Goal: Task Accomplishment & Management: Manage account settings

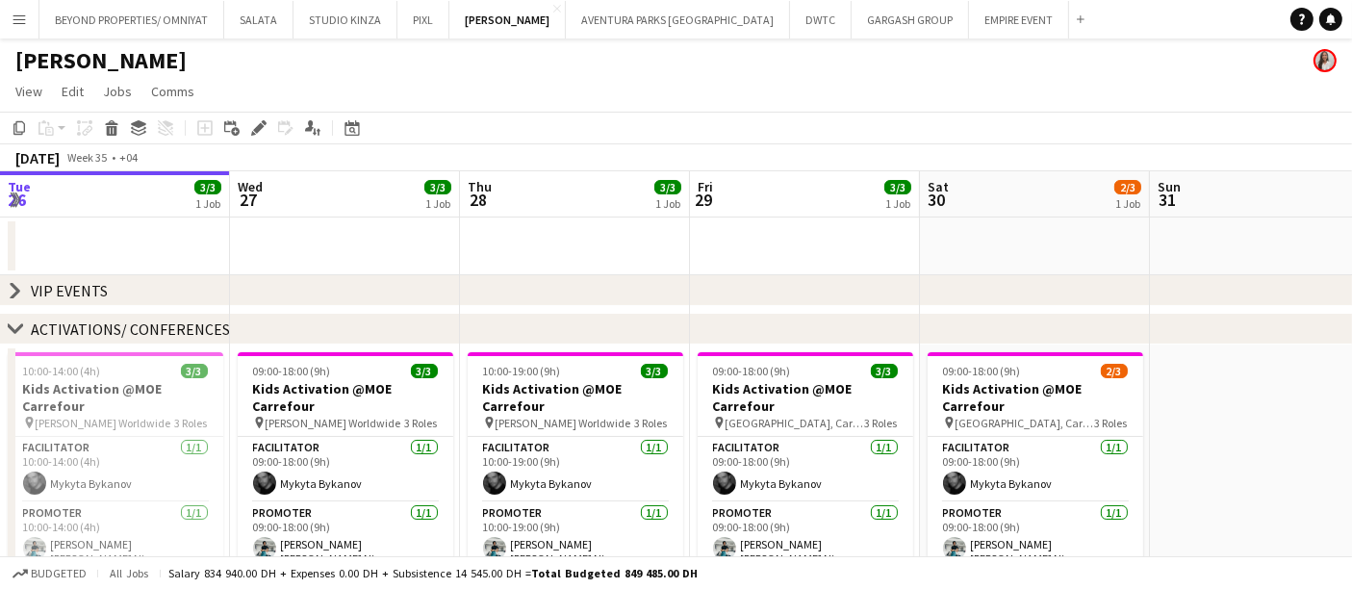
scroll to position [0, 661]
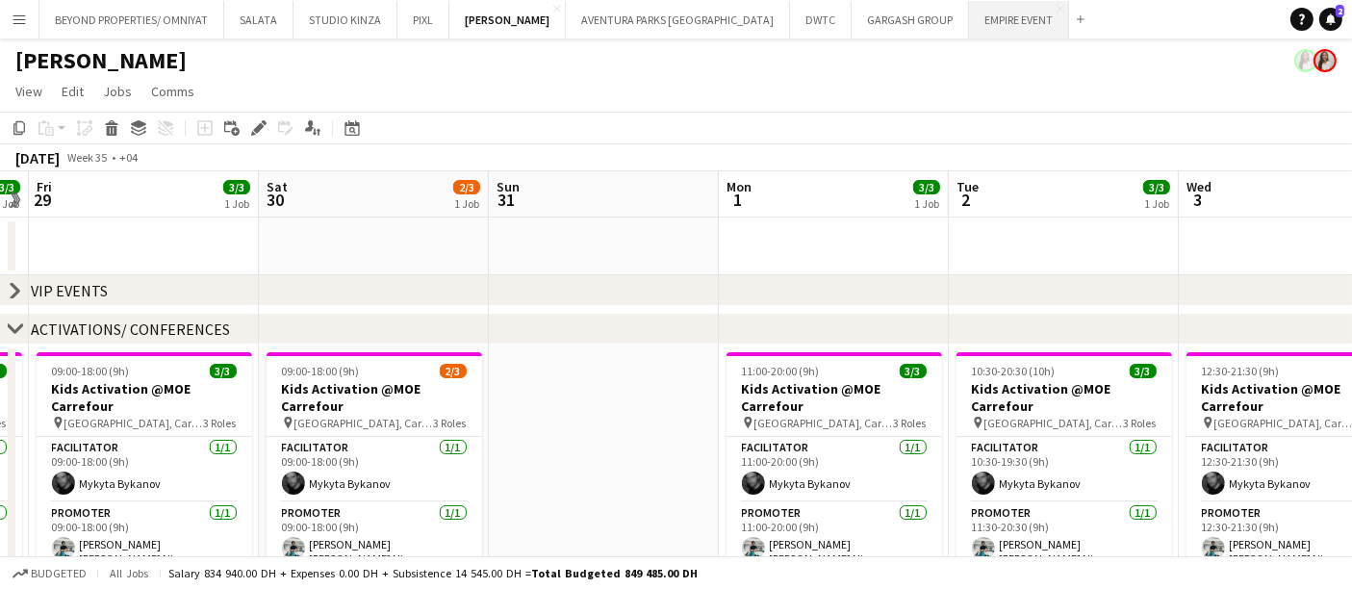
click at [969, 23] on button "EMPIRE EVENT Close" at bounding box center [1019, 20] width 100 height 38
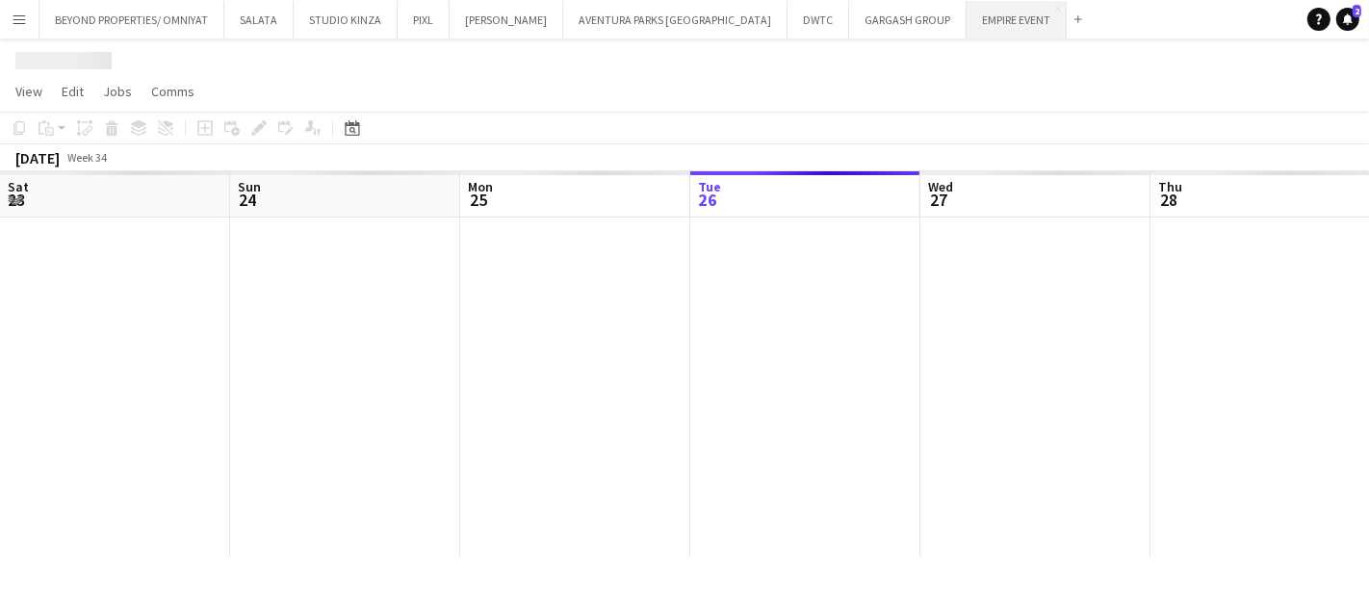
scroll to position [0, 459]
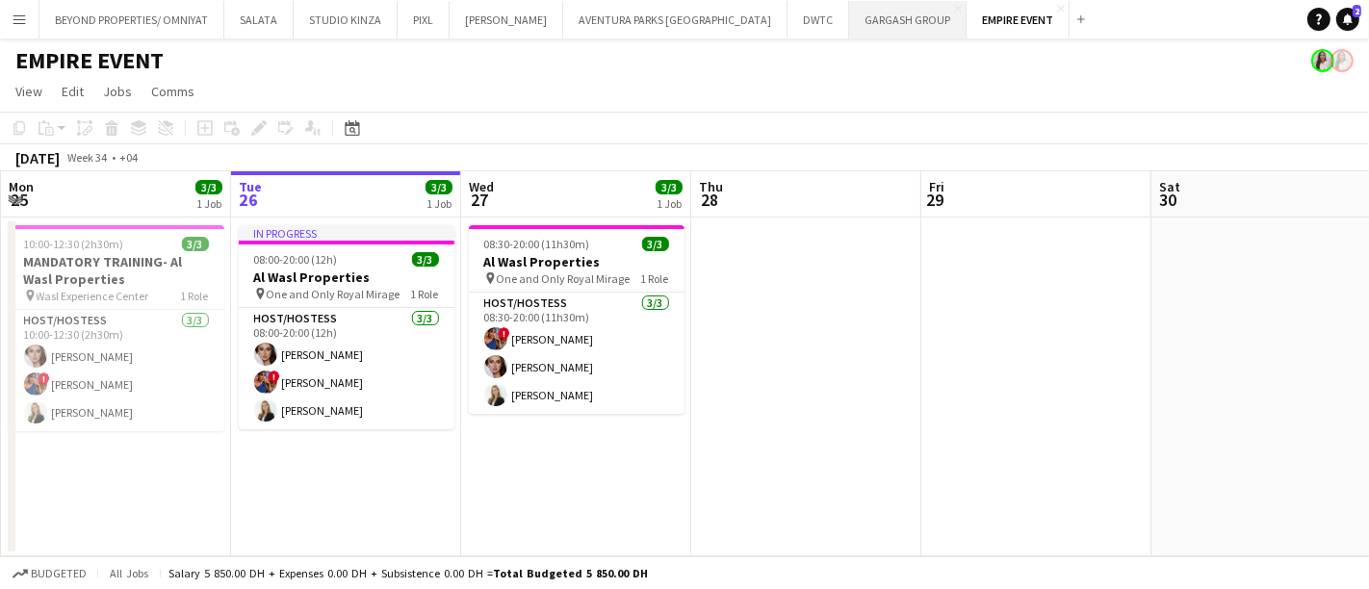
click at [849, 26] on button "GARGASH GROUP Close" at bounding box center [907, 20] width 117 height 38
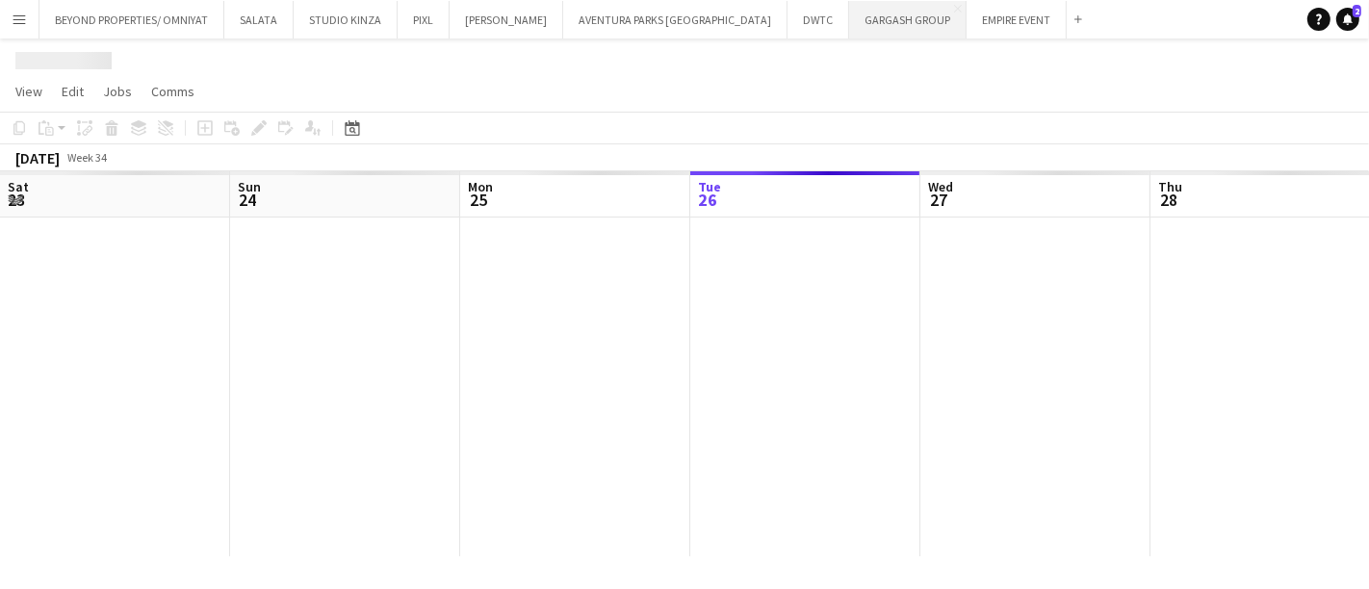
scroll to position [0, 459]
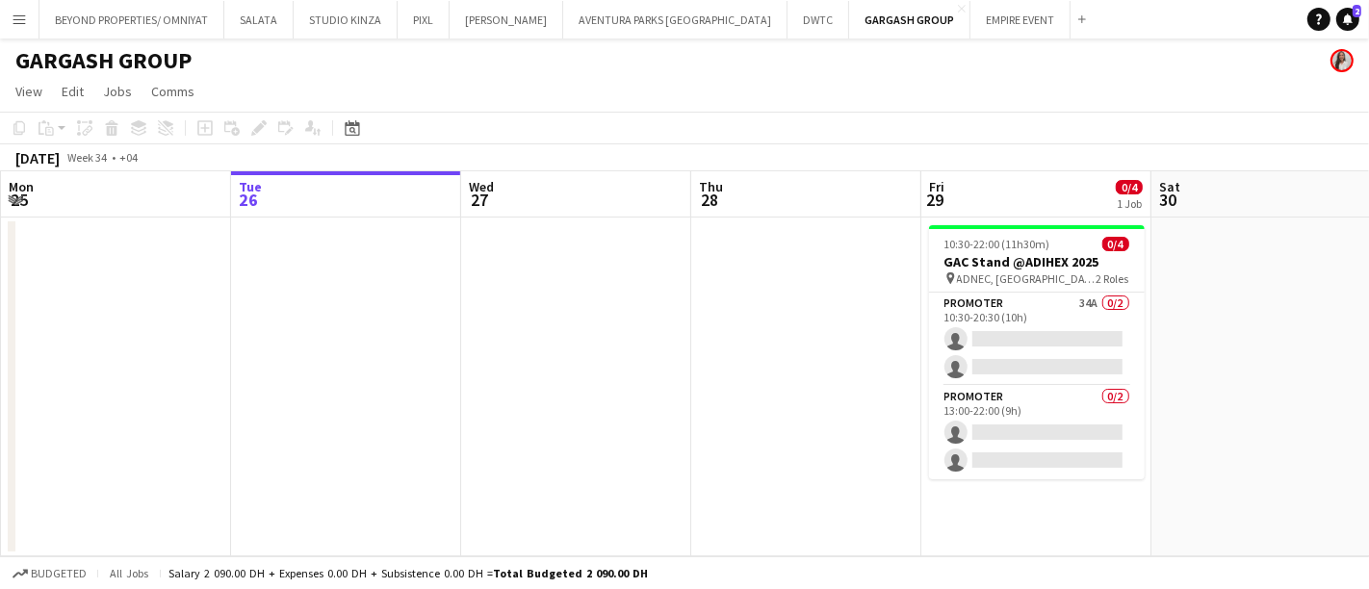
click at [1248, 317] on app-date-cell at bounding box center [1266, 386] width 230 height 339
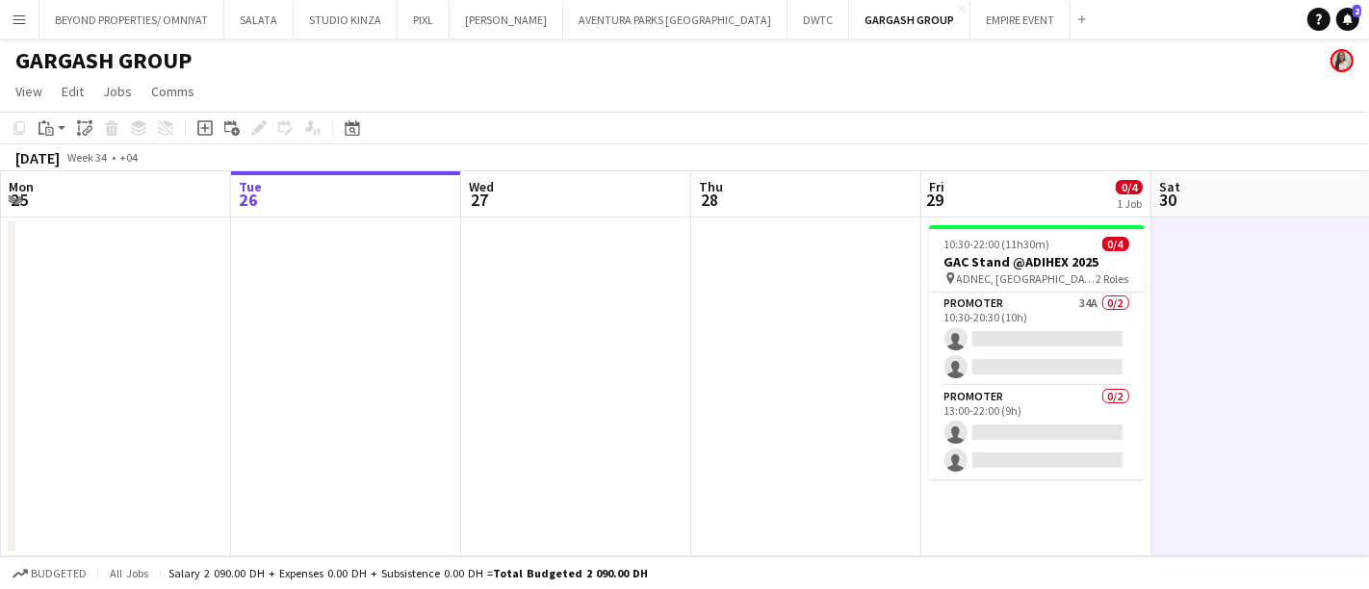
click at [21, 14] on app-icon "Menu" at bounding box center [19, 19] width 15 height 15
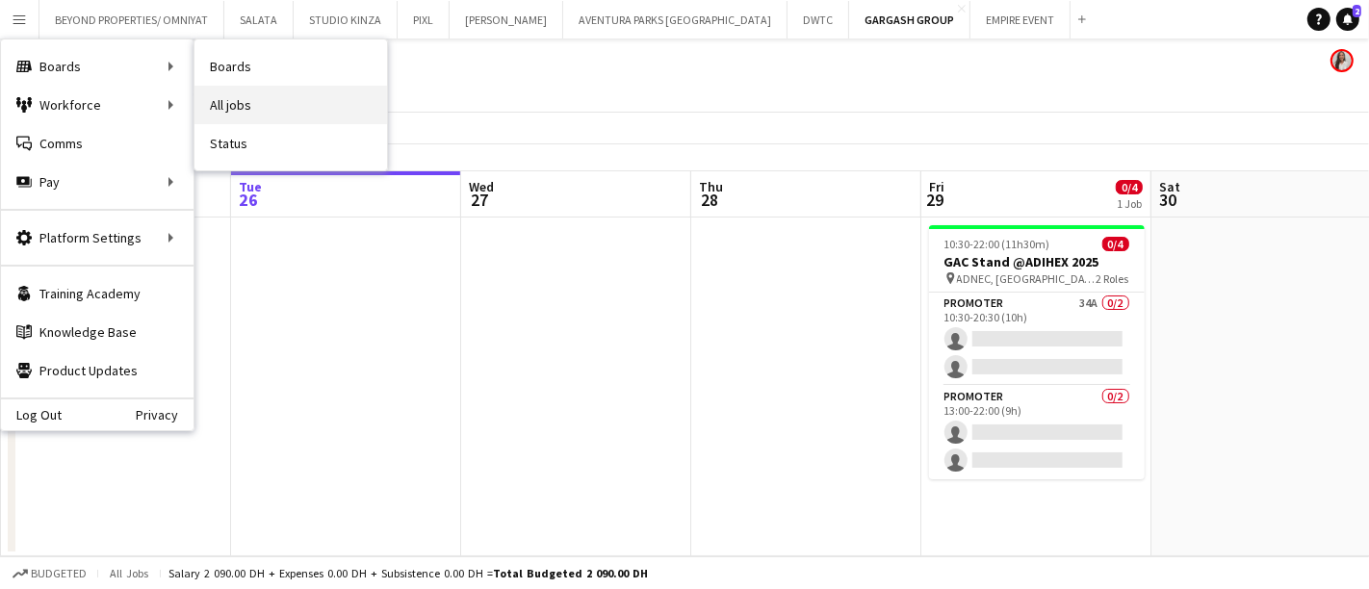
click at [251, 102] on link "All jobs" at bounding box center [290, 105] width 192 height 38
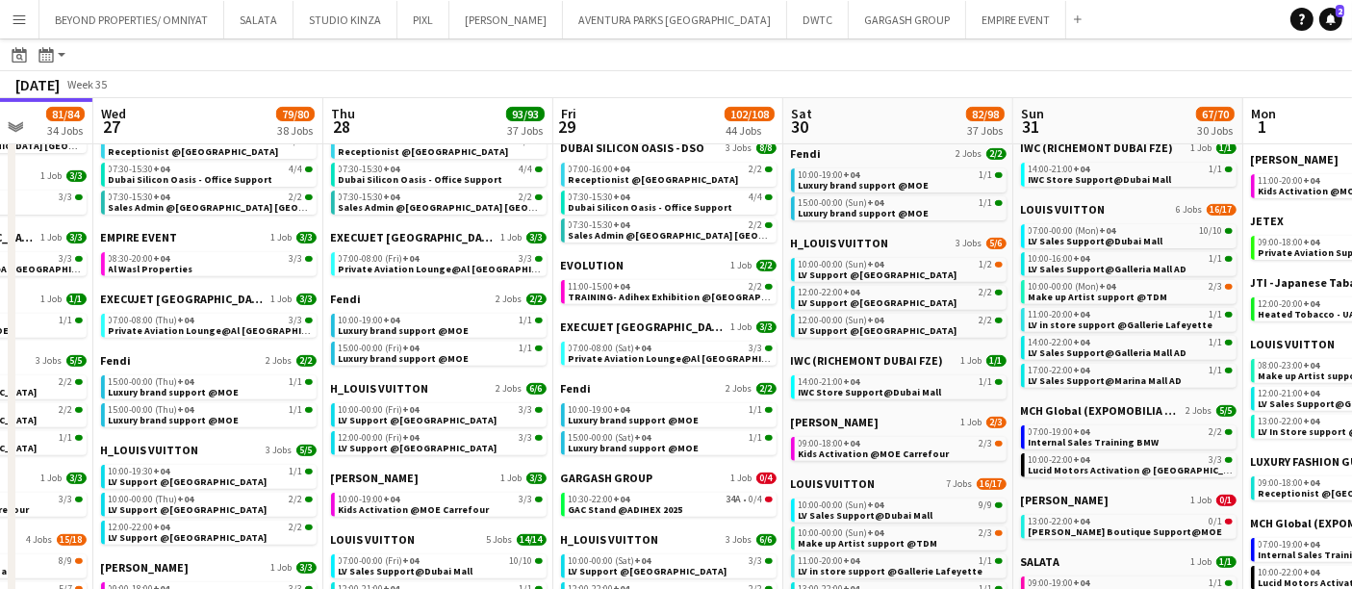
scroll to position [746, 0]
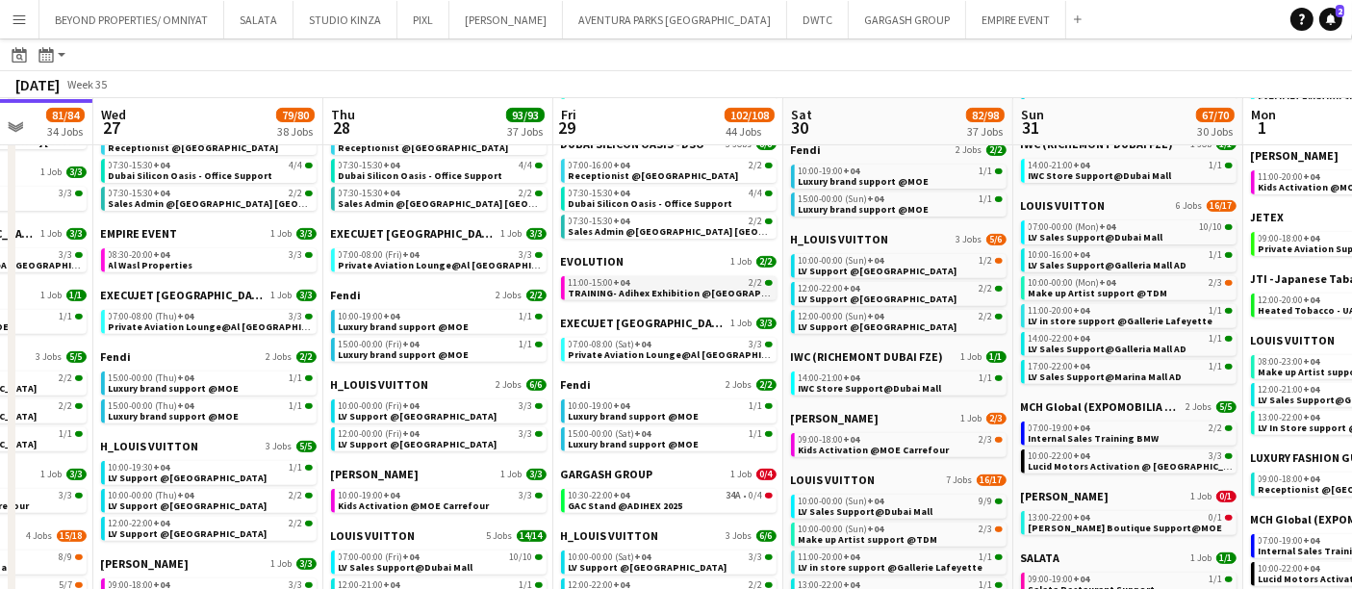
click at [651, 278] on div "11:00-15:00 +04 2/2" at bounding box center [671, 283] width 204 height 10
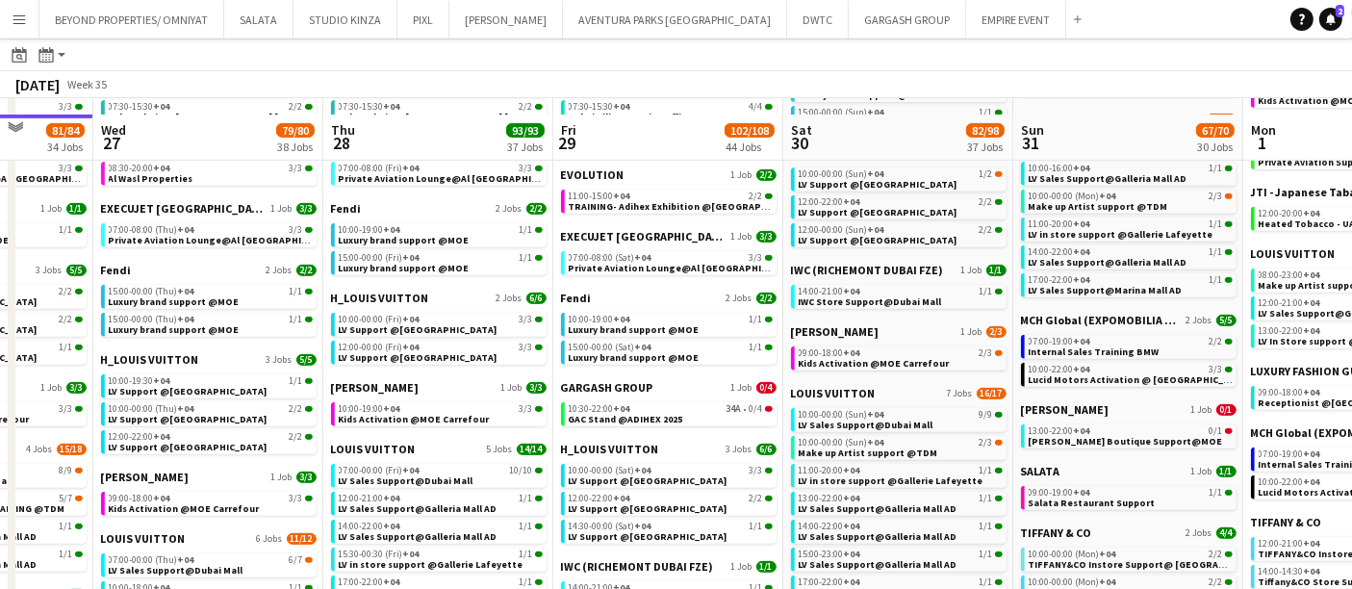
scroll to position [918, 0]
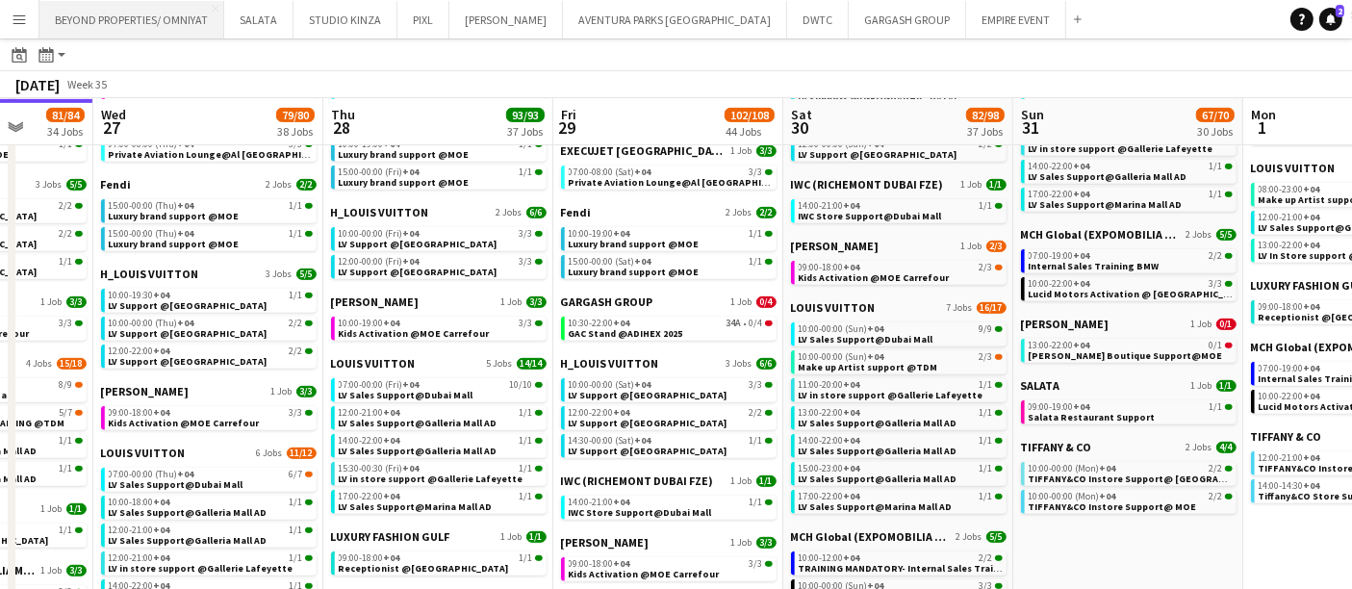
click at [159, 25] on button "BEYOND PROPERTIES/ OMNIYAT Close" at bounding box center [131, 20] width 185 height 38
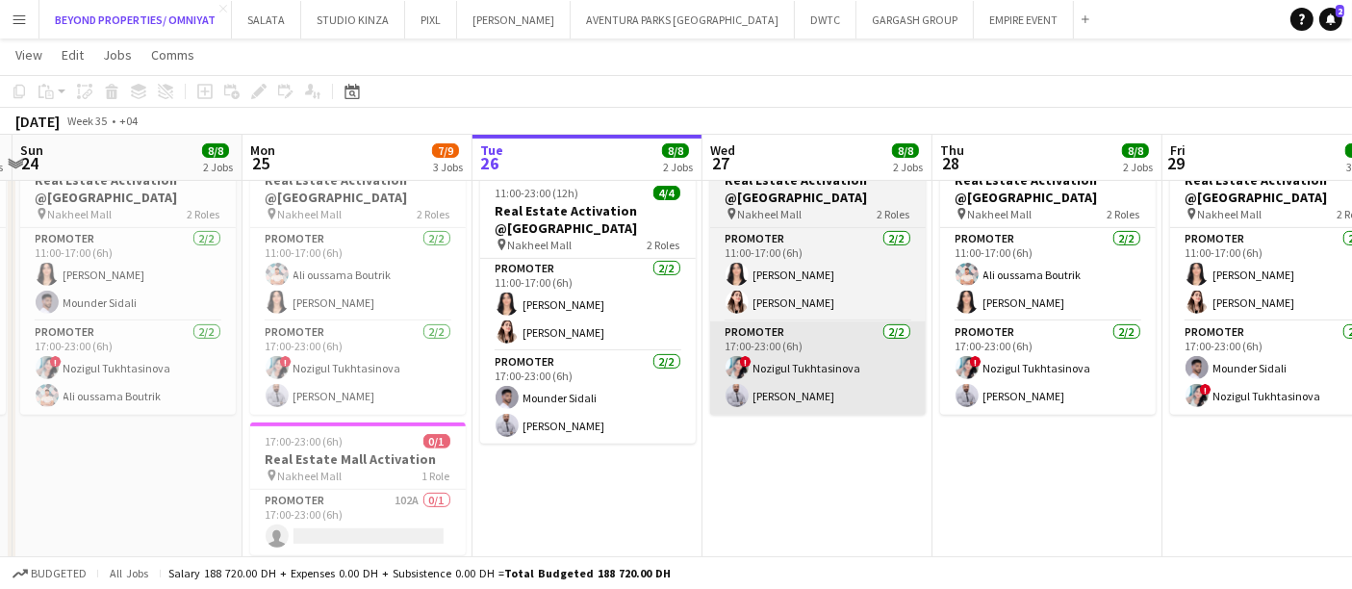
scroll to position [0, 717]
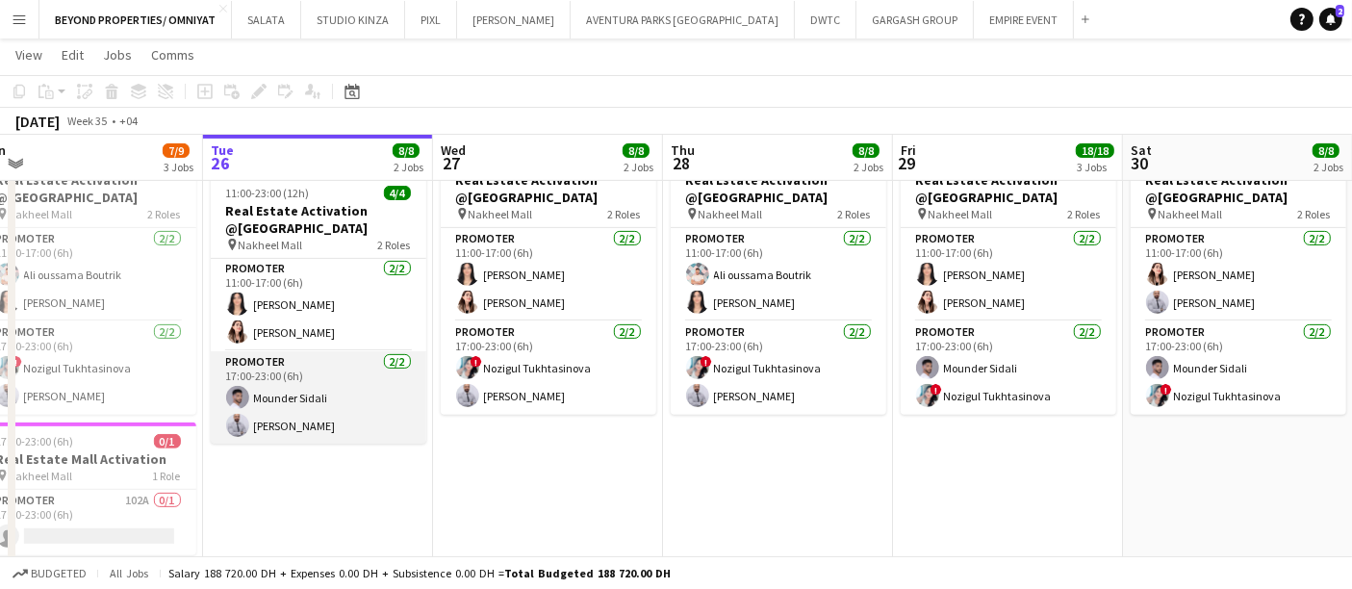
click at [354, 379] on app-card-role "Promoter 2/2 17:00-23:00 (6h) Mounder Sidali Laith Abumusa" at bounding box center [319, 397] width 216 height 93
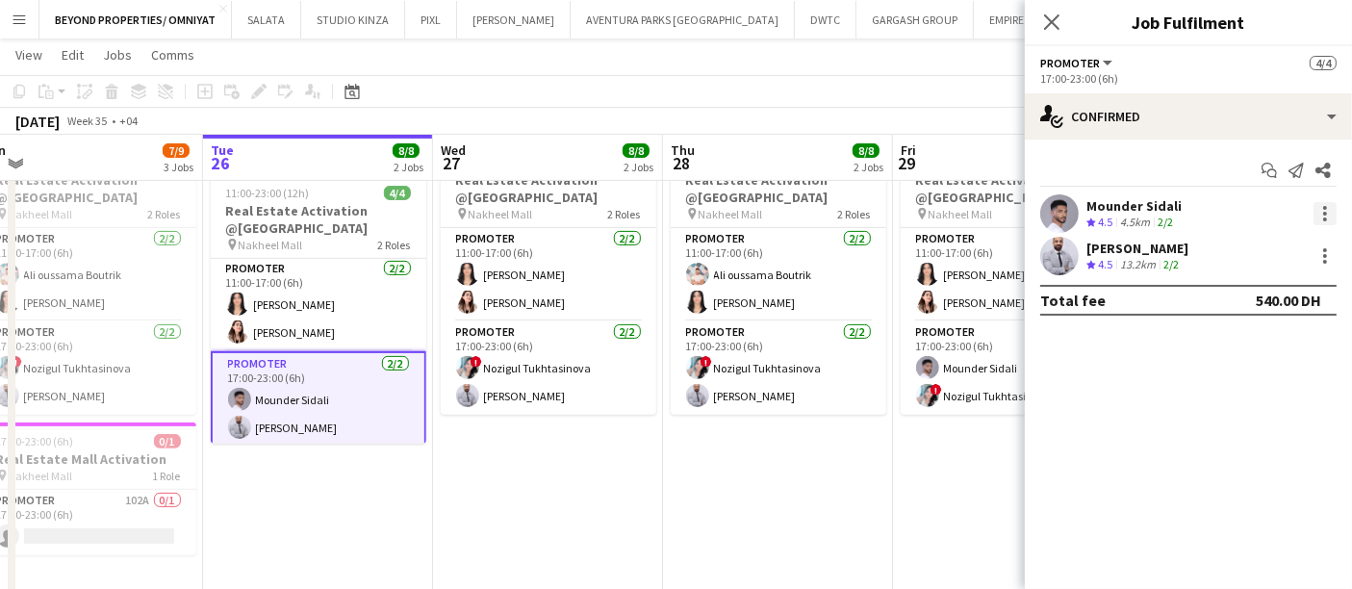
click at [1325, 206] on div at bounding box center [1325, 208] width 4 height 4
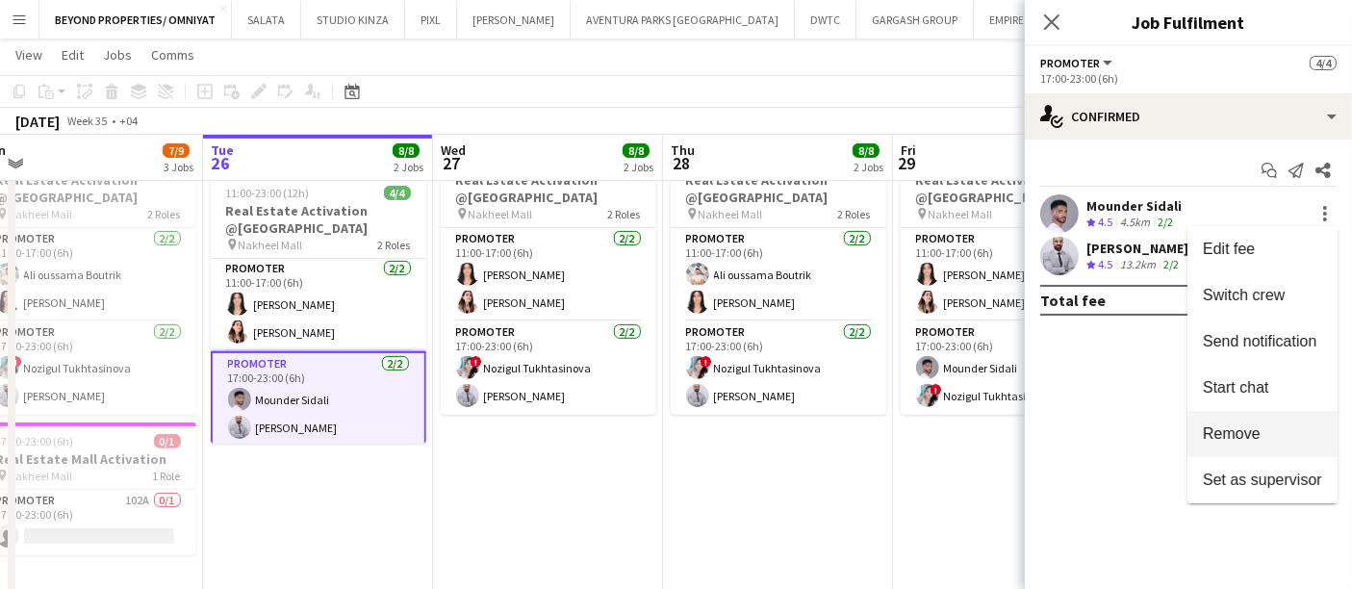
click at [1241, 430] on span "Remove" at bounding box center [1232, 433] width 58 height 16
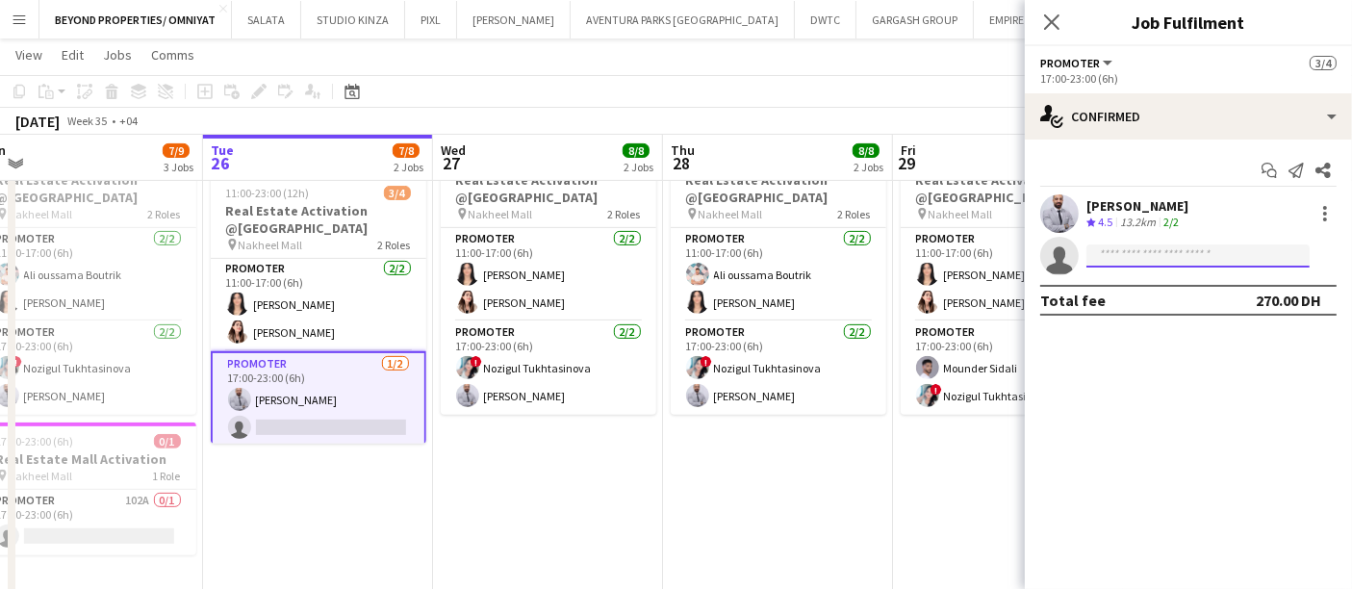
click at [1186, 248] on input at bounding box center [1198, 255] width 223 height 23
click at [1186, 248] on input "**" at bounding box center [1198, 255] width 223 height 23
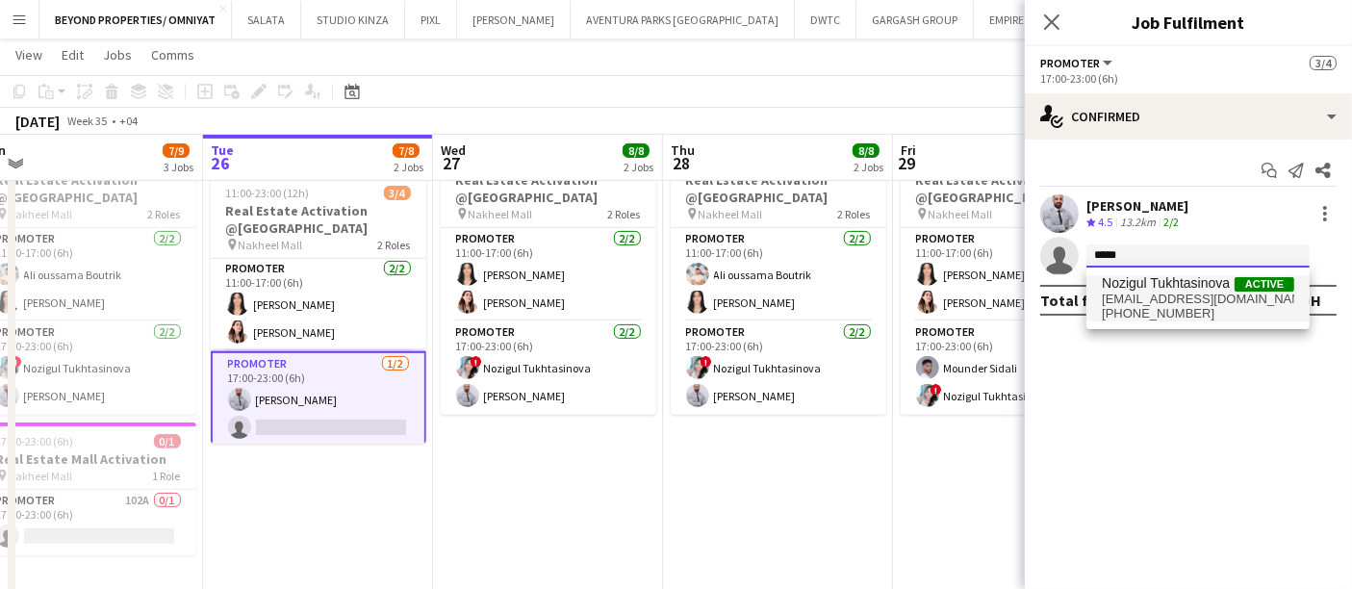
type input "*****"
click at [1166, 282] on span "Nozigul Tukhtasinova" at bounding box center [1166, 283] width 128 height 16
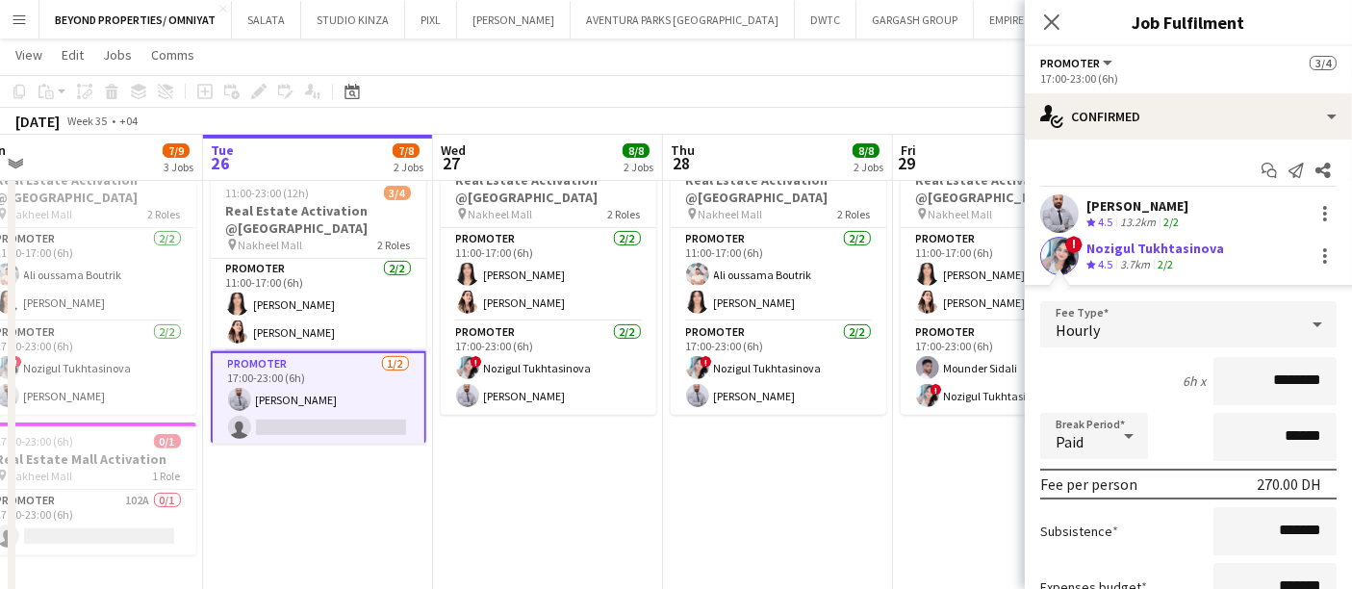
scroll to position [174, 0]
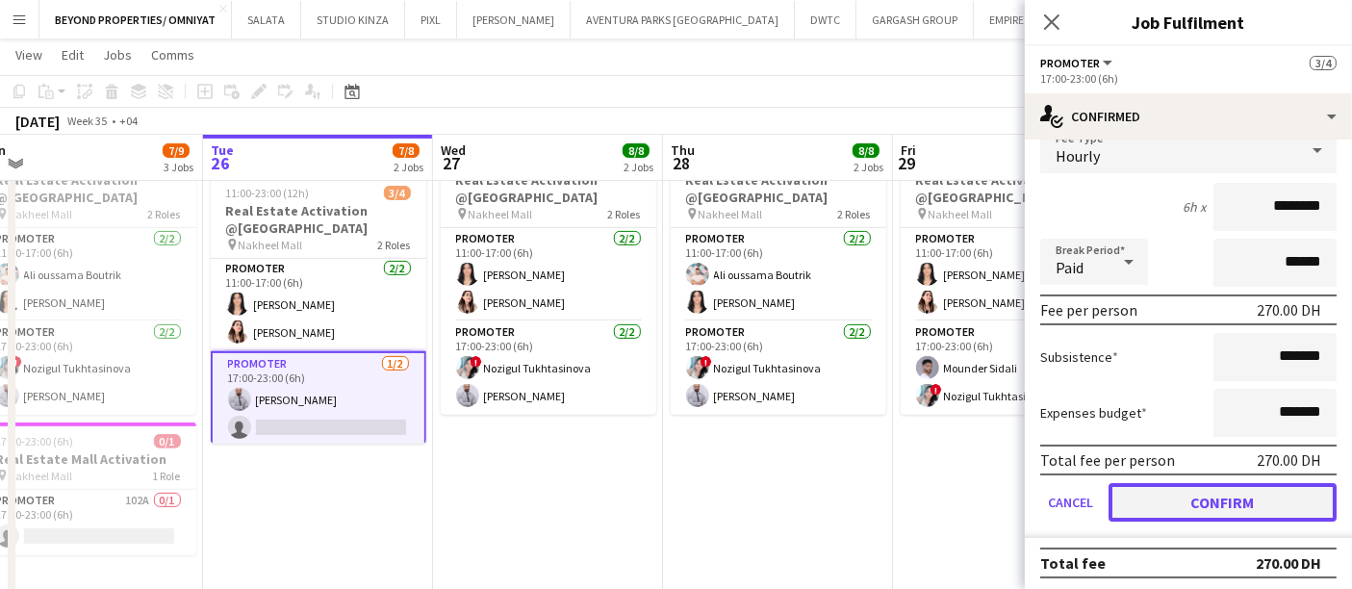
click at [1213, 504] on button "Confirm" at bounding box center [1223, 502] width 228 height 38
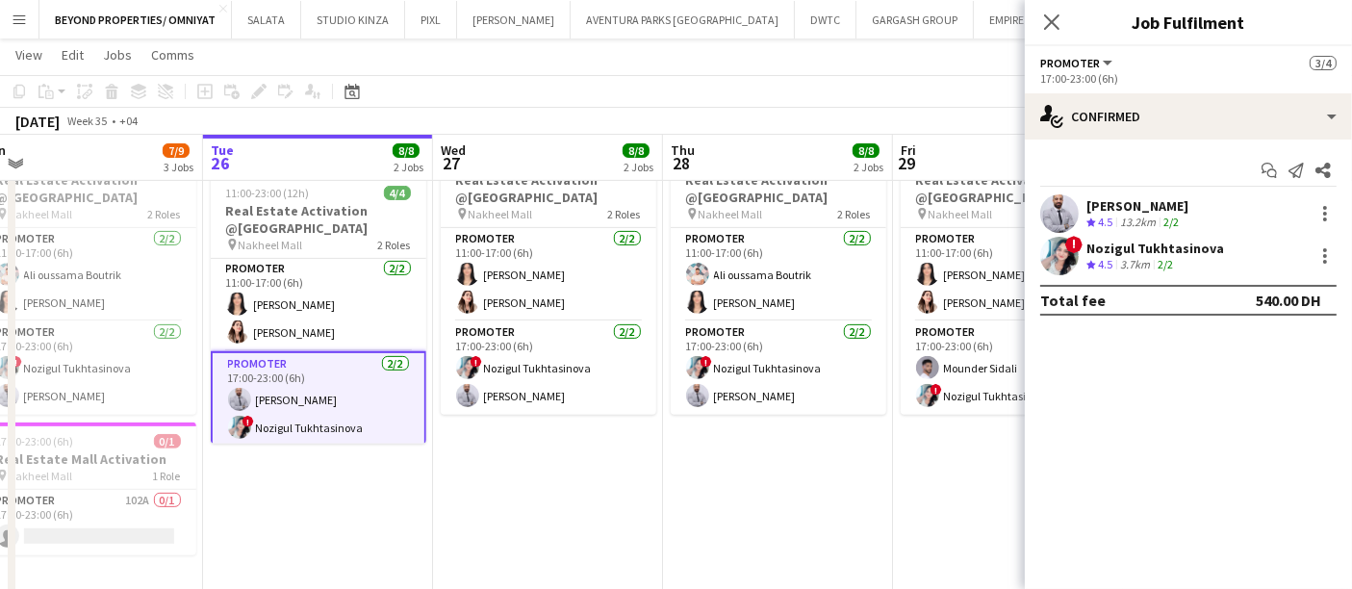
scroll to position [0, 0]
click at [1056, 17] on icon at bounding box center [1051, 22] width 18 height 18
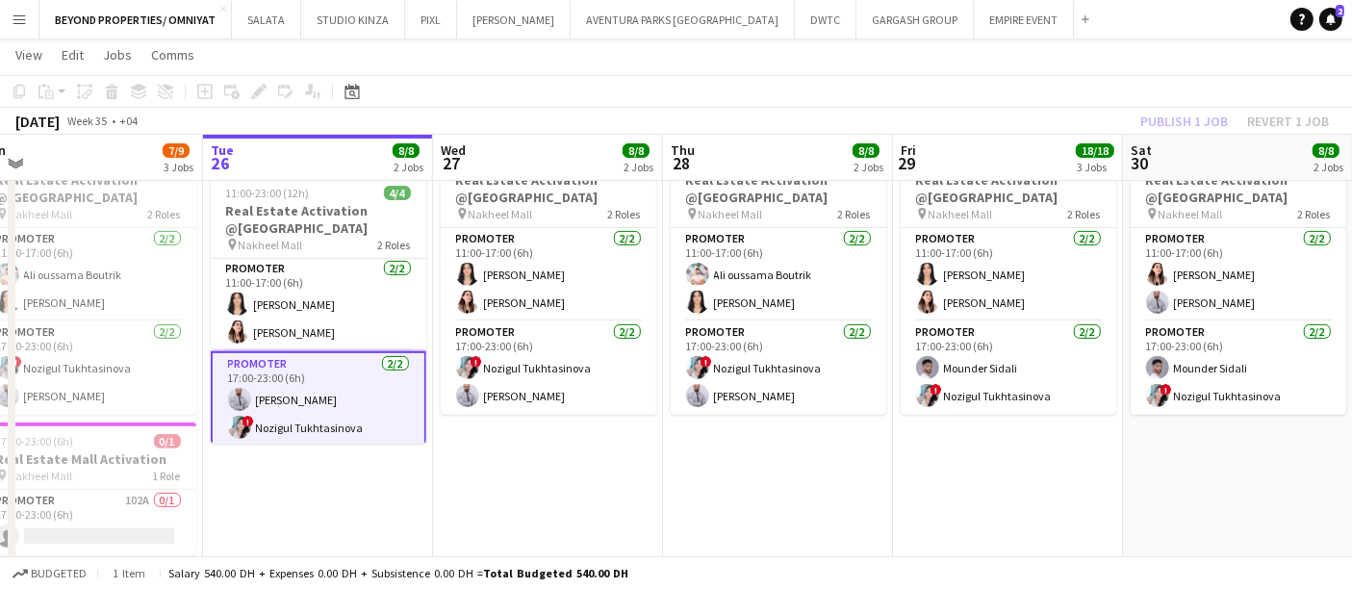
click at [1054, 522] on app-date-cell "11:00-23:00 (12h) 4/4 Real Estate Activation @MOE pin Mall of Emirates 2 Roles …" at bounding box center [1008, 253] width 230 height 759
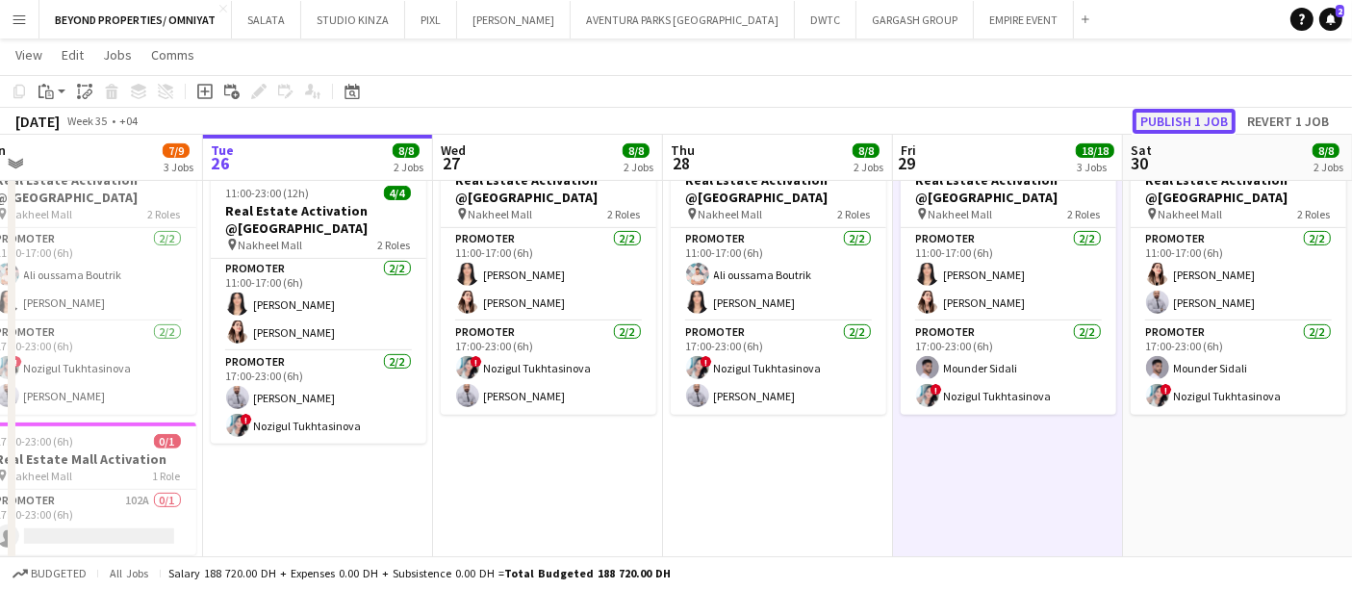
click at [1176, 118] on button "Publish 1 job" at bounding box center [1184, 121] width 103 height 25
click at [484, 458] on app-date-cell "11:00-23:00 (12h) 4/4 Real Estate Activation @MOE pin Mall of Emirates 2 Roles …" at bounding box center [548, 253] width 230 height 759
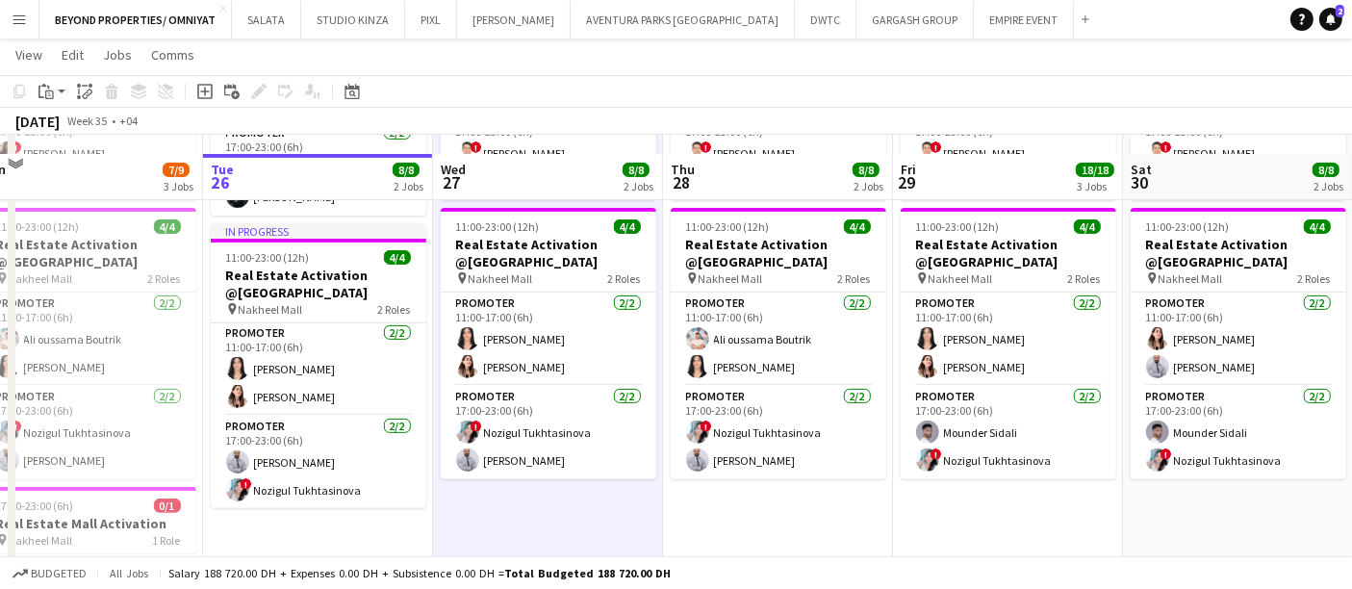
scroll to position [659, 0]
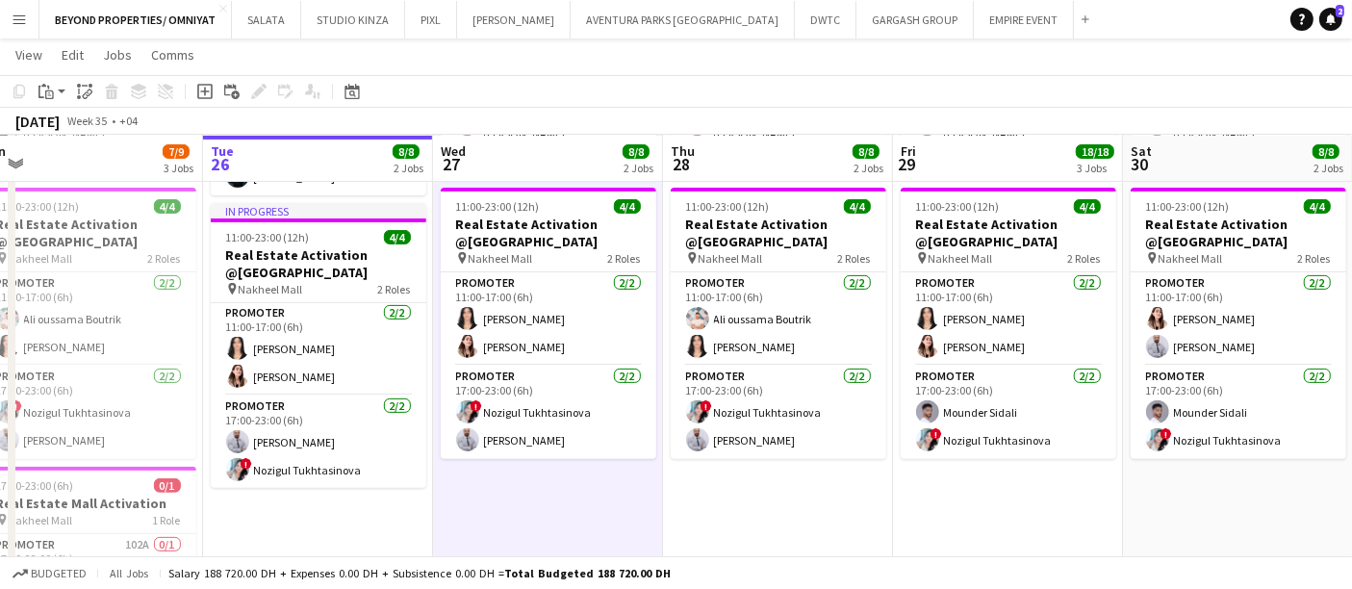
click at [764, 482] on app-date-cell "11:00-23:00 (12h) 4/4 Real Estate Activation @MOE pin Mall of Emirates 2 Roles …" at bounding box center [778, 297] width 230 height 759
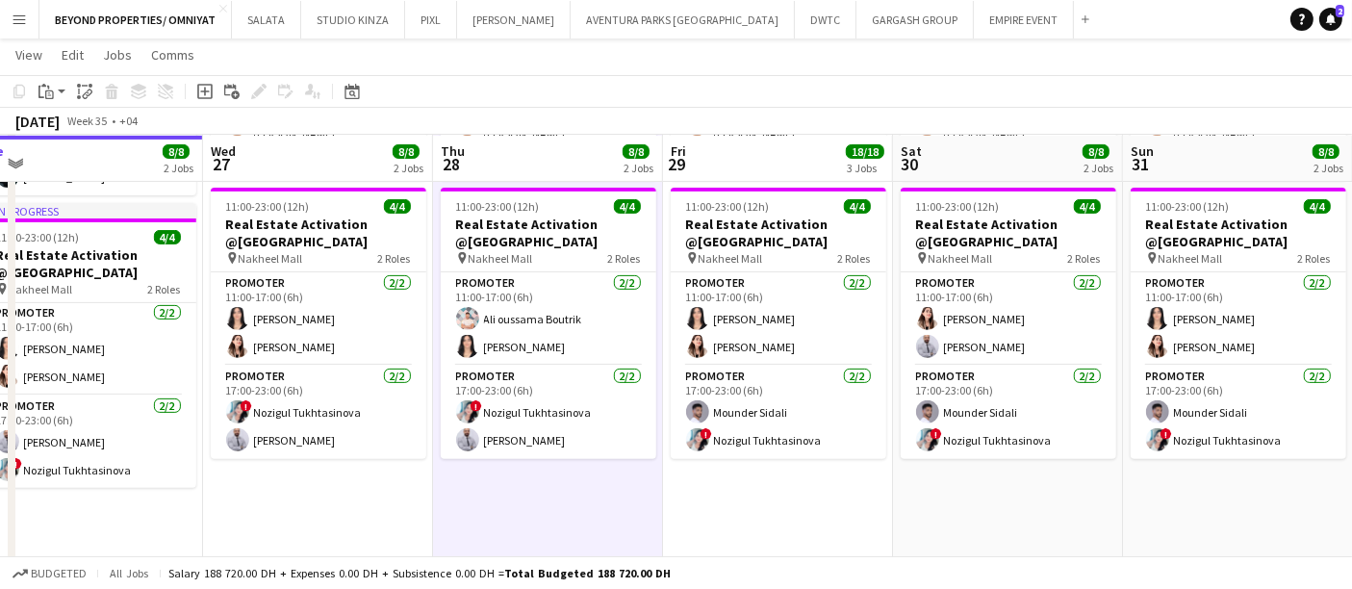
scroll to position [0, 623]
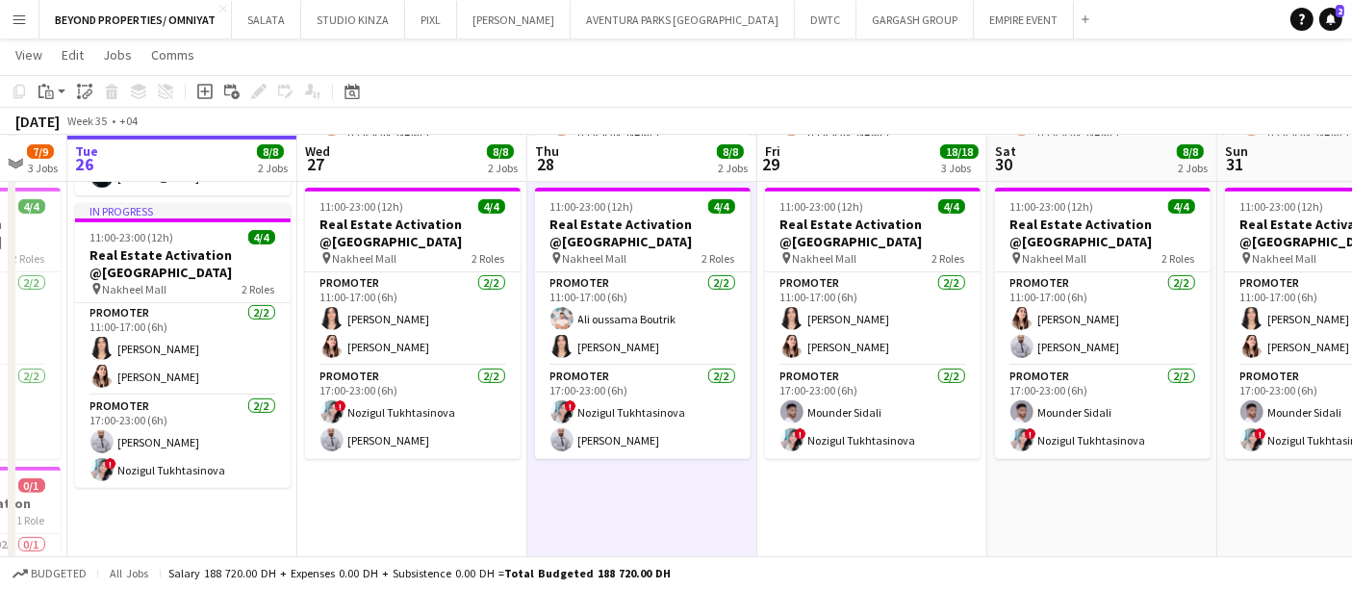
click at [1240, 130] on div "August 2025 Week 35 • +04" at bounding box center [676, 121] width 1352 height 27
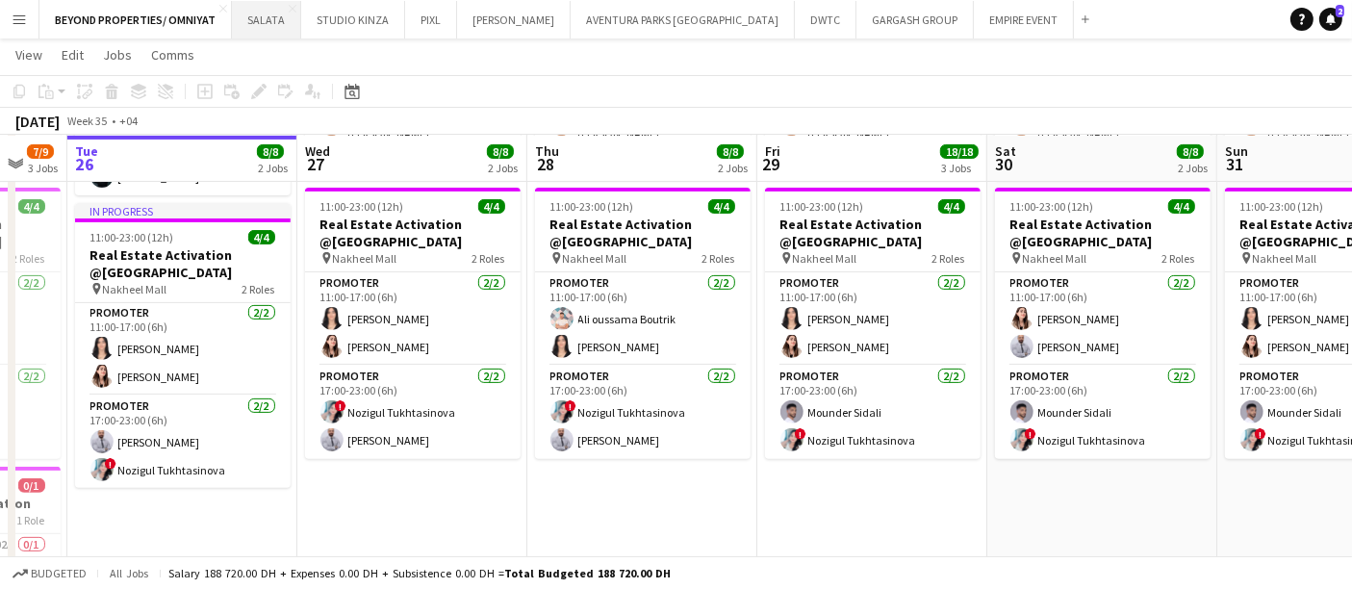
click at [264, 17] on button "SALATA Close" at bounding box center [266, 20] width 69 height 38
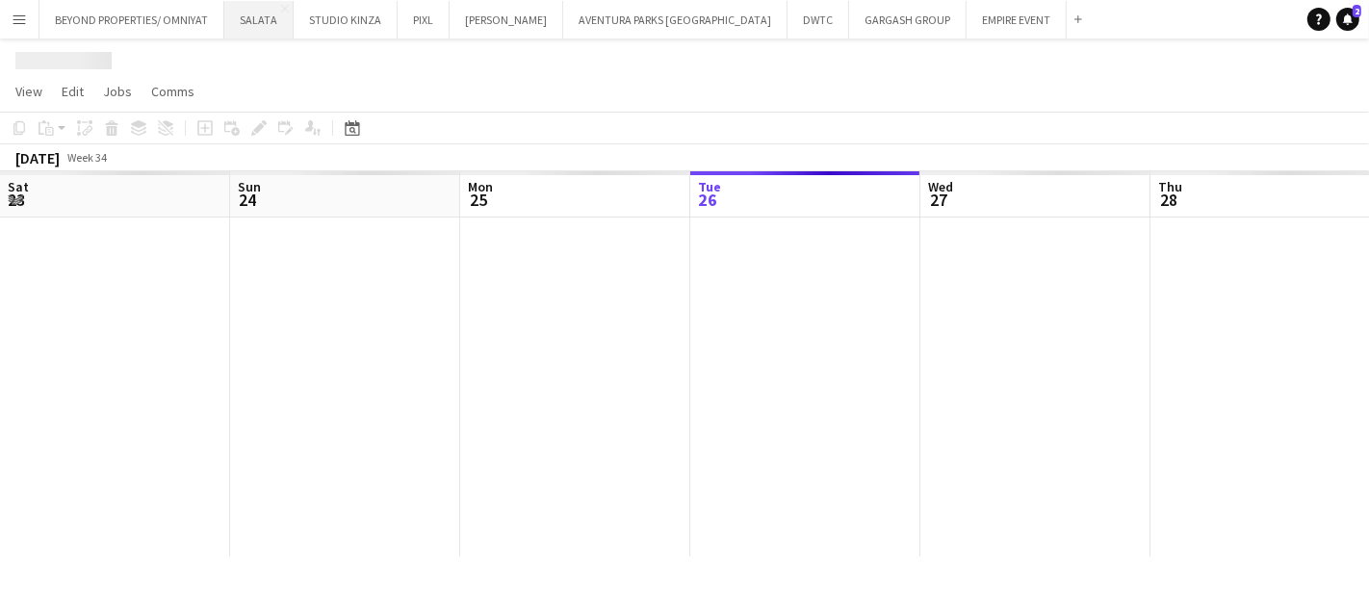
scroll to position [0, 459]
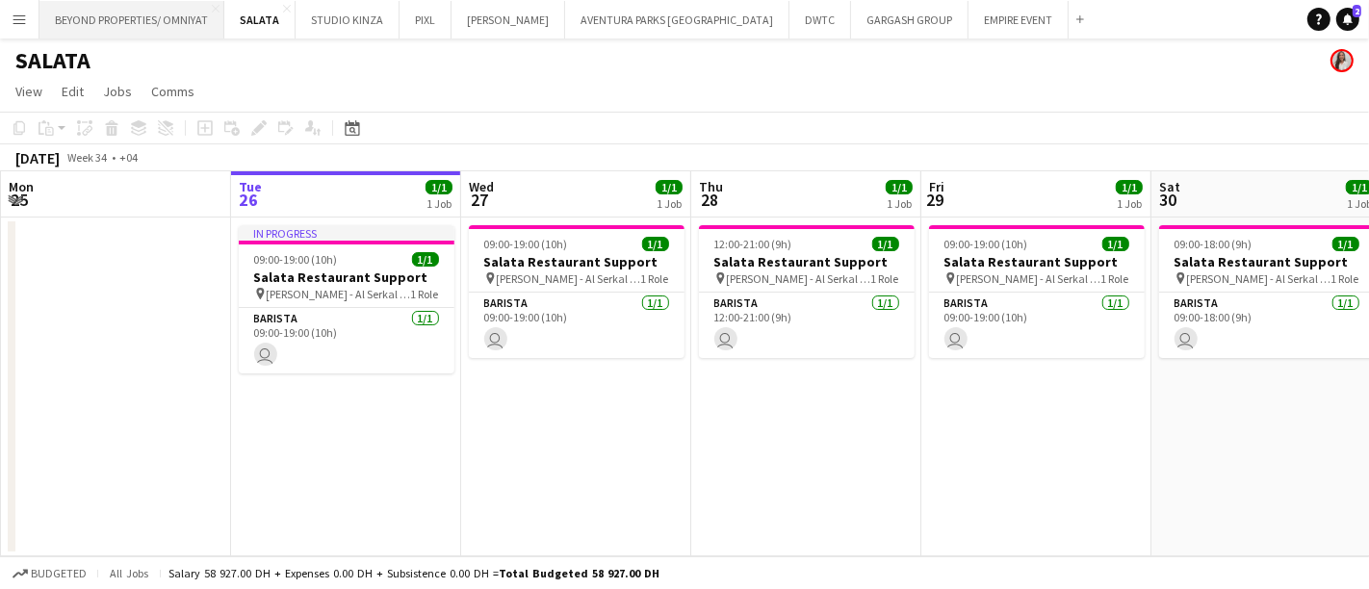
click at [165, 22] on button "BEYOND PROPERTIES/ OMNIYAT Close" at bounding box center [131, 20] width 185 height 38
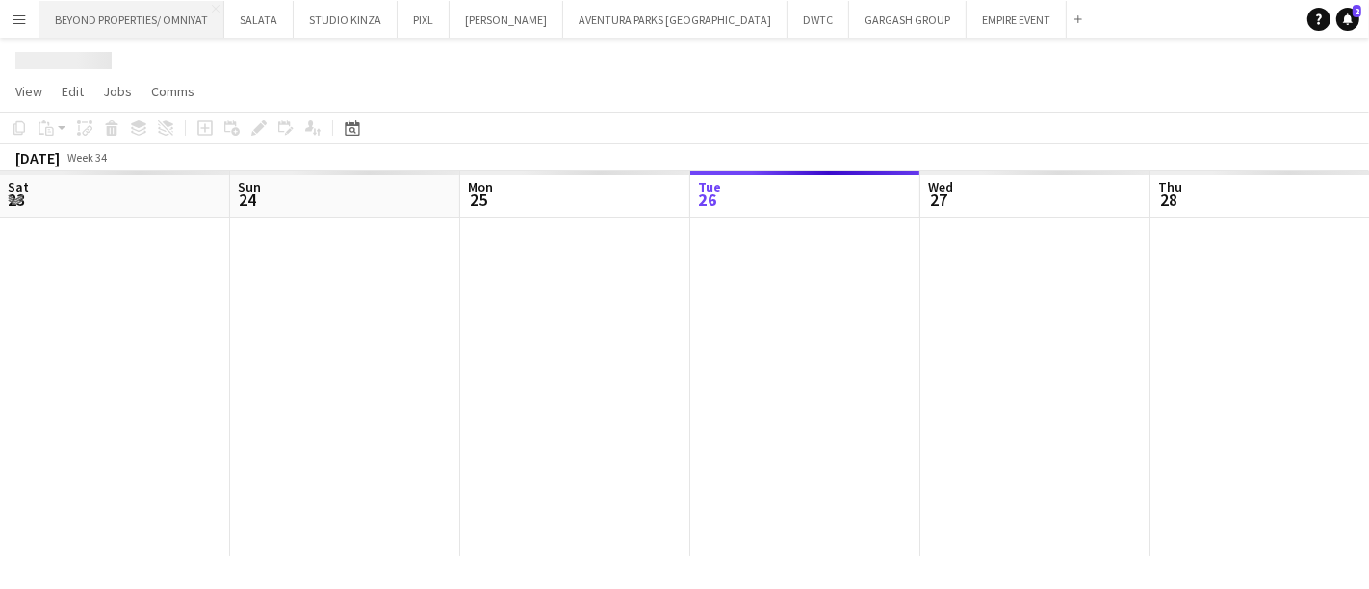
scroll to position [0, 459]
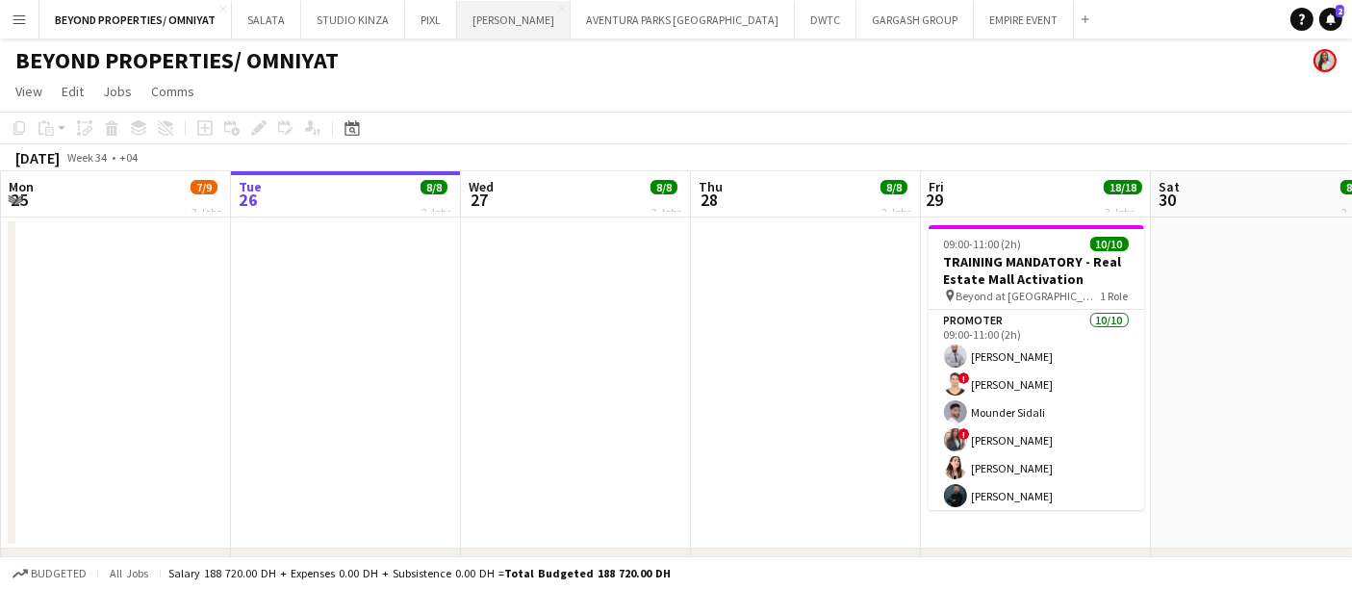
click at [505, 26] on button "JACK MORTON Close" at bounding box center [514, 20] width 114 height 38
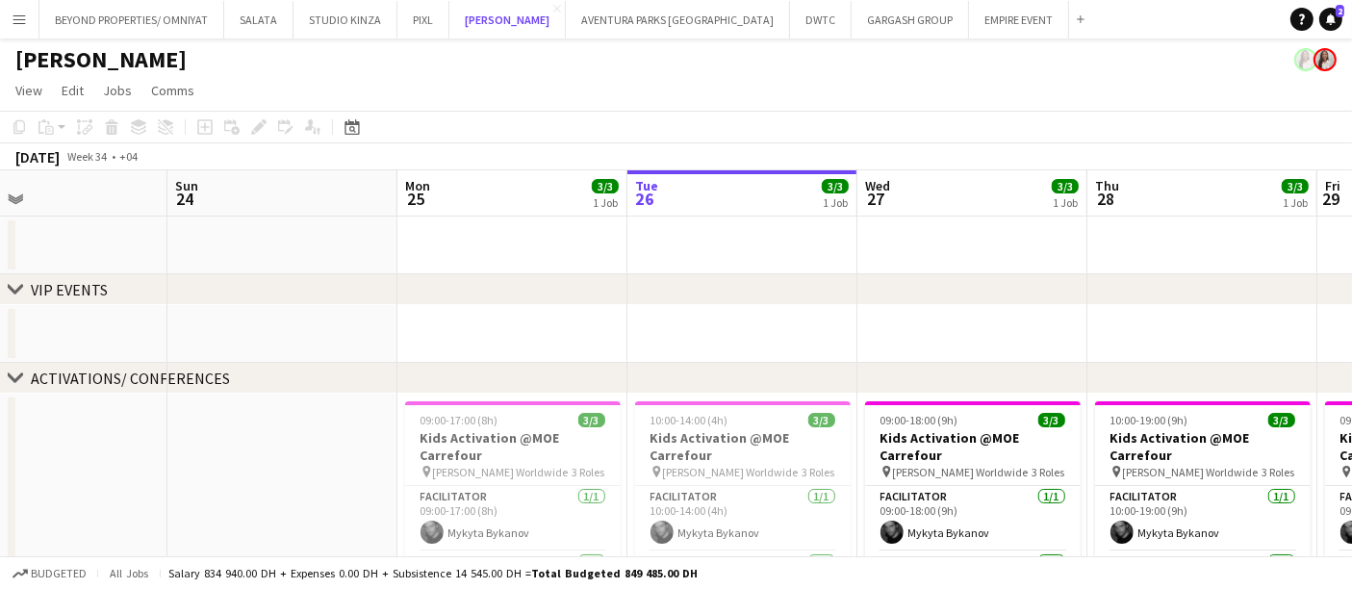
scroll to position [123, 0]
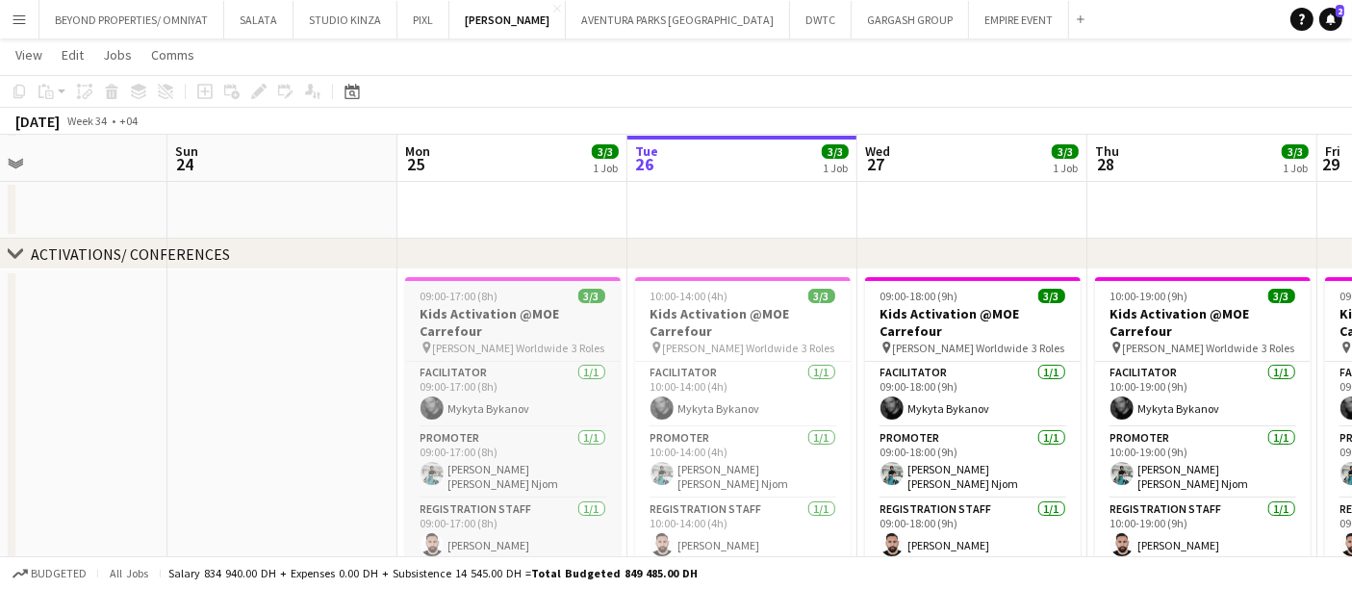
click at [494, 331] on h3 "Kids Activation @MOE Carrefour" at bounding box center [513, 322] width 216 height 35
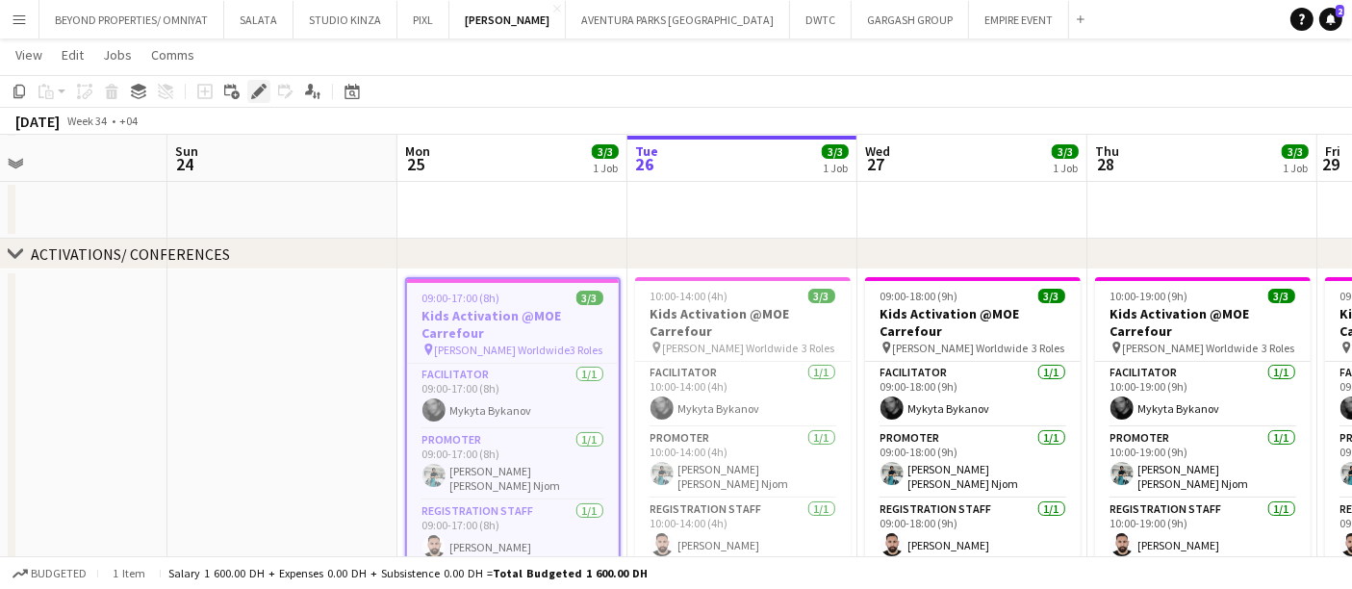
click at [258, 91] on icon at bounding box center [258, 92] width 11 height 11
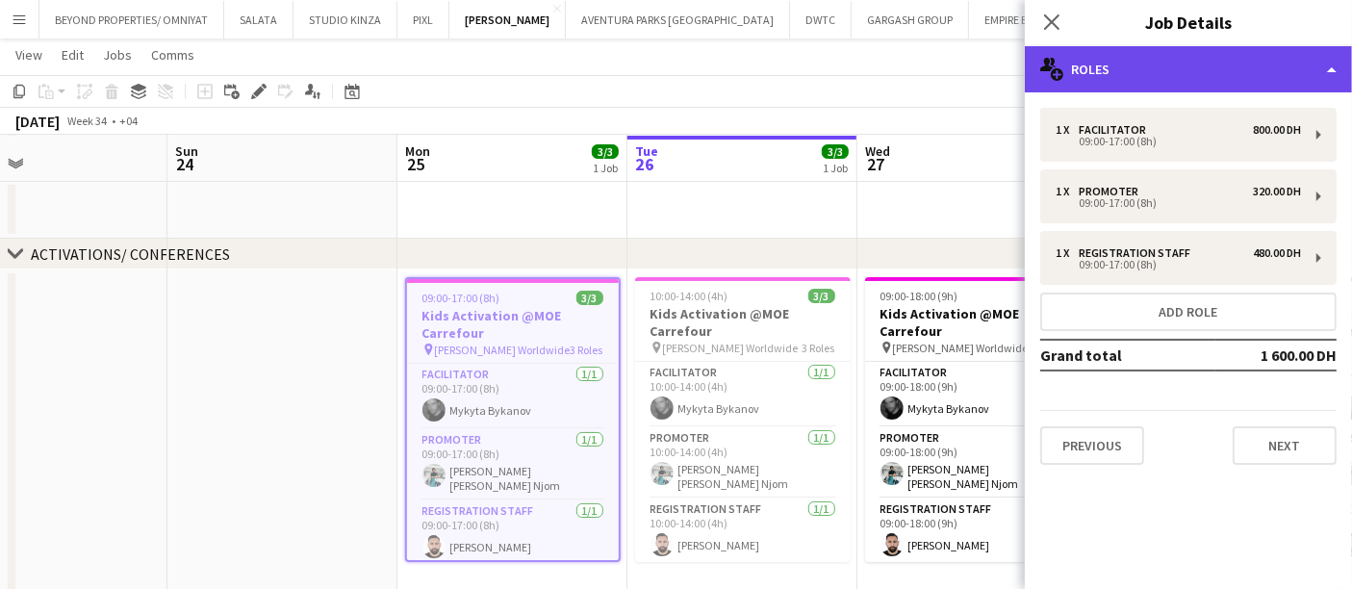
click at [1213, 73] on div "multiple-users-add Roles" at bounding box center [1188, 69] width 327 height 46
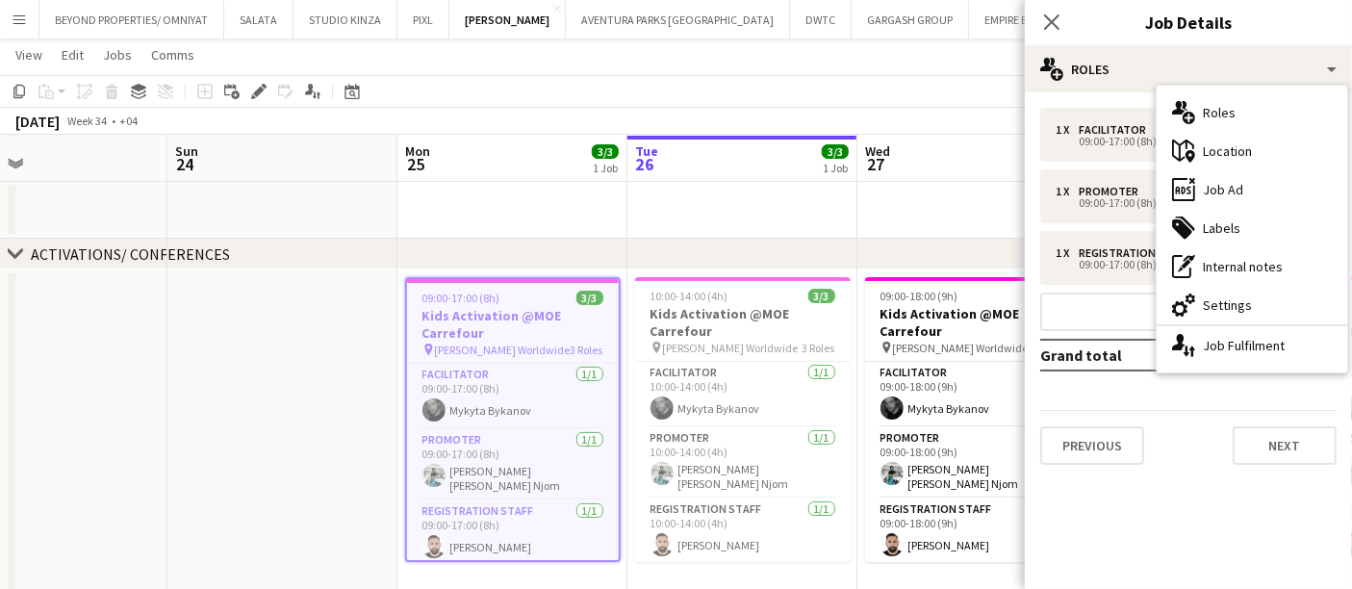
click at [1198, 422] on div "Previous Next" at bounding box center [1188, 437] width 296 height 55
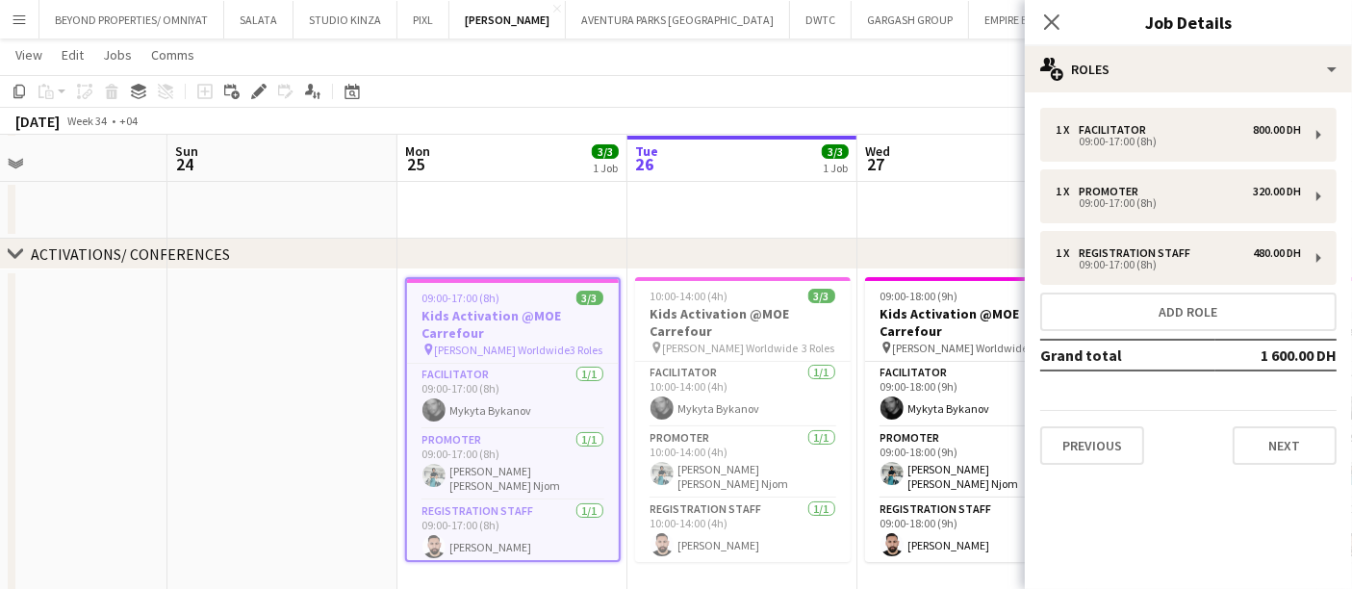
click at [812, 207] on app-date-cell at bounding box center [742, 210] width 230 height 58
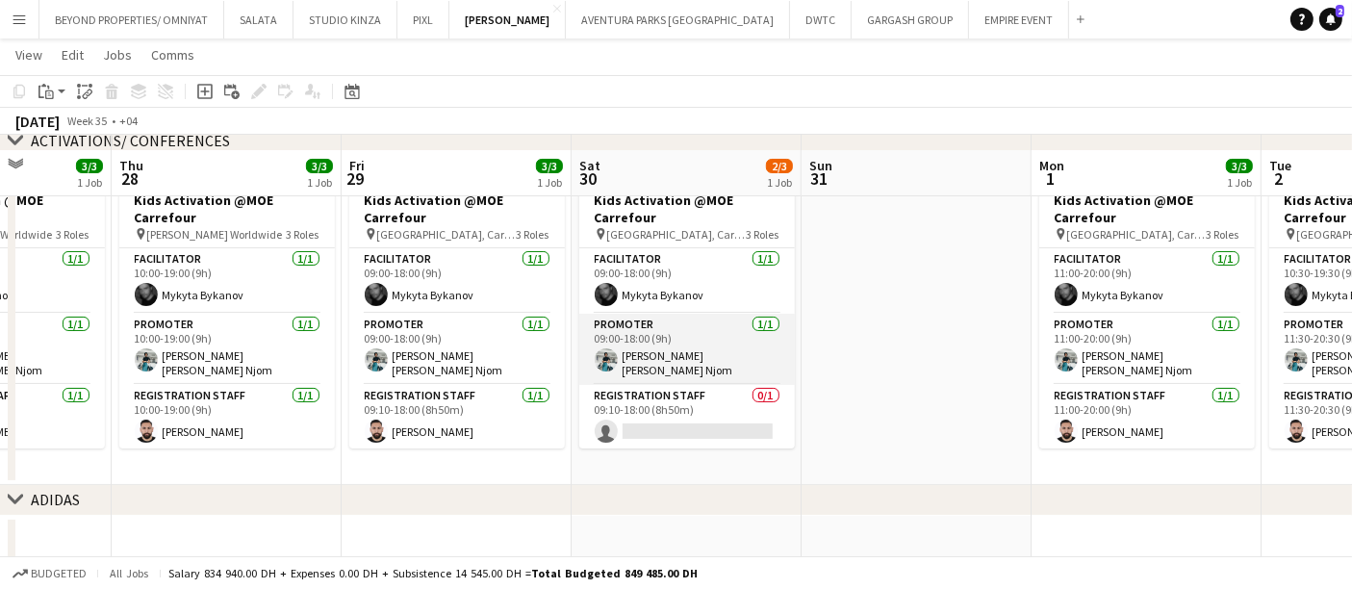
scroll to position [209, 0]
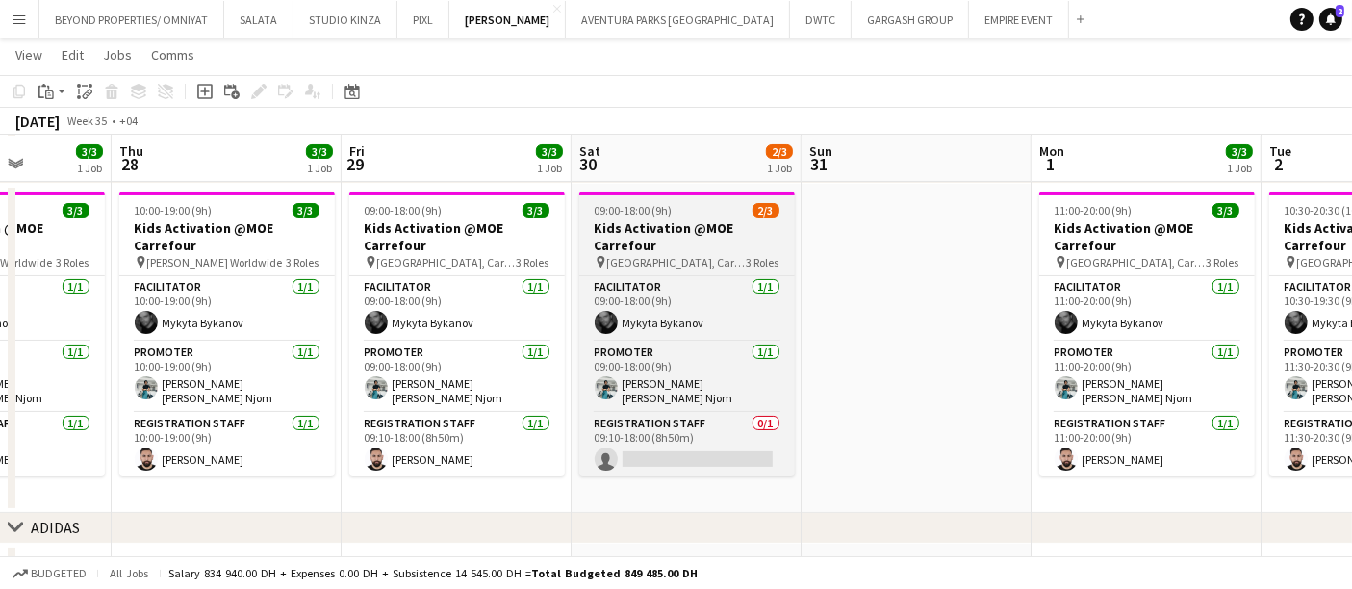
click at [674, 221] on h3 "Kids Activation @MOE Carrefour" at bounding box center [687, 236] width 216 height 35
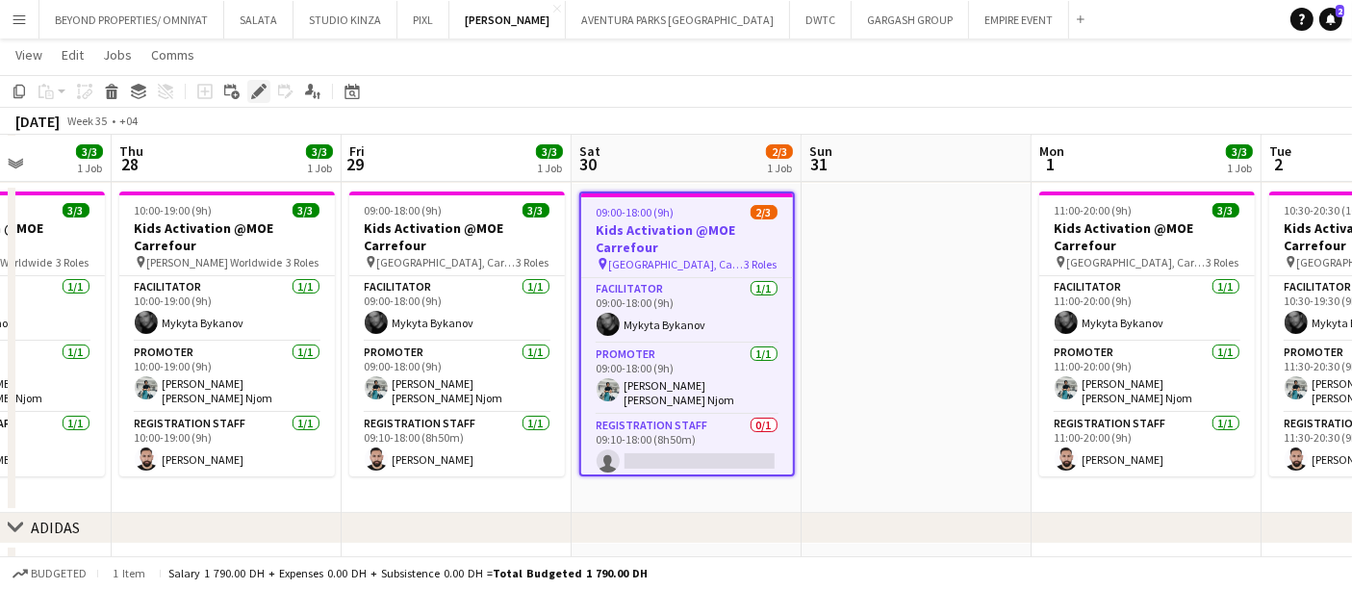
click at [252, 84] on icon "Edit" at bounding box center [258, 91] width 15 height 15
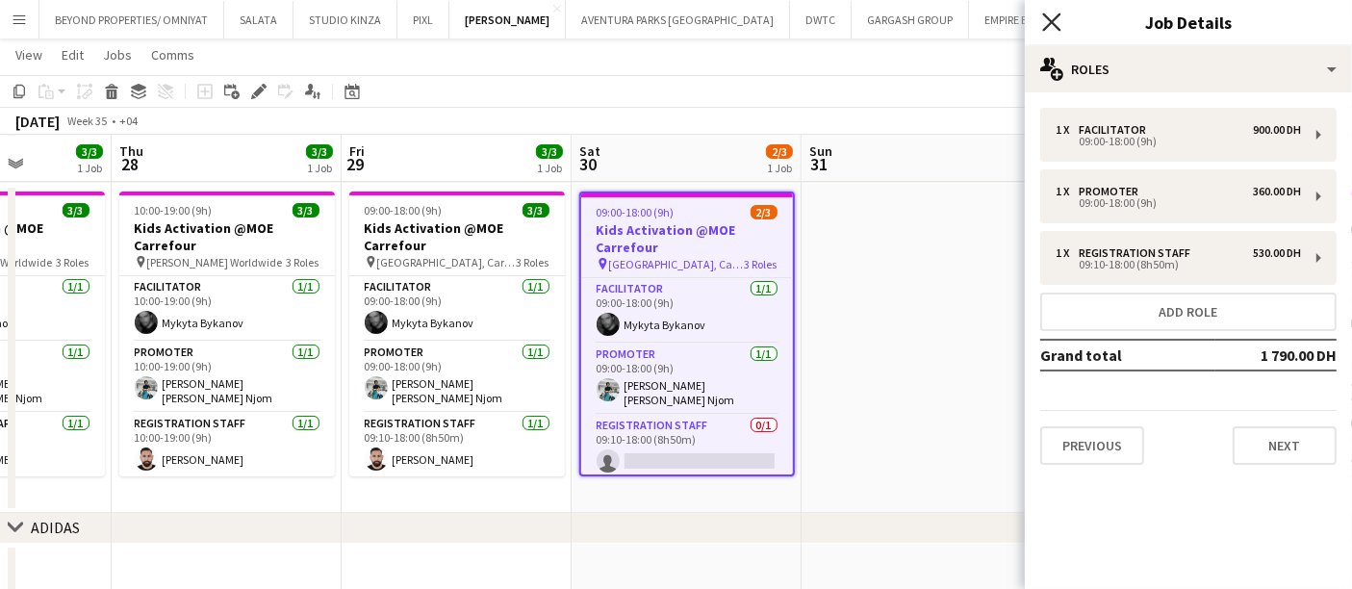
click at [1054, 27] on icon "Close pop-in" at bounding box center [1051, 22] width 18 height 18
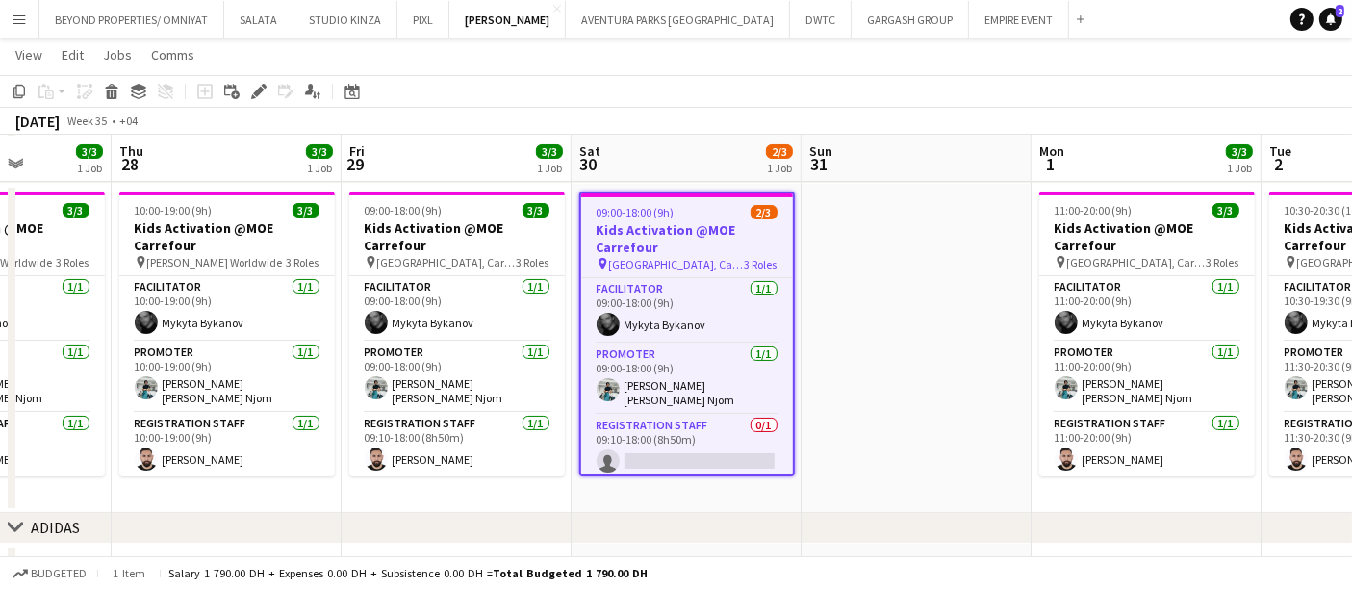
click at [866, 309] on app-date-cell at bounding box center [917, 348] width 230 height 329
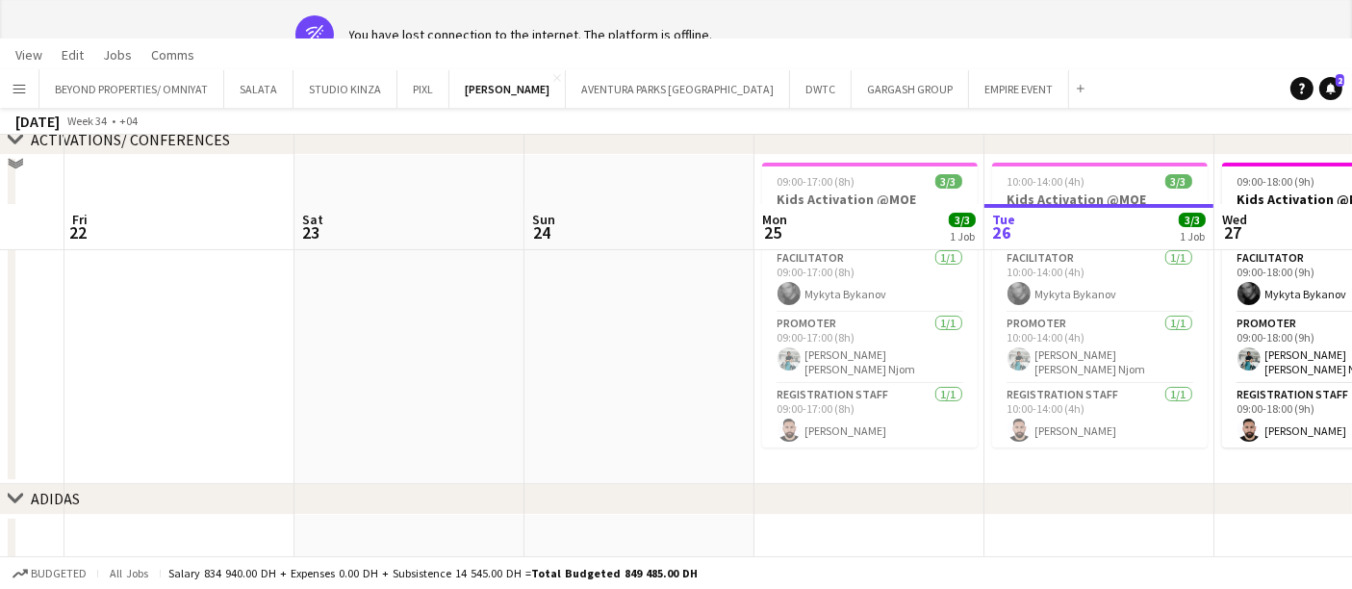
scroll to position [0, 387]
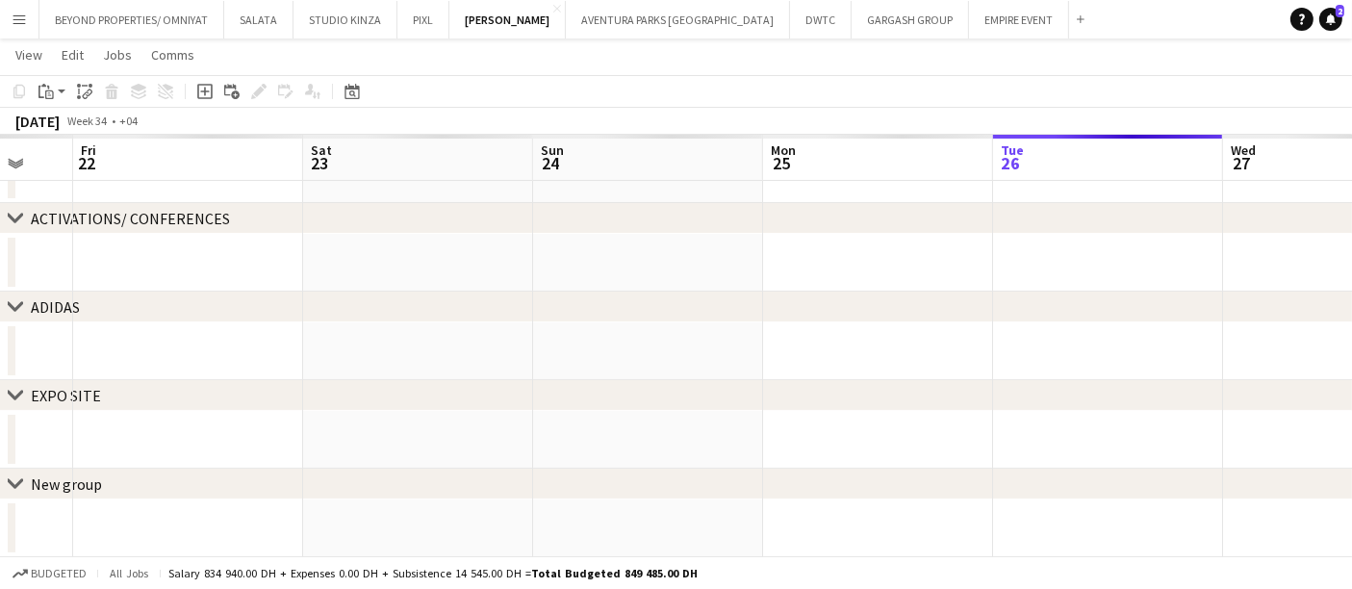
click at [584, 455] on app-date-cell at bounding box center [648, 440] width 230 height 58
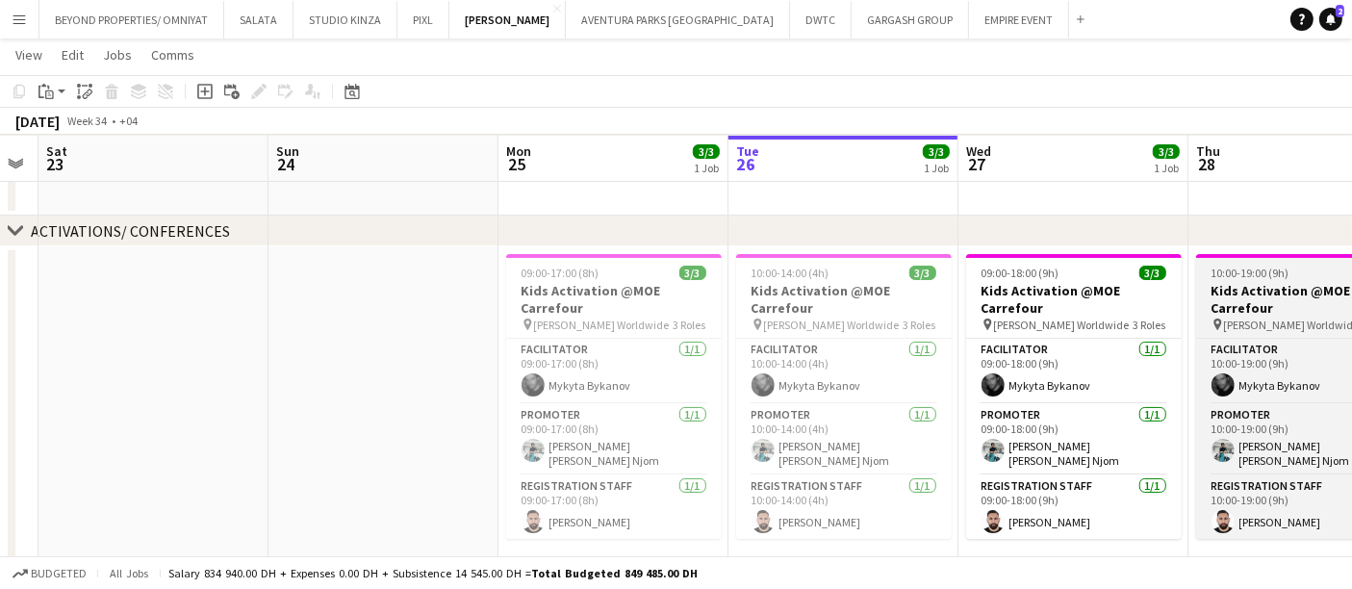
scroll to position [0, 648]
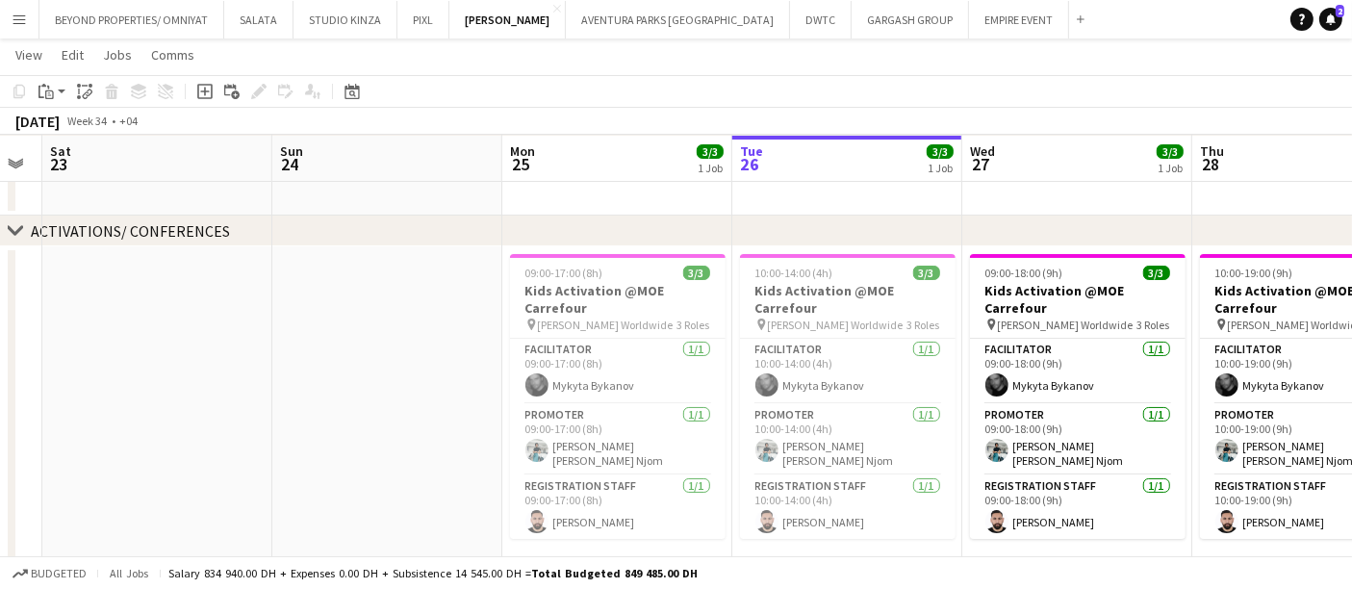
click at [1240, 120] on div "August 2025 Week 34 • +04" at bounding box center [676, 121] width 1352 height 27
click at [590, 448] on app-card-role "Promoter 1/1 09:00-17:00 (8h) Denise Neng Njom" at bounding box center [618, 439] width 216 height 71
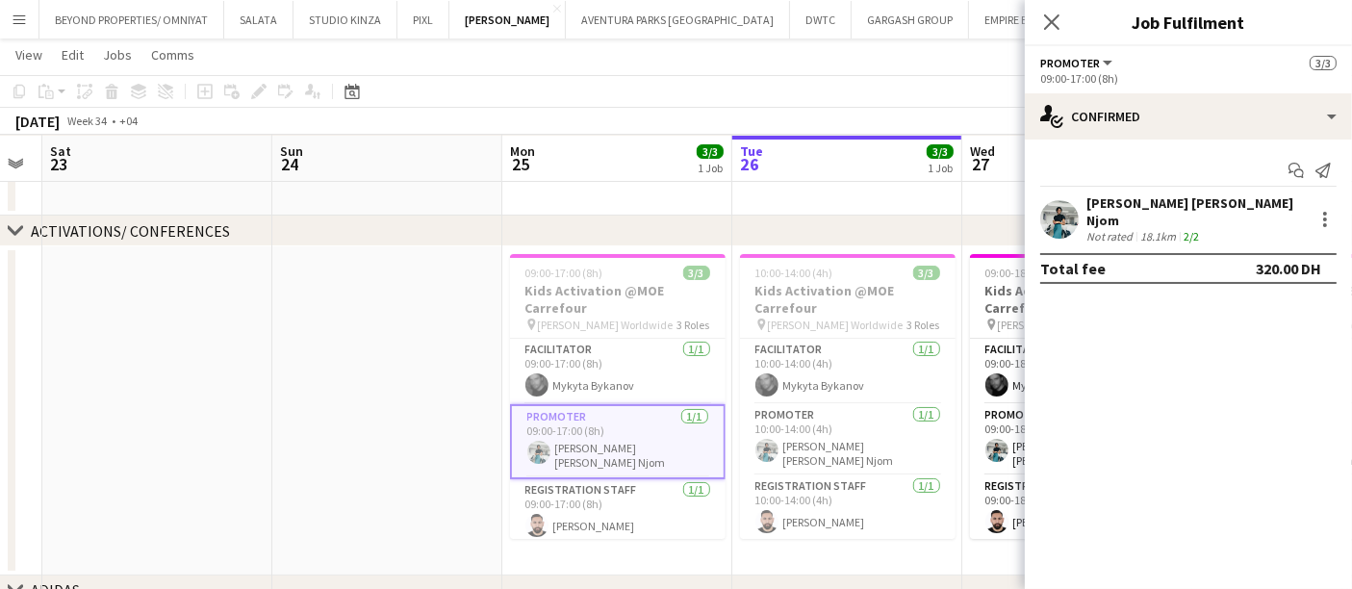
click at [1137, 206] on div "Denise Neng Njom" at bounding box center [1196, 211] width 219 height 35
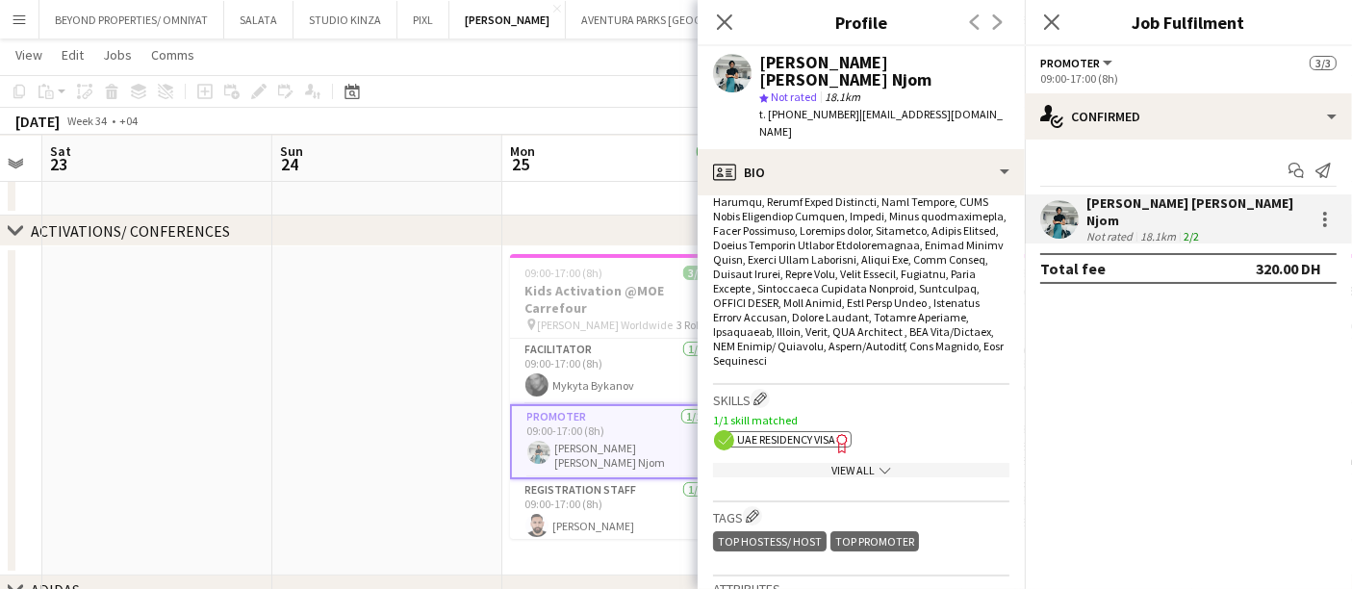
scroll to position [907, 0]
click at [880, 463] on icon "chevron-down" at bounding box center [886, 469] width 12 height 12
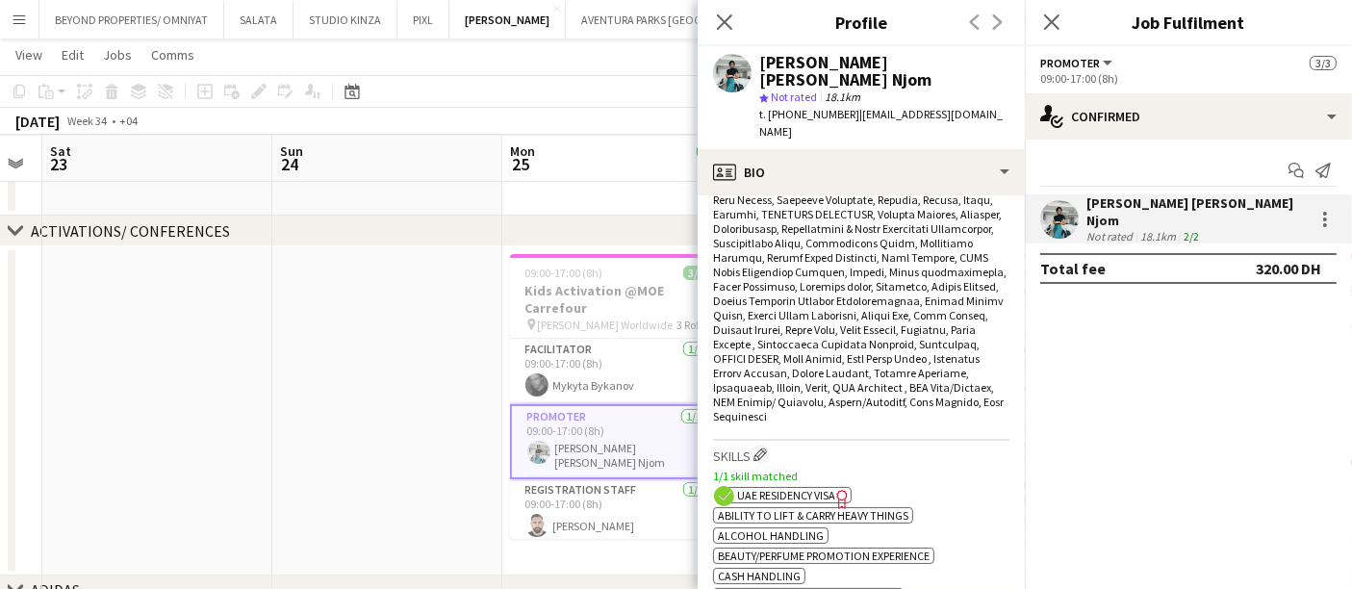
scroll to position [847, 0]
click at [710, 23] on div "Close pop-in" at bounding box center [725, 22] width 54 height 44
click at [725, 21] on icon at bounding box center [724, 22] width 18 height 18
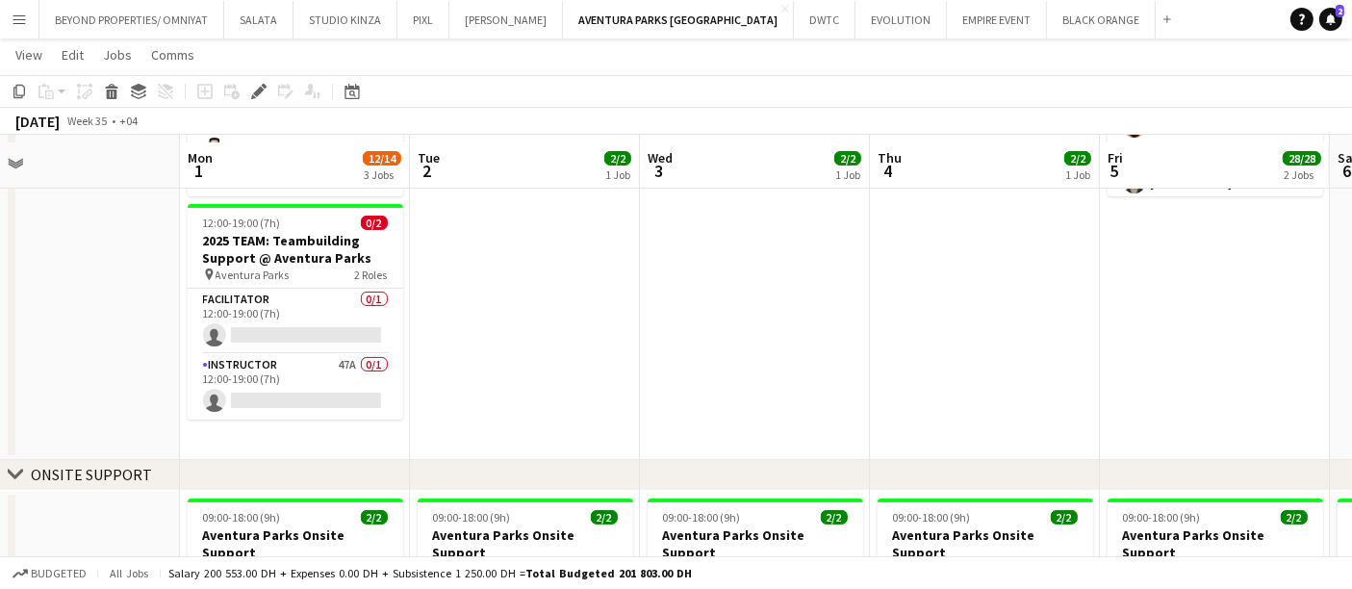
scroll to position [319, 0]
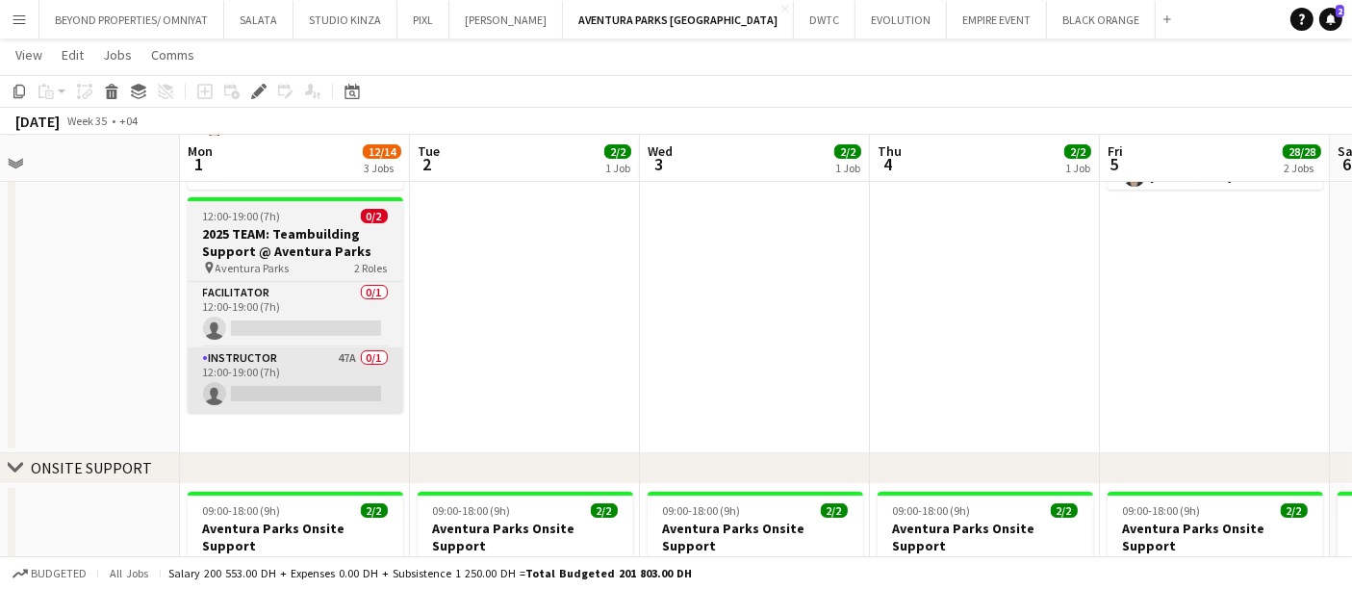
click at [313, 374] on app-card-role "Instructor 47A 0/1 12:00-19:00 (7h) single-neutral-actions" at bounding box center [296, 379] width 216 height 65
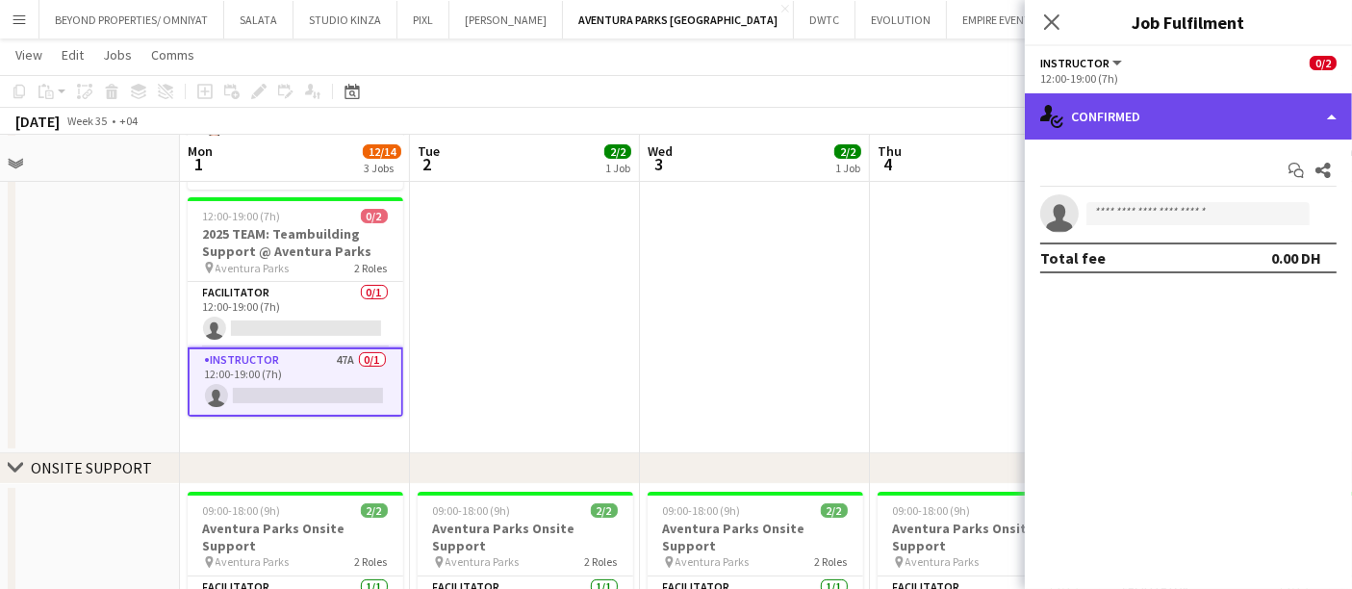
click at [1140, 115] on div "single-neutral-actions-check-2 Confirmed" at bounding box center [1188, 116] width 327 height 46
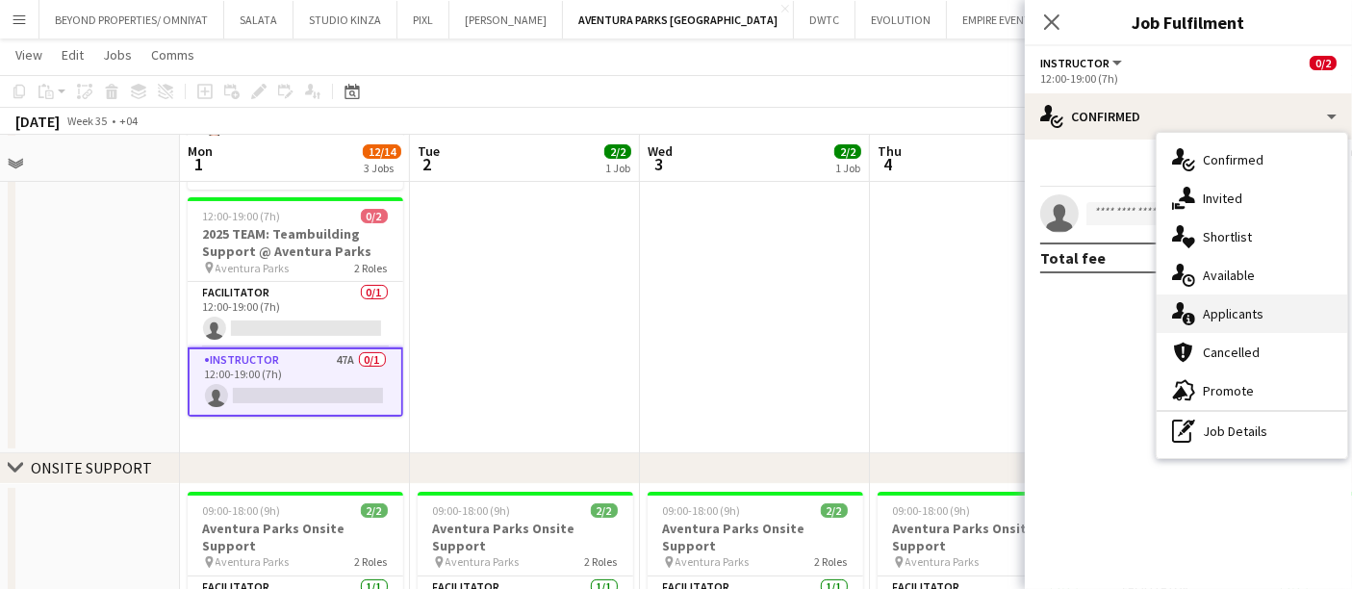
click at [1201, 310] on div "single-neutral-actions-information Applicants" at bounding box center [1252, 313] width 191 height 38
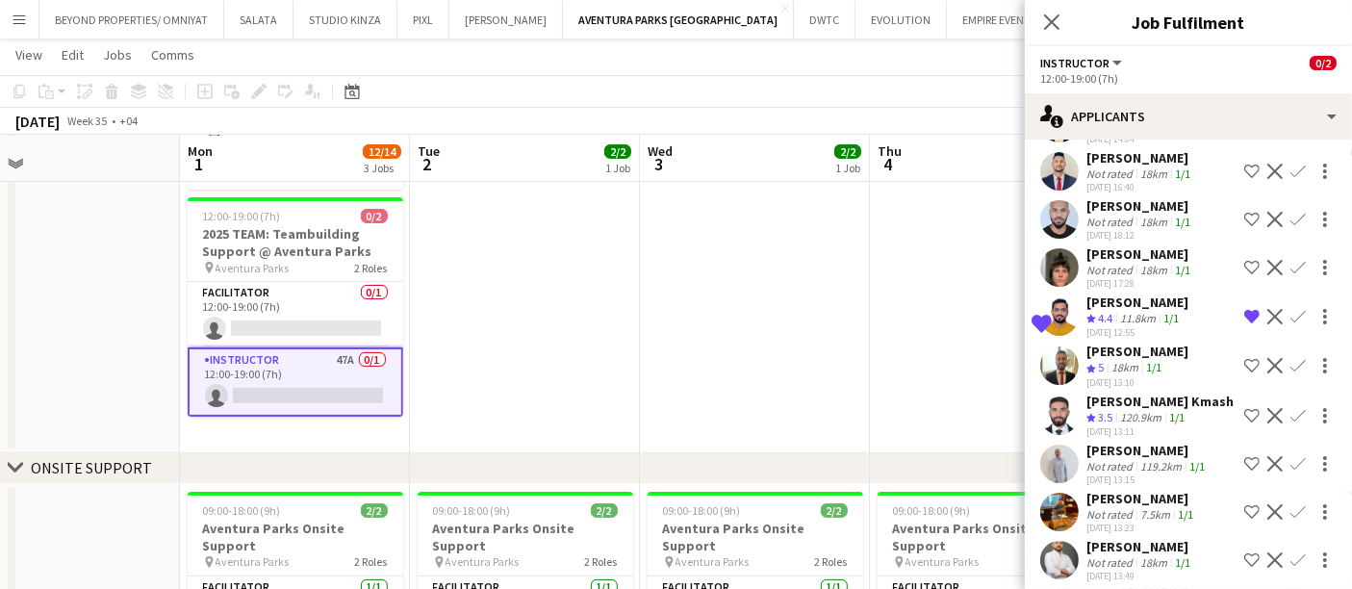
scroll to position [1778, 0]
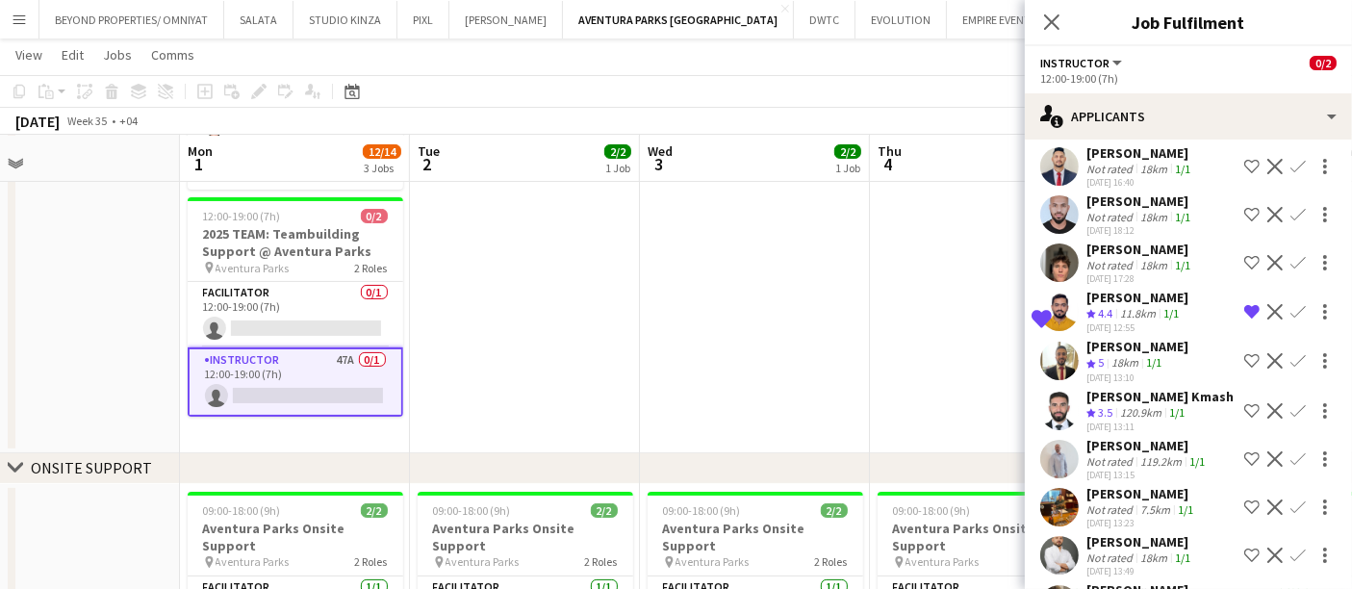
click at [1244, 270] on app-icon "Shortlist crew" at bounding box center [1251, 262] width 15 height 15
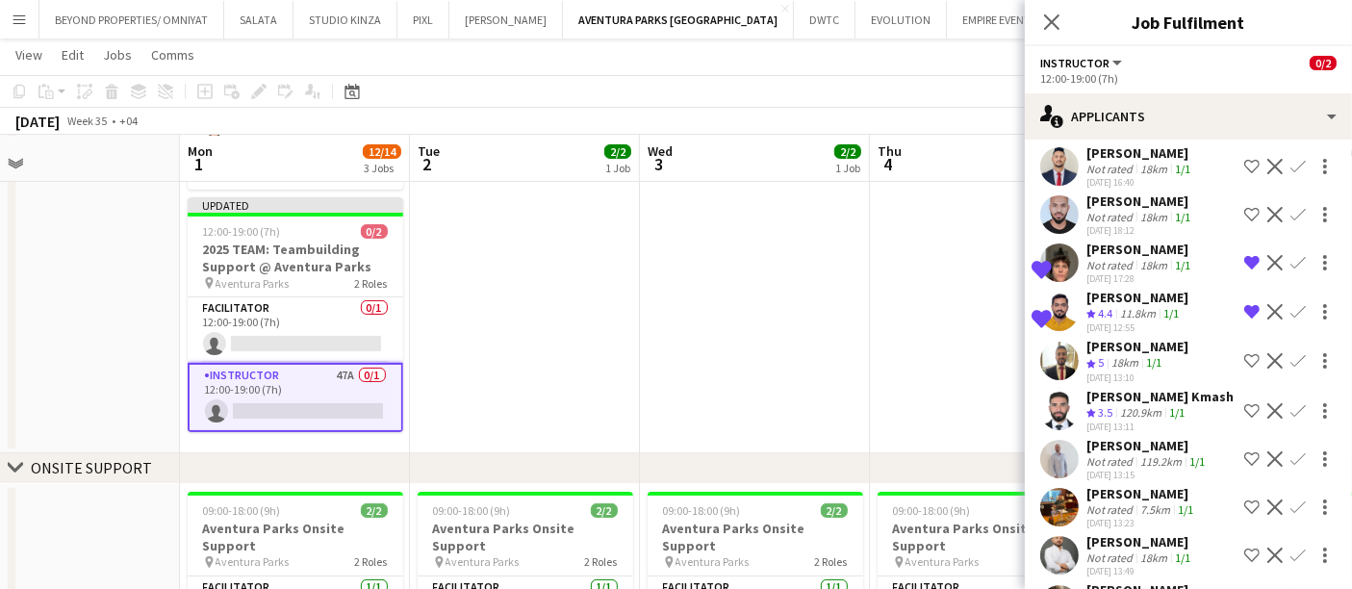
click at [664, 263] on app-date-cell at bounding box center [755, 175] width 230 height 556
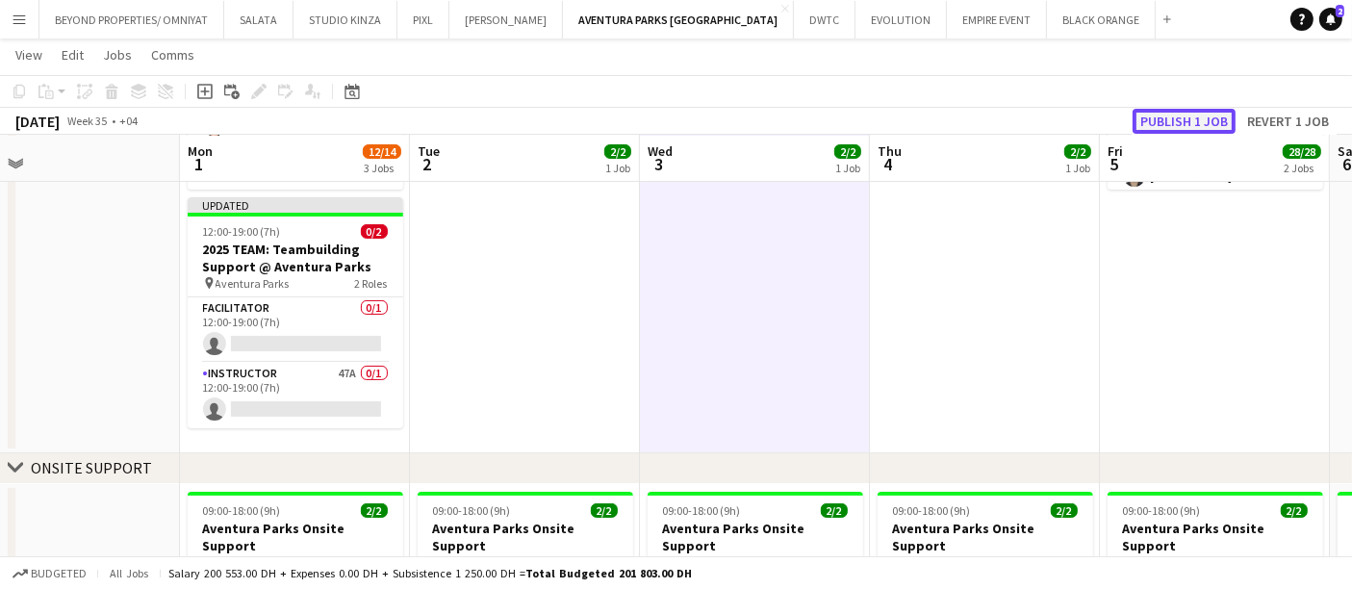
click at [1172, 124] on button "Publish 1 job" at bounding box center [1184, 121] width 103 height 25
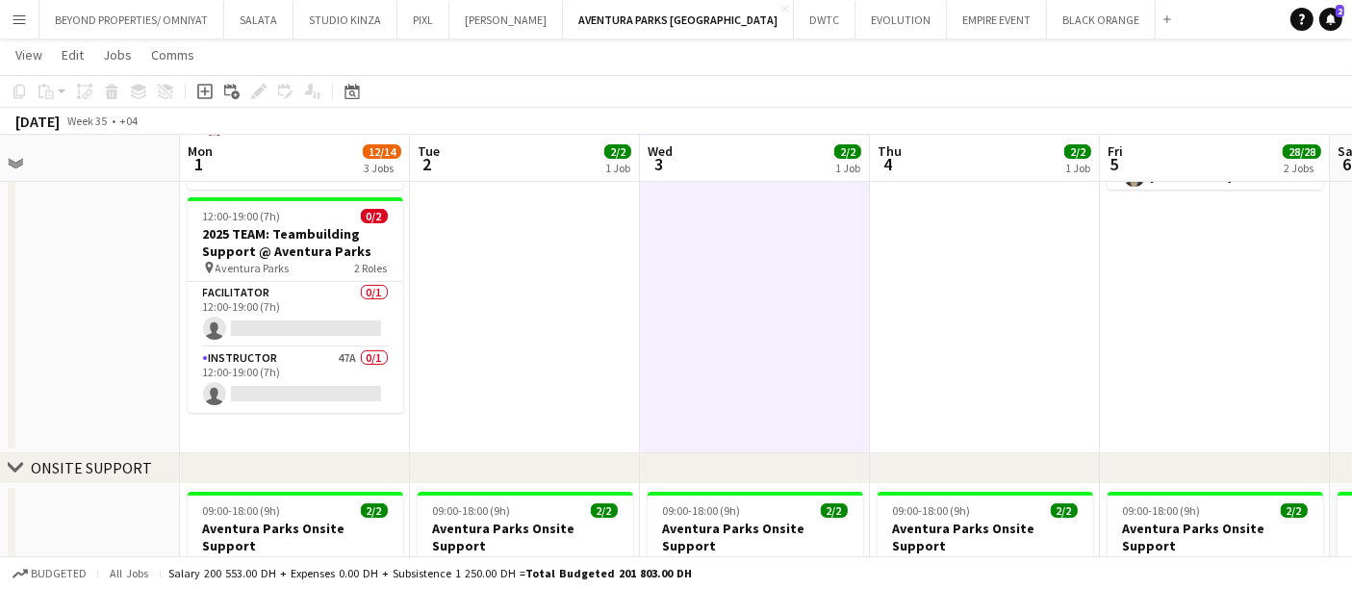
click at [1182, 332] on app-date-cell "06:00-07:00 (1h) 26/26 CASTING 2025 TEAM: Teambuilding Support @ Aventura Parks…" at bounding box center [1215, 175] width 230 height 556
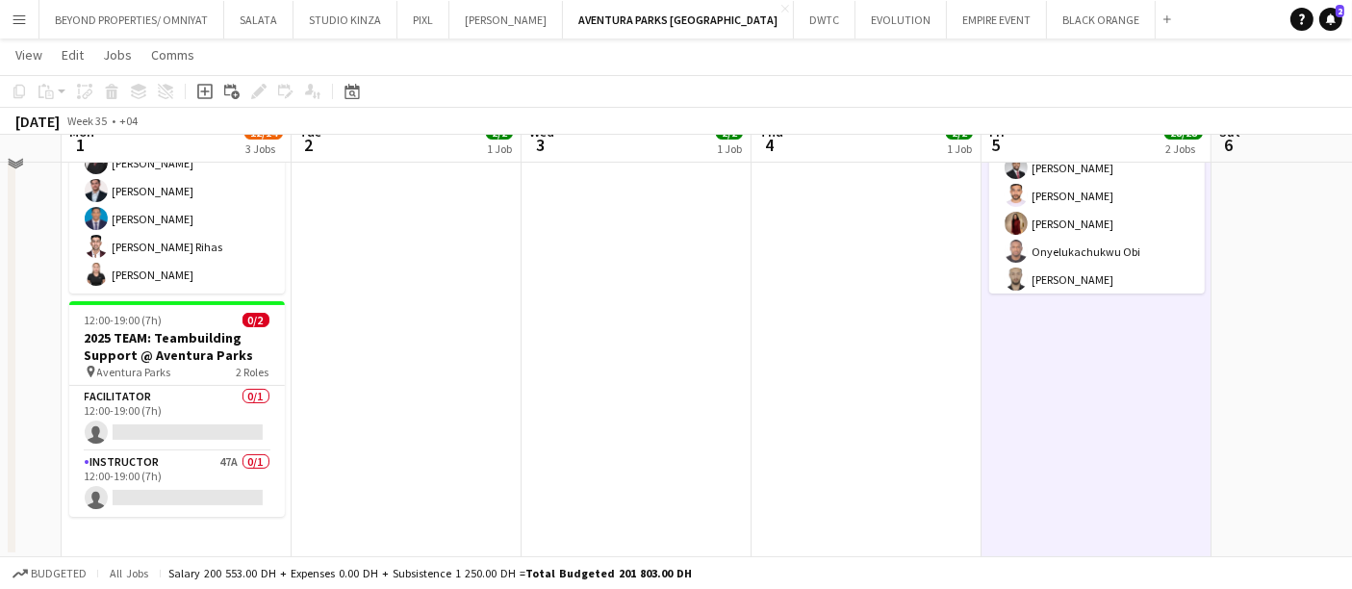
scroll to position [217, 0]
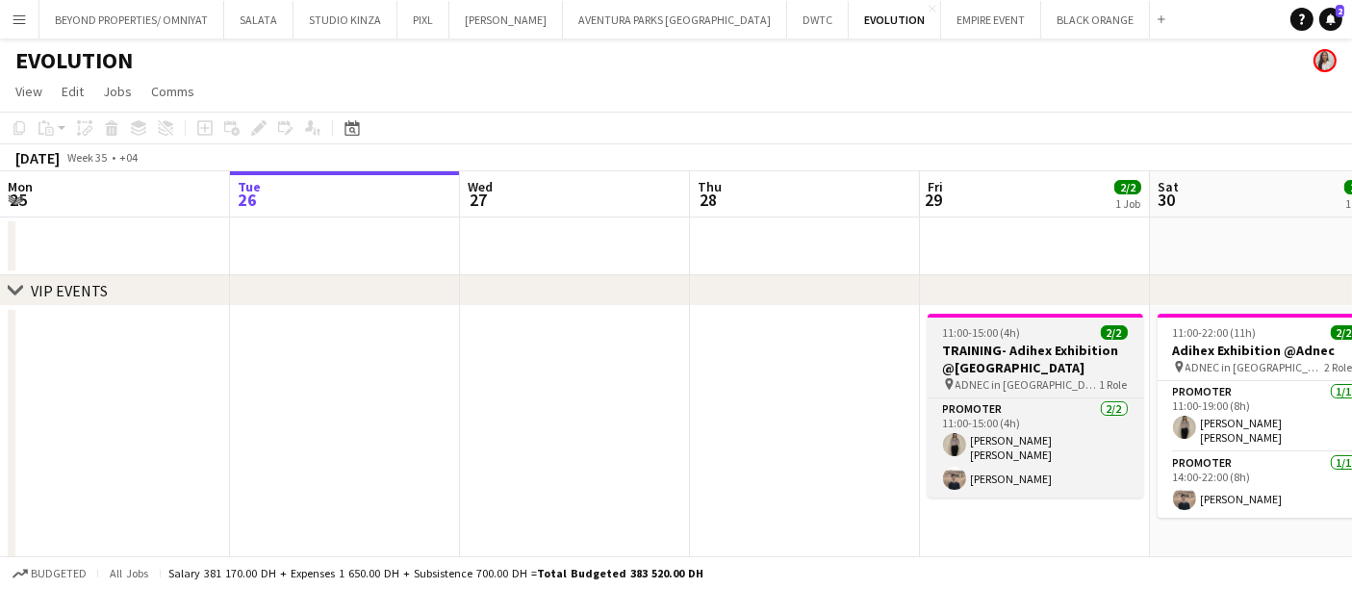
scroll to position [0, 628]
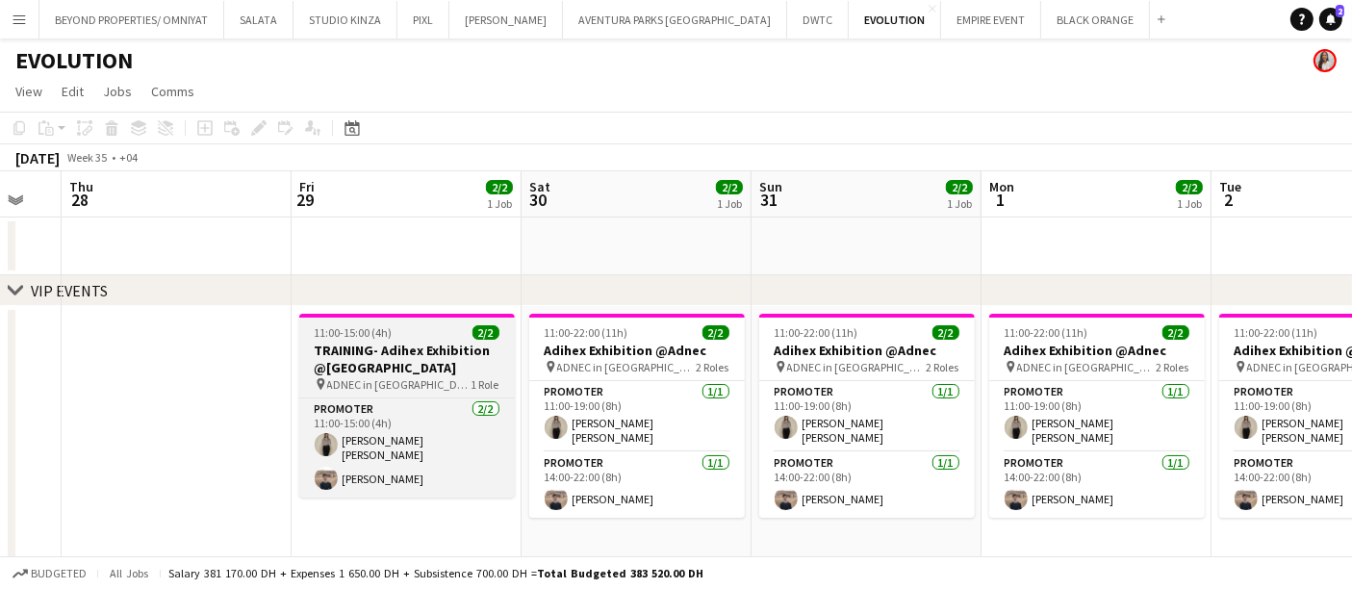
click at [393, 361] on h3 "TRAINING- Adihex Exhibition @[GEOGRAPHIC_DATA]" at bounding box center [407, 359] width 216 height 35
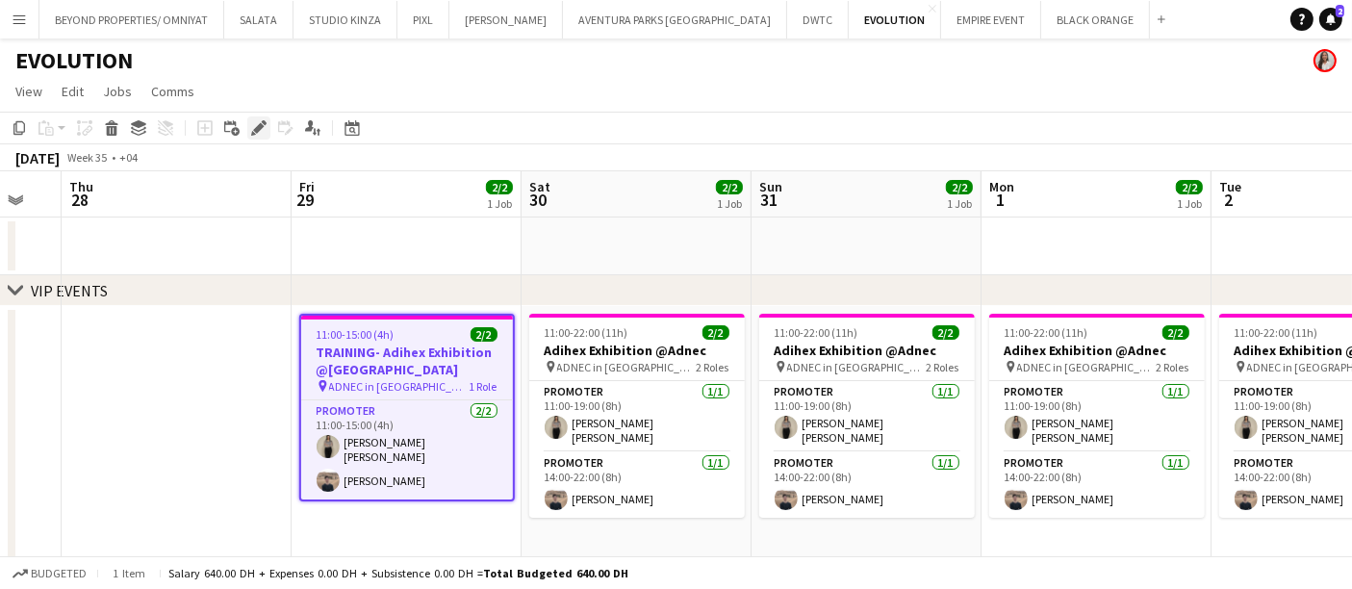
click at [255, 127] on icon at bounding box center [258, 128] width 11 height 11
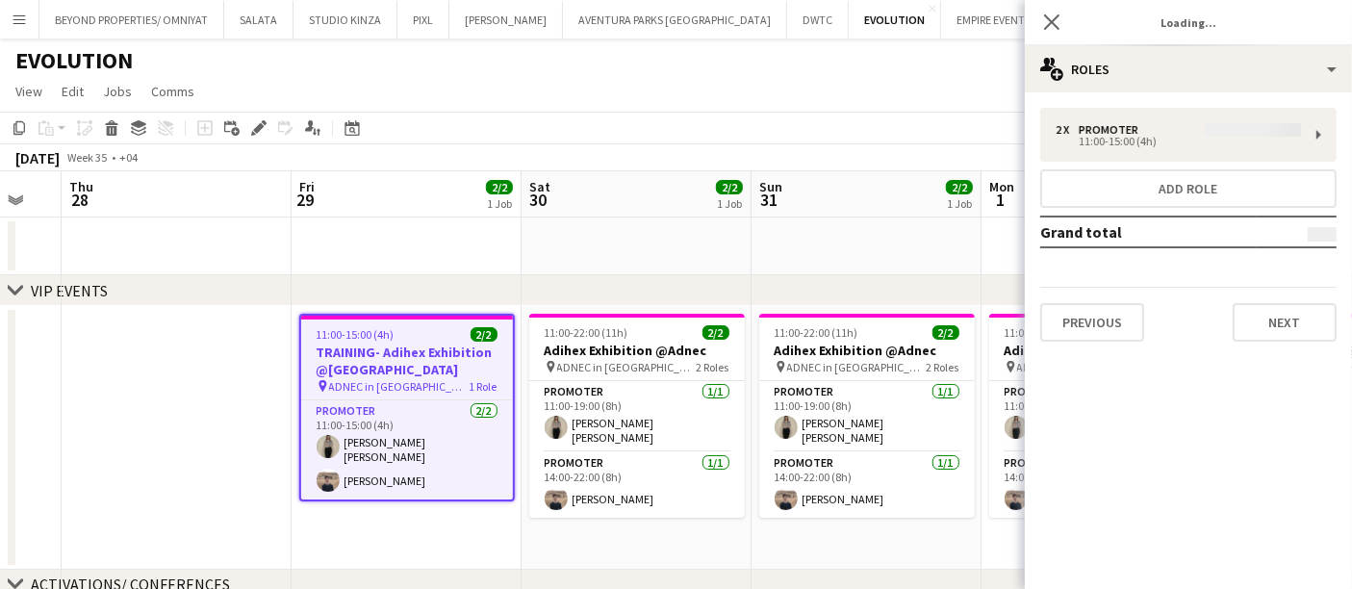
type input "**********"
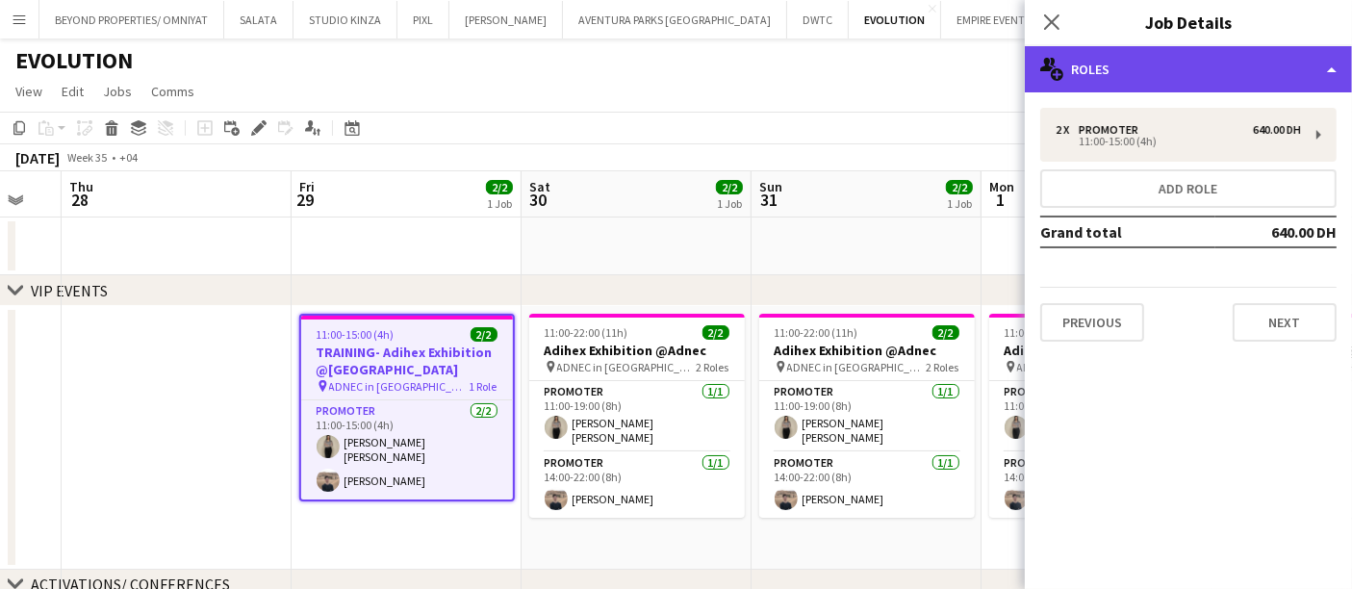
click at [1141, 75] on div "multiple-users-add Roles" at bounding box center [1188, 69] width 327 height 46
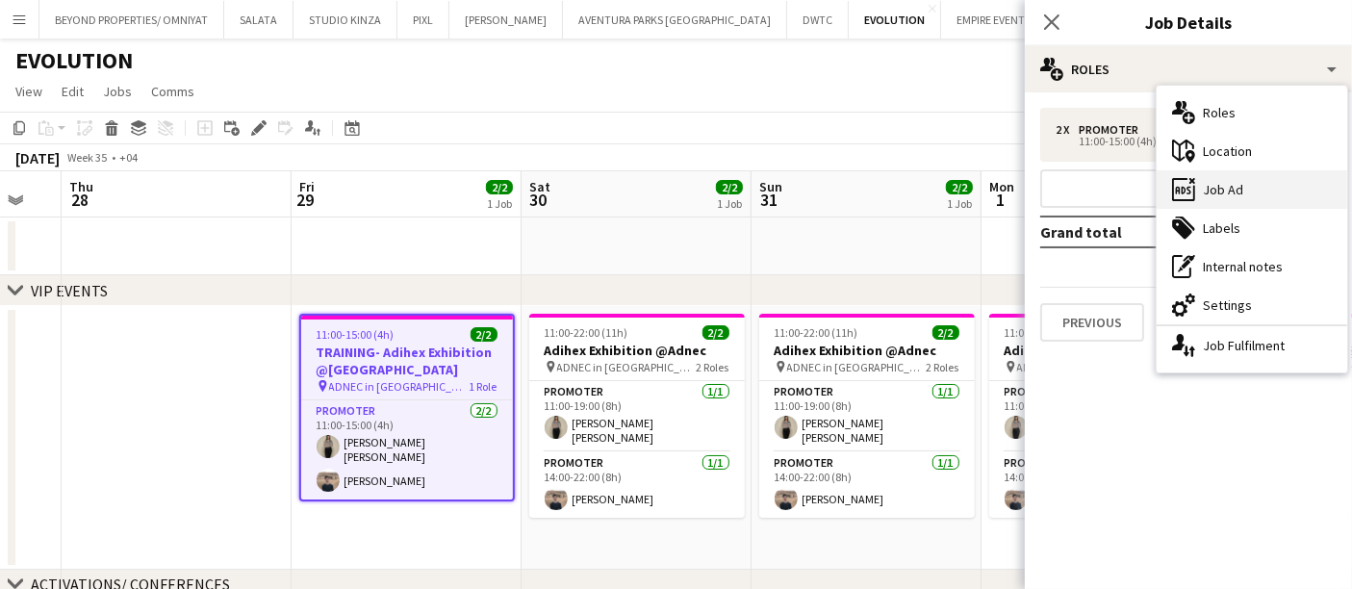
click at [1241, 192] on div "ads-window Job Ad" at bounding box center [1252, 189] width 191 height 38
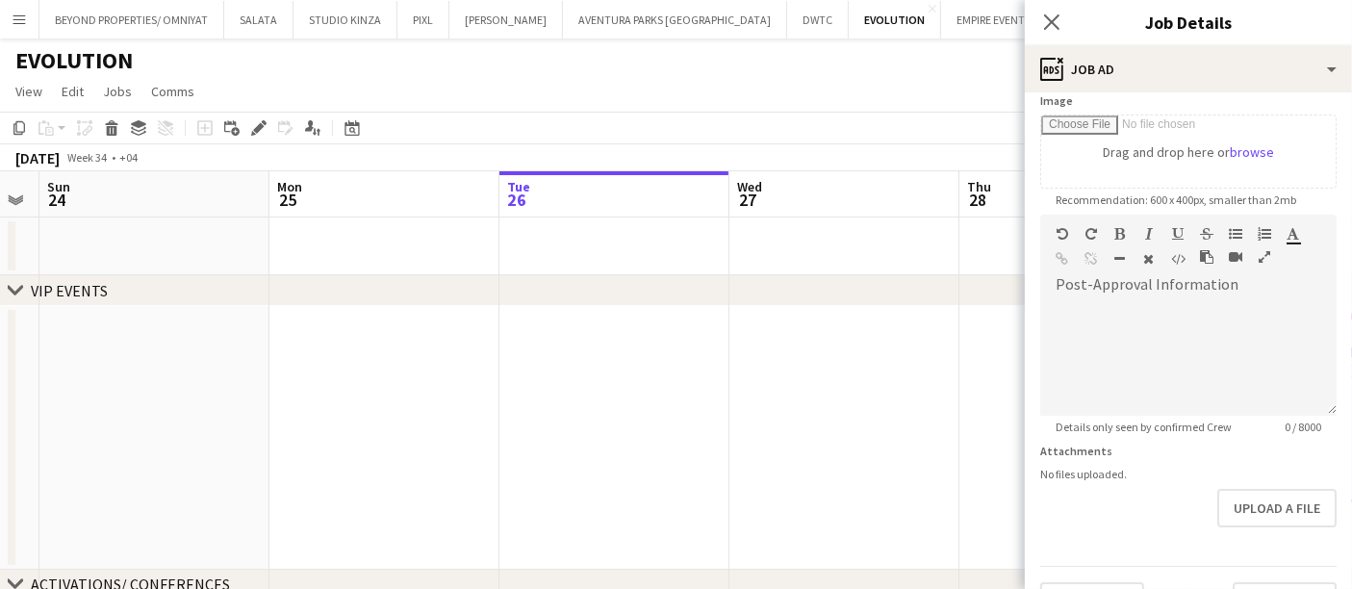
scroll to position [0, 588]
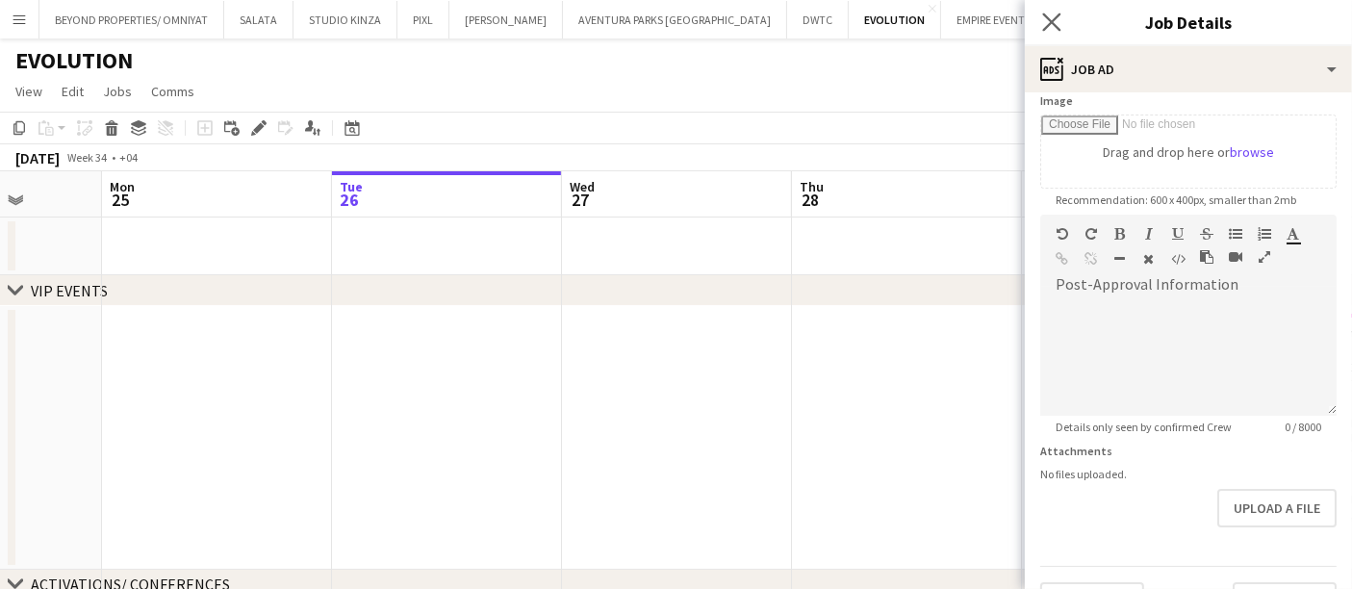
click at [1059, 12] on app-icon "Close pop-in" at bounding box center [1052, 23] width 28 height 28
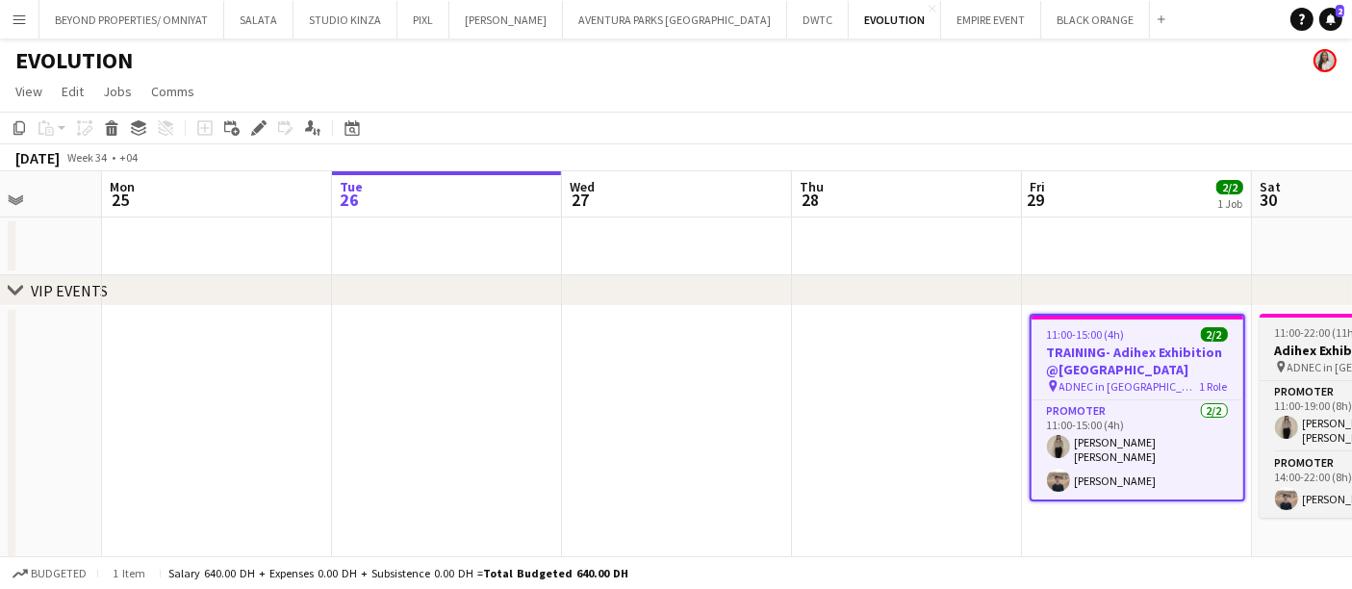
click at [1298, 344] on h3 "Adihex Exhibition @Adnec" at bounding box center [1368, 350] width 216 height 17
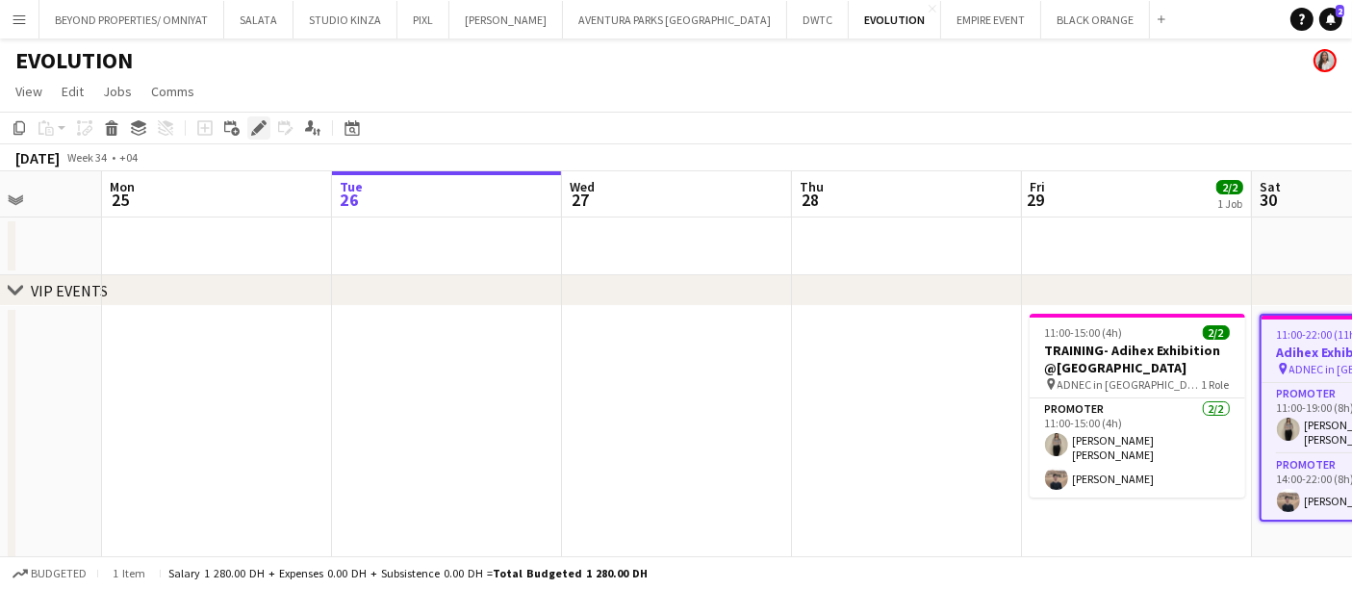
click at [261, 123] on icon "Edit" at bounding box center [258, 127] width 15 height 15
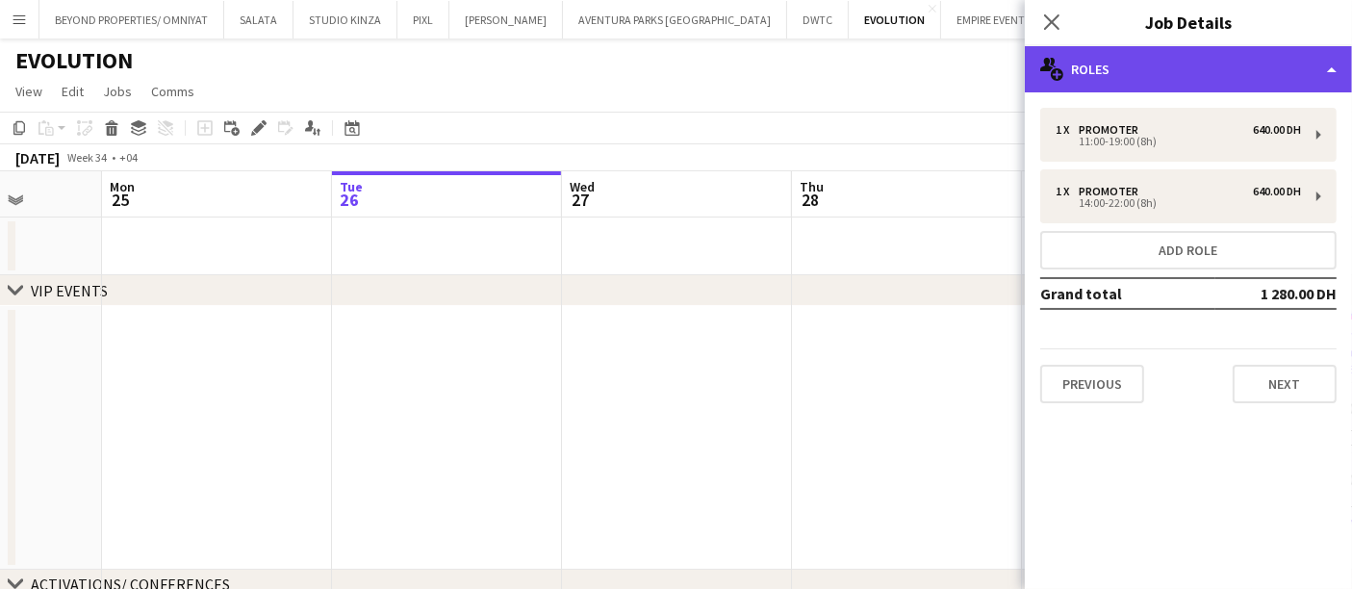
click at [1083, 70] on div "multiple-users-add Roles" at bounding box center [1188, 69] width 327 height 46
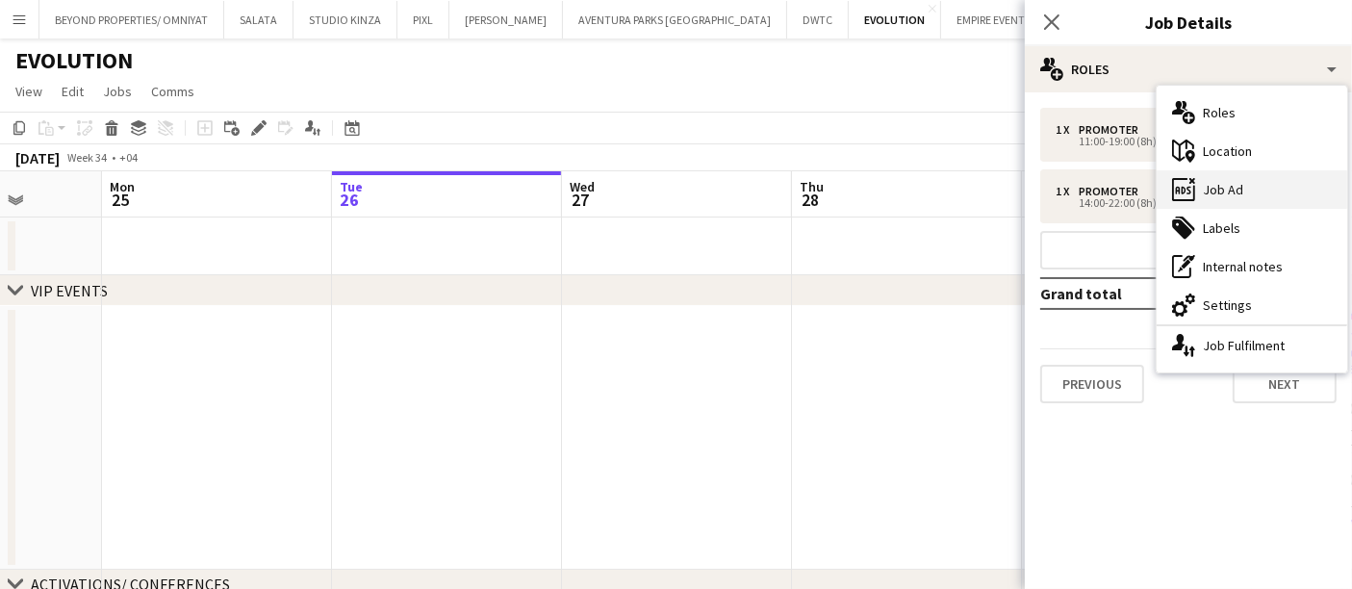
click at [1232, 194] on div "ads-window Job Ad" at bounding box center [1252, 189] width 191 height 38
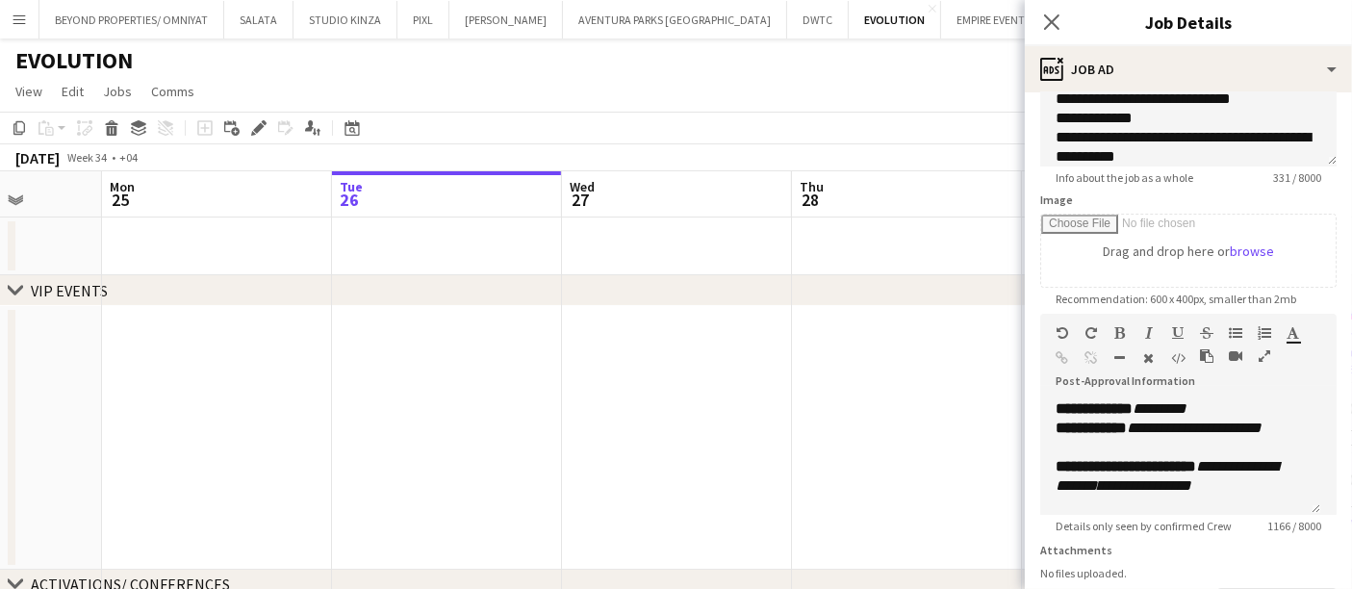
scroll to position [215, 0]
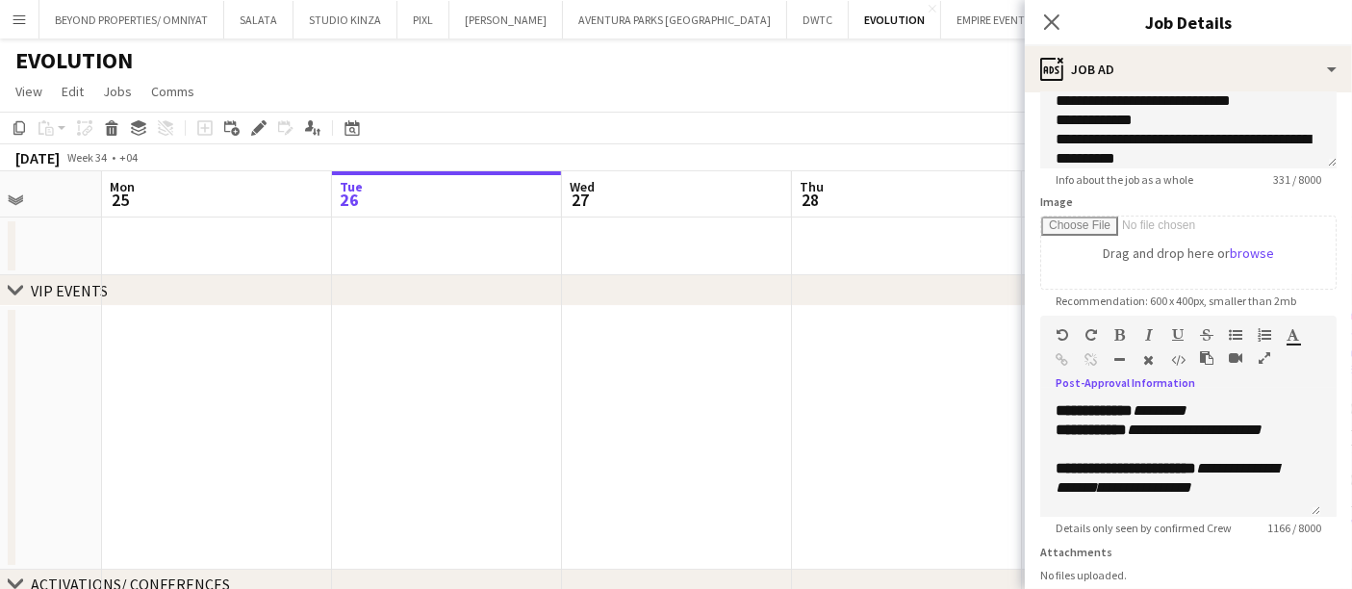
click at [1262, 352] on icon "button" at bounding box center [1265, 357] width 12 height 13
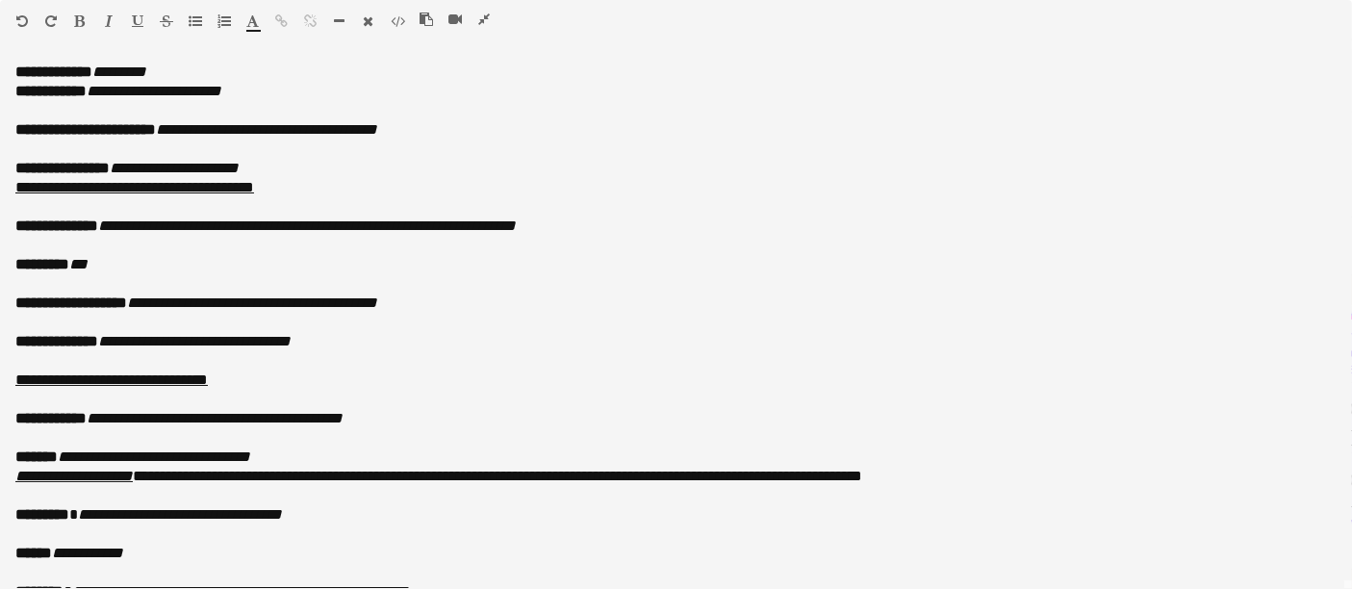
scroll to position [218, 0]
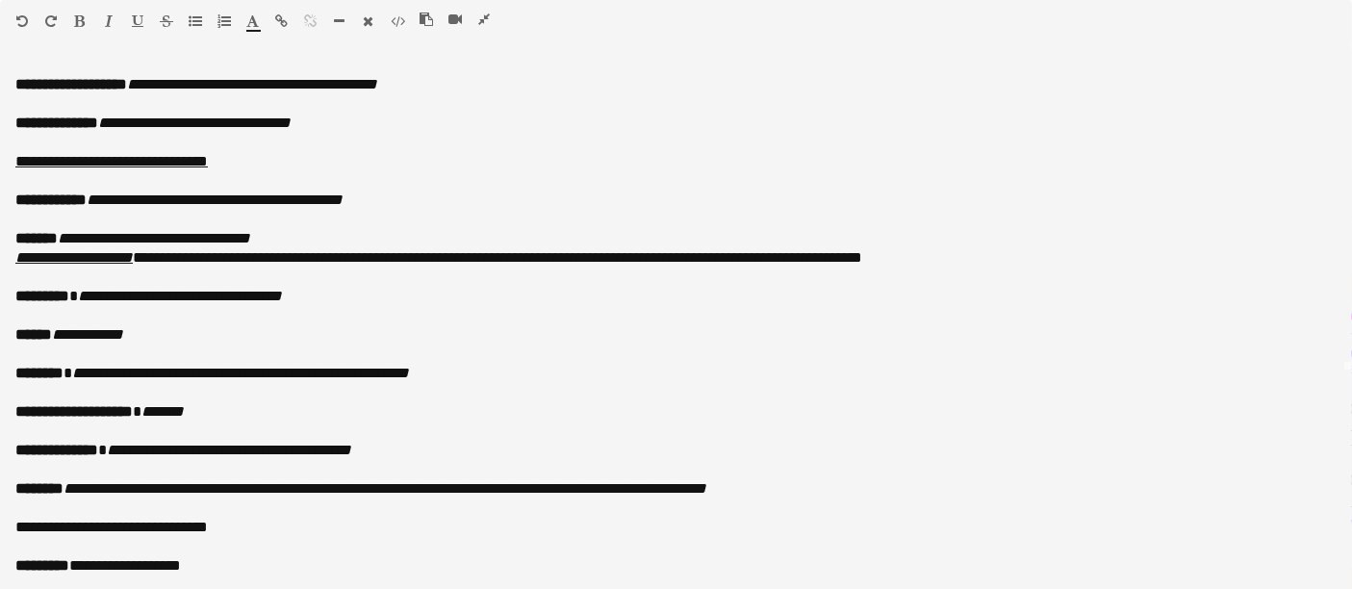
copy body "BEYOND PROPERTIES/ OMNIYAT Close SALATA Close STUDIO KINZA Close PIXL Close JAC…"
click at [484, 15] on icon "button" at bounding box center [484, 19] width 12 height 13
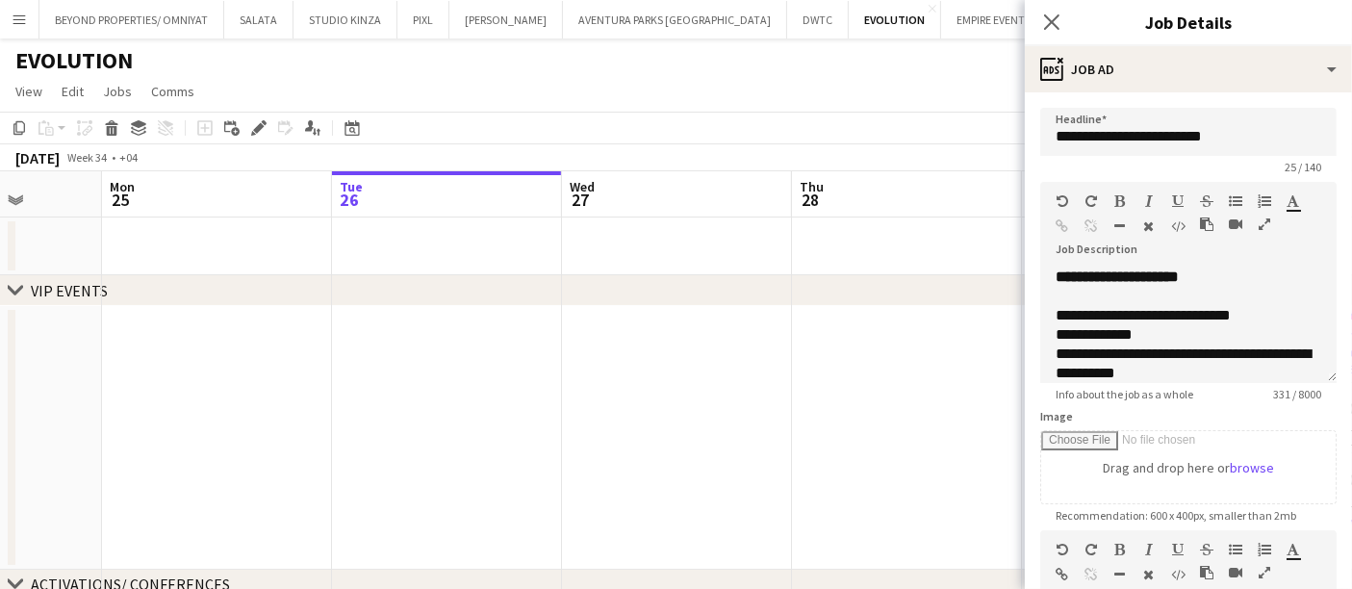
scroll to position [238, 0]
click at [915, 115] on app-toolbar "Copy Paste Paste Ctrl+V Paste with crew Ctrl+Shift+V Paste linked Job Delete Gr…" at bounding box center [676, 128] width 1352 height 33
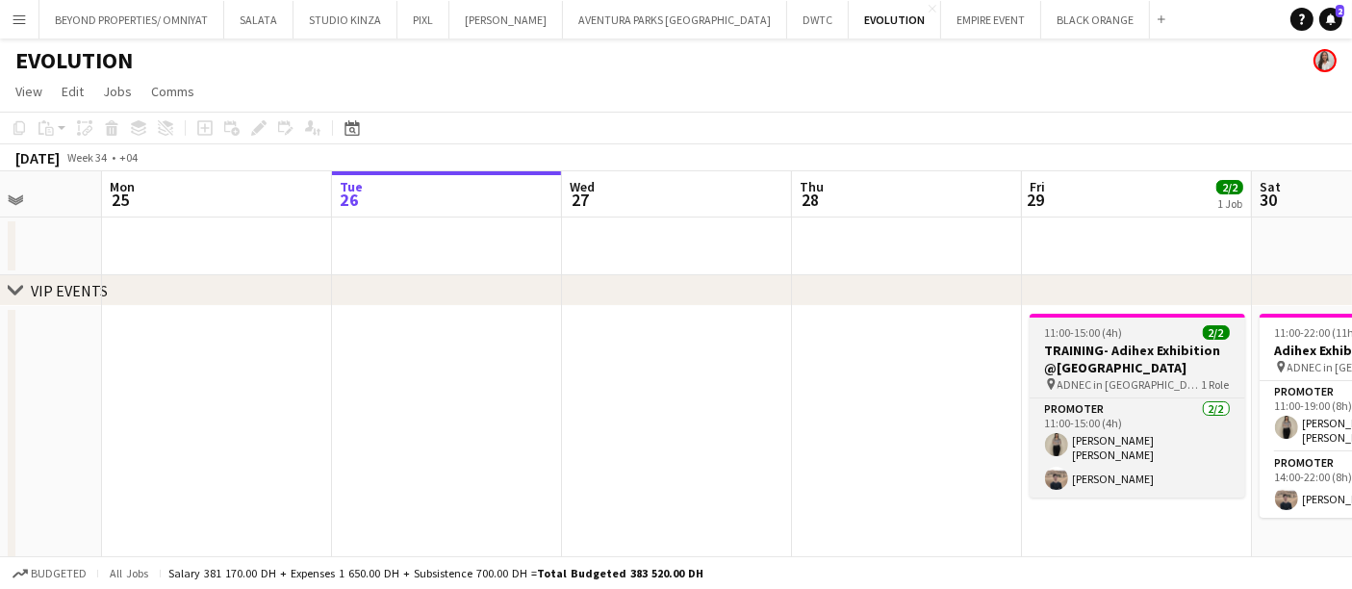
click at [1091, 359] on h3 "TRAINING- Adihex Exhibition @[GEOGRAPHIC_DATA]" at bounding box center [1138, 359] width 216 height 35
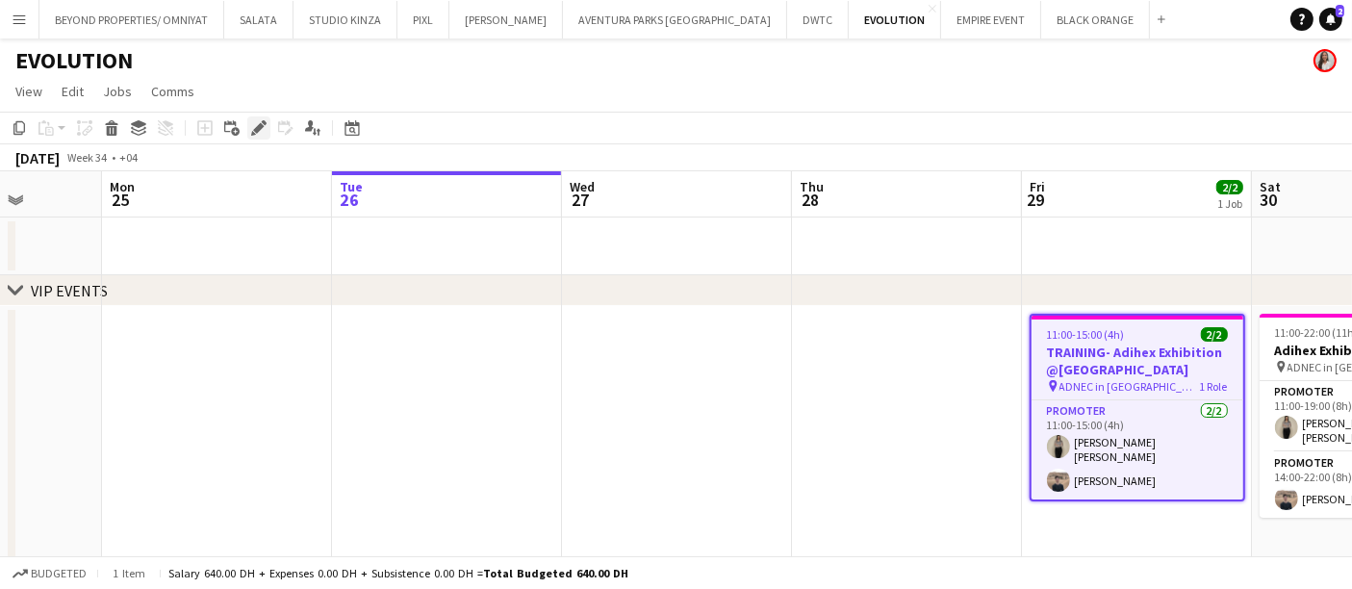
click at [253, 130] on icon at bounding box center [258, 128] width 11 height 11
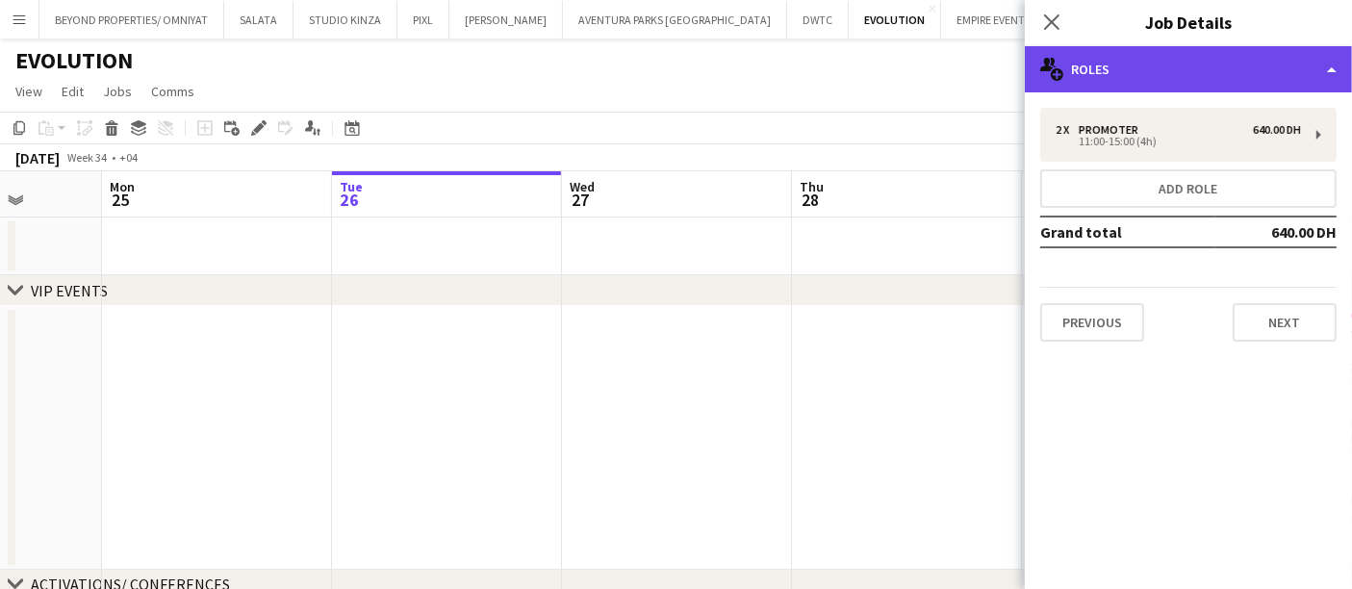
click at [1121, 63] on div "multiple-users-add Roles" at bounding box center [1188, 69] width 327 height 46
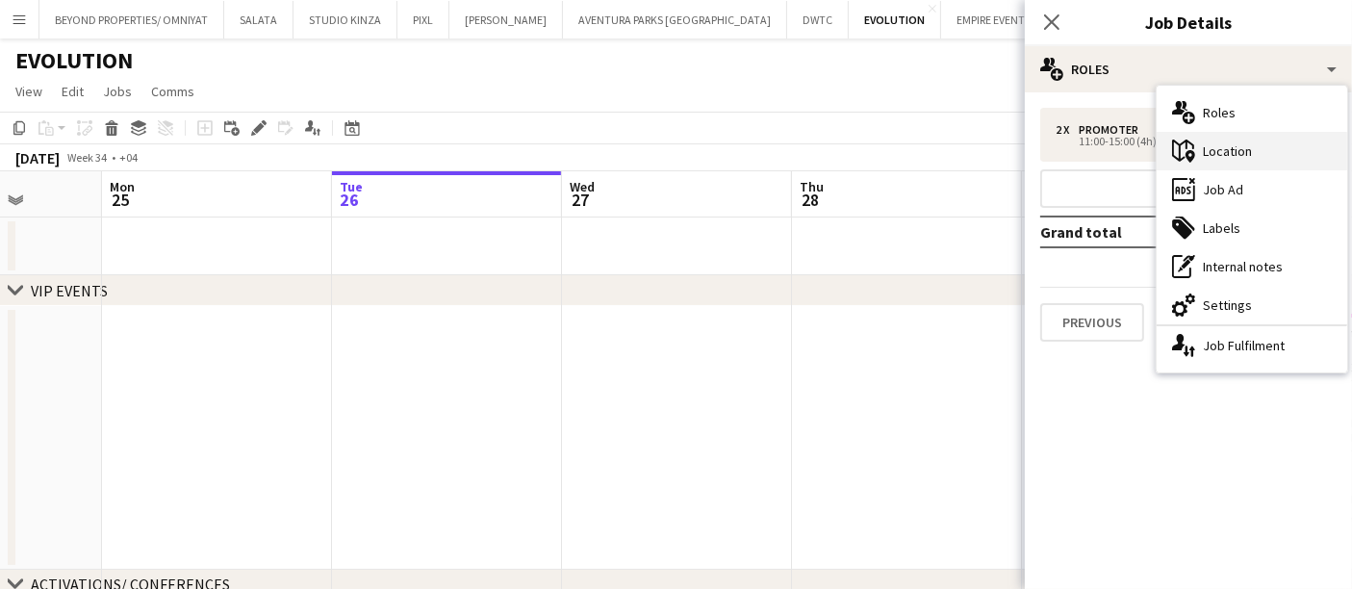
click at [1232, 152] on div "maps-pin-1 Location" at bounding box center [1252, 151] width 191 height 38
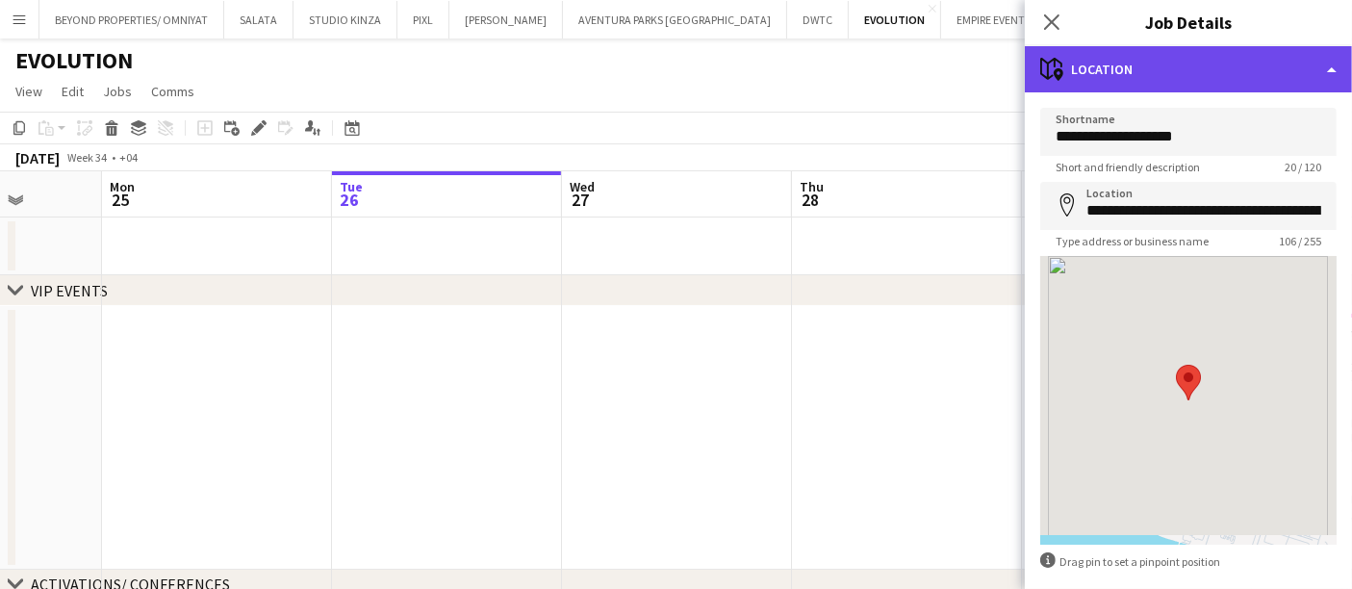
click at [1183, 72] on div "maps-pin-1 Location" at bounding box center [1188, 69] width 327 height 46
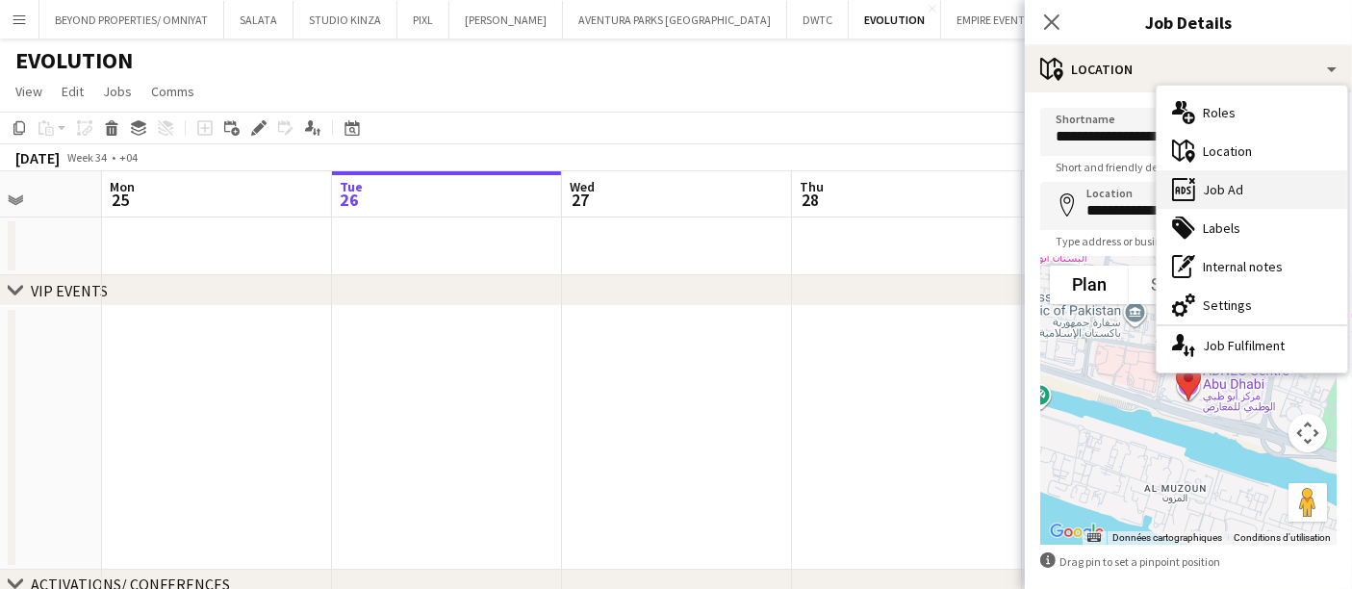
click at [1224, 183] on div "ads-window Job Ad" at bounding box center [1252, 189] width 191 height 38
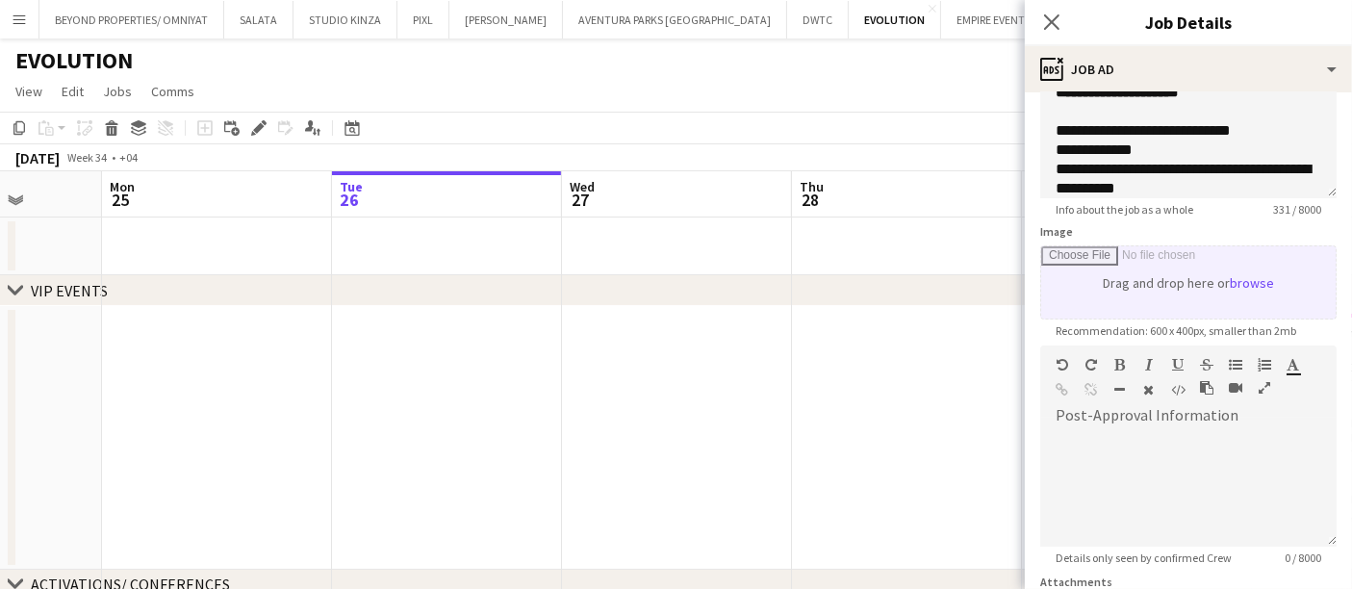
scroll to position [192, 0]
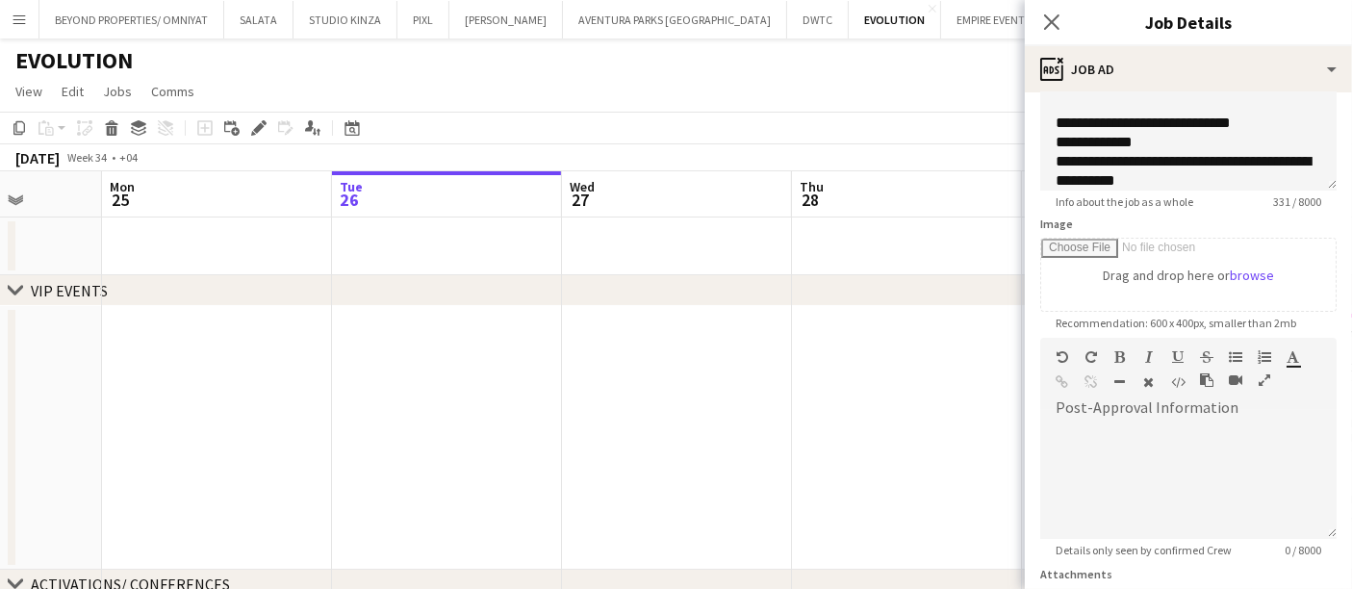
click at [1259, 375] on icon "button" at bounding box center [1265, 379] width 12 height 13
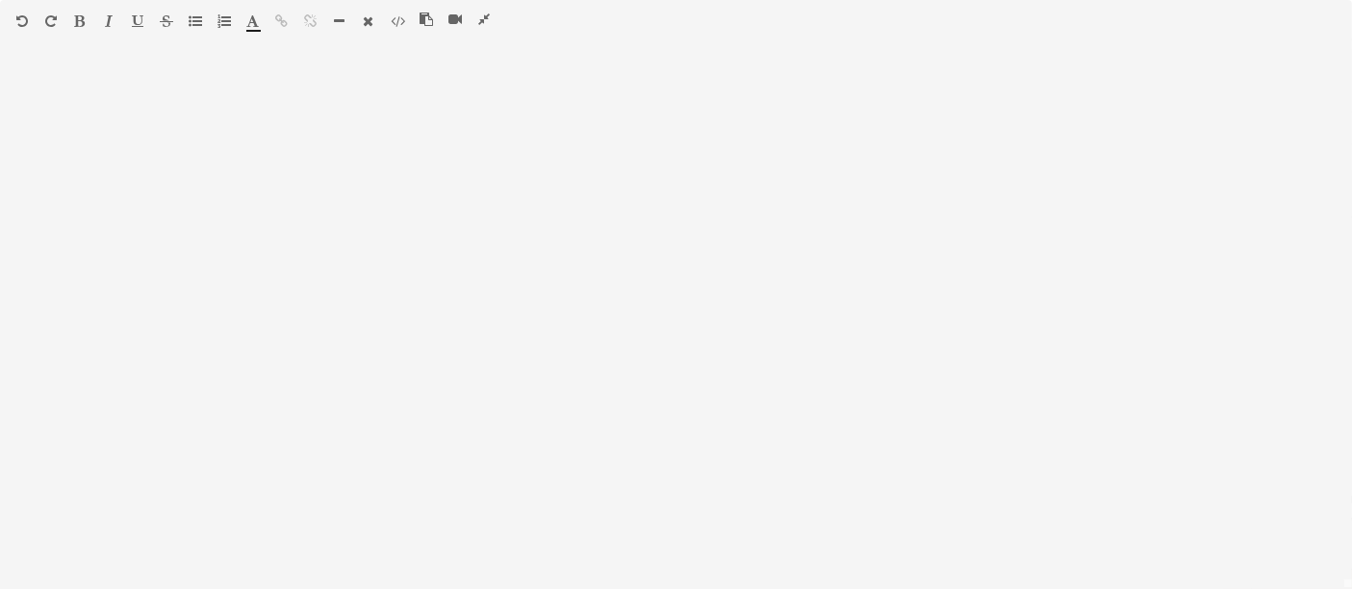
scroll to position [0, 0]
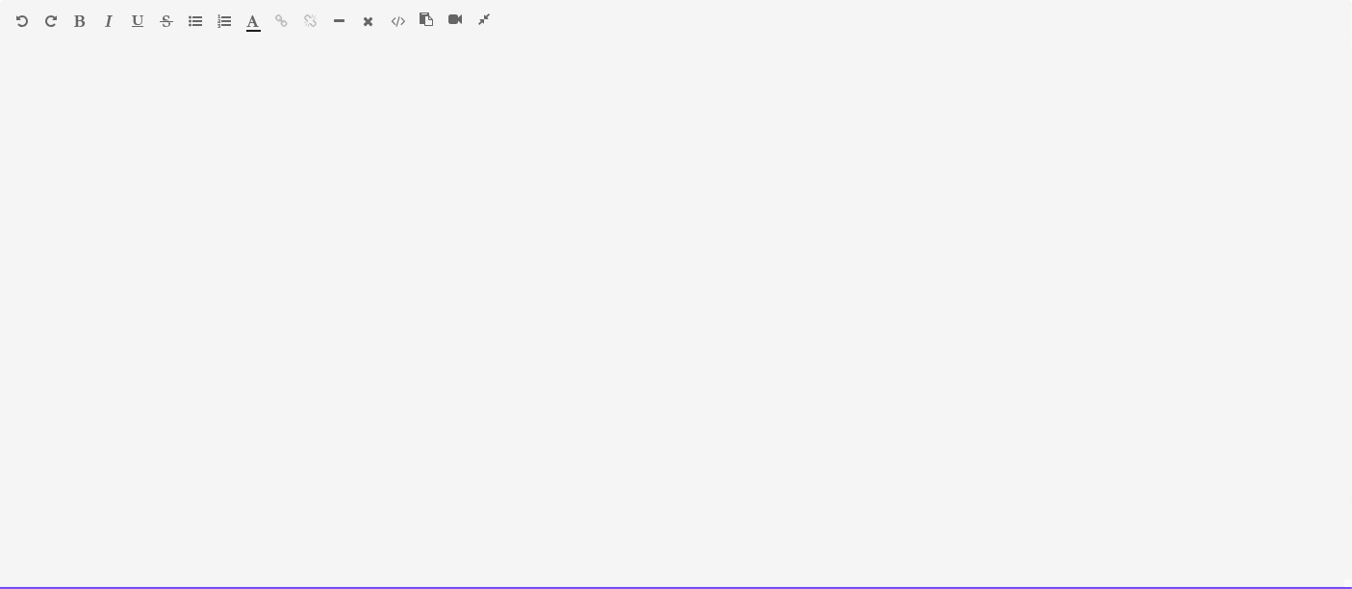
click at [262, 95] on div at bounding box center [676, 326] width 1352 height 526
paste div
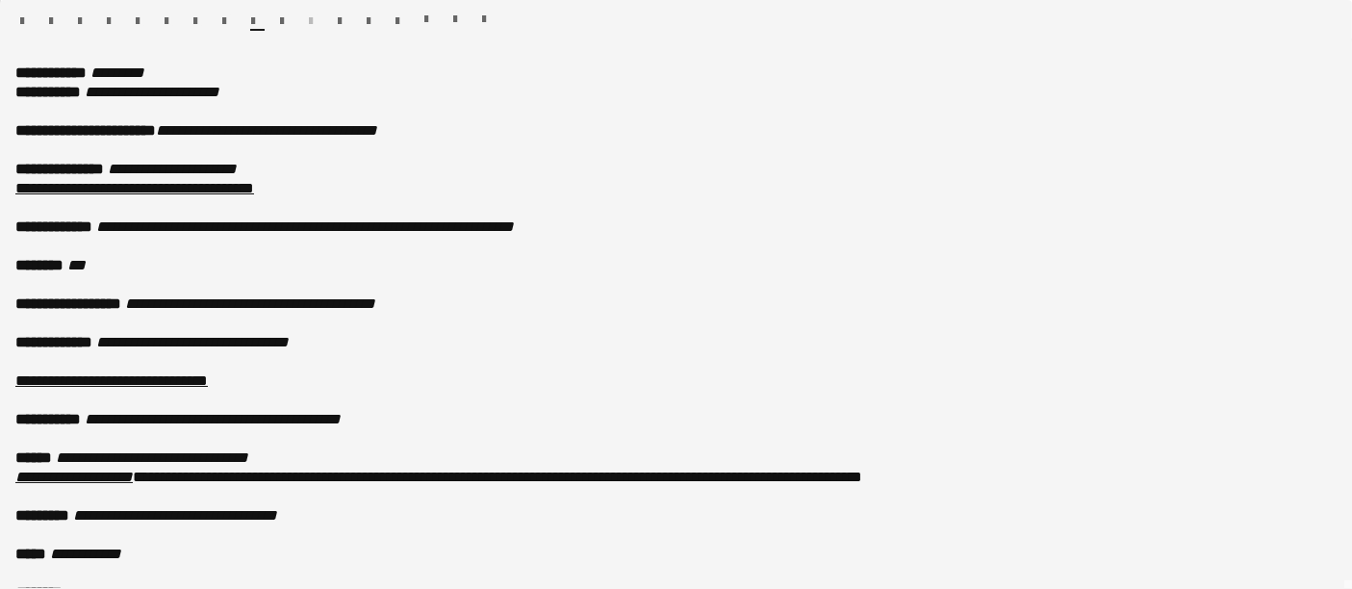
scroll to position [0, 12]
click at [616, 227] on p "**********" at bounding box center [675, 226] width 1321 height 19
click at [500, 219] on icon "**********" at bounding box center [305, 226] width 418 height 14
drag, startPoint x: 350, startPoint y: 223, endPoint x: 115, endPoint y: 217, distance: 234.9
click at [115, 219] on icon "**********" at bounding box center [307, 226] width 423 height 14
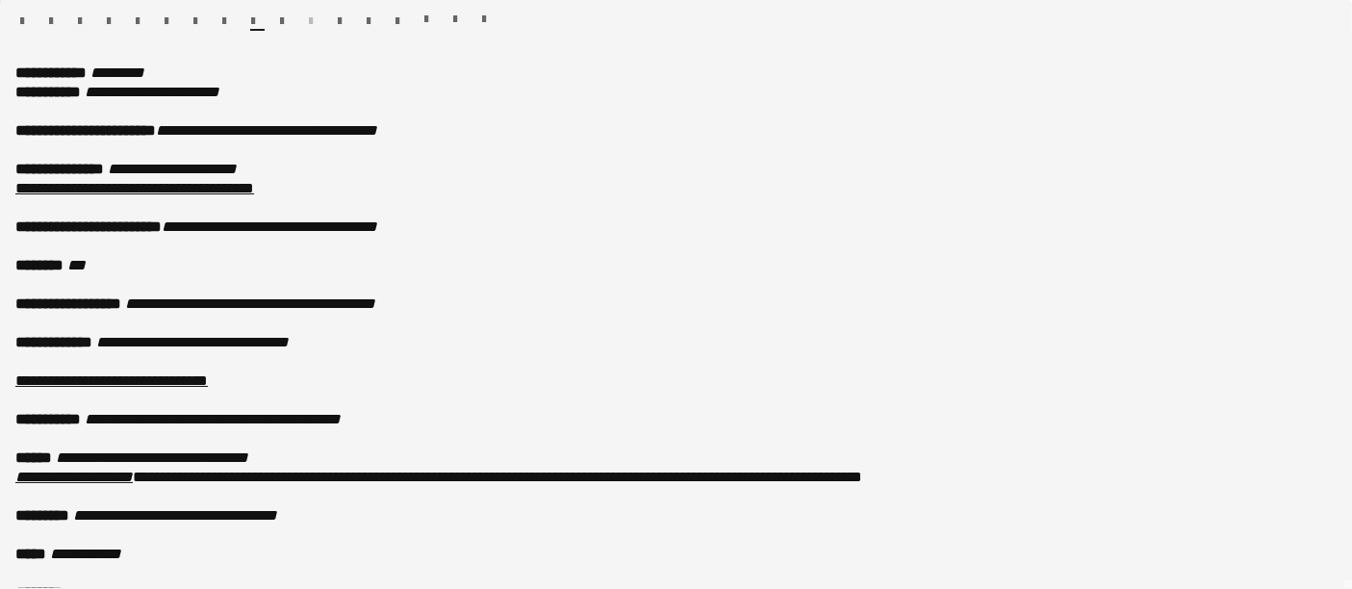
drag, startPoint x: 113, startPoint y: 221, endPoint x: 197, endPoint y: 225, distance: 84.8
click at [162, 225] on span "**********" at bounding box center [88, 226] width 146 height 14
click at [107, 14] on span "button" at bounding box center [109, 20] width 4 height 13
drag, startPoint x: 194, startPoint y: 223, endPoint x: 113, endPoint y: 226, distance: 81.9
click at [113, 226] on span "**********" at bounding box center [88, 226] width 146 height 14
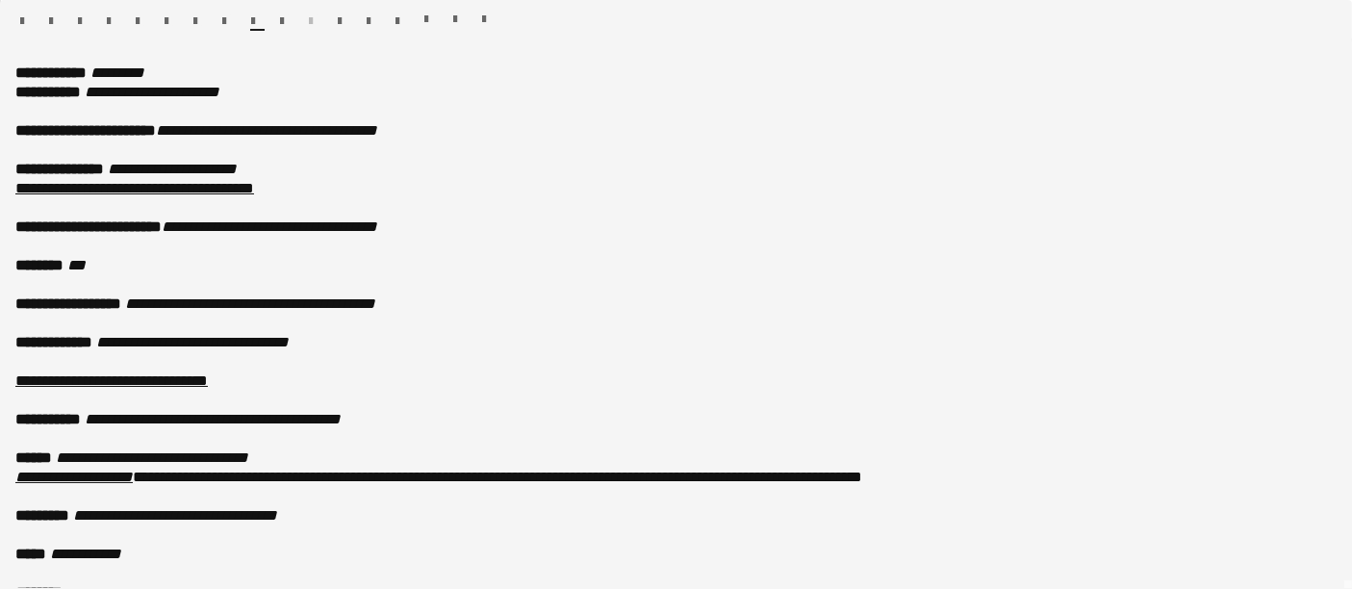
click at [79, 18] on span "button" at bounding box center [80, 20] width 4 height 13
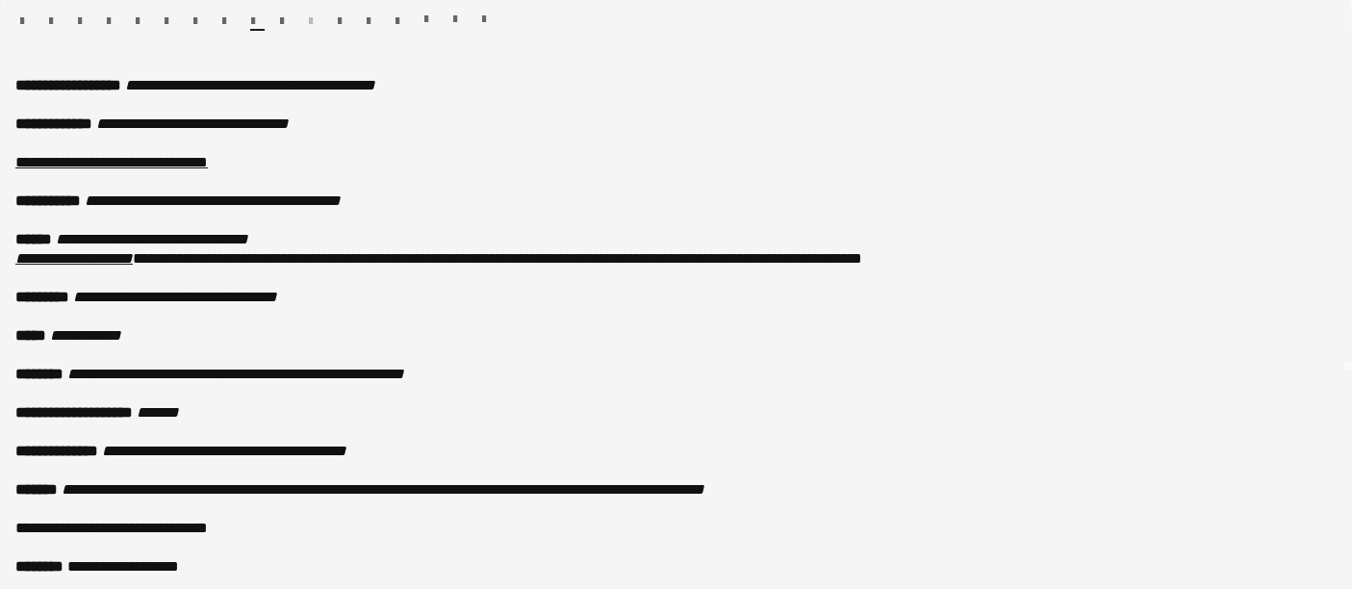
scroll to position [405, 0]
click at [486, 16] on span "button" at bounding box center [484, 19] width 4 height 13
click at [486, 12] on button "button" at bounding box center [483, 19] width 13 height 15
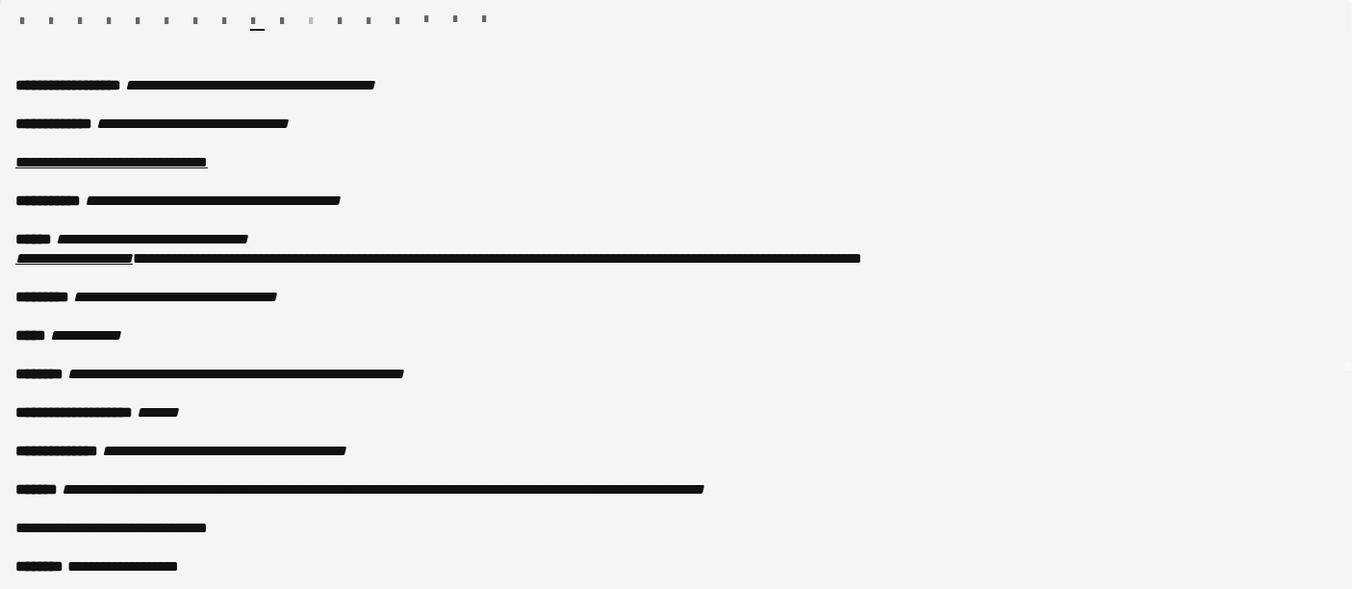
click at [486, 12] on button "button" at bounding box center [483, 19] width 13 height 15
click at [835, 261] on span "**********" at bounding box center [497, 258] width 729 height 14
copy div "**********"
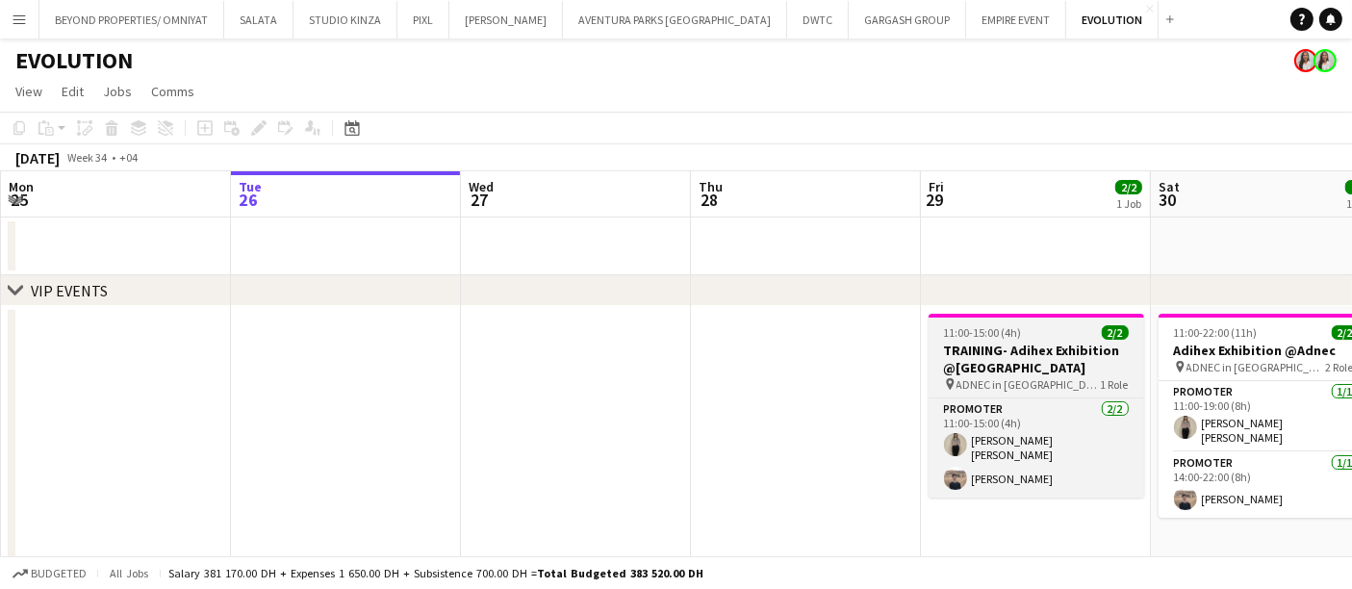
click at [1047, 339] on div "11:00-15:00 (4h) 2/2" at bounding box center [1037, 332] width 216 height 14
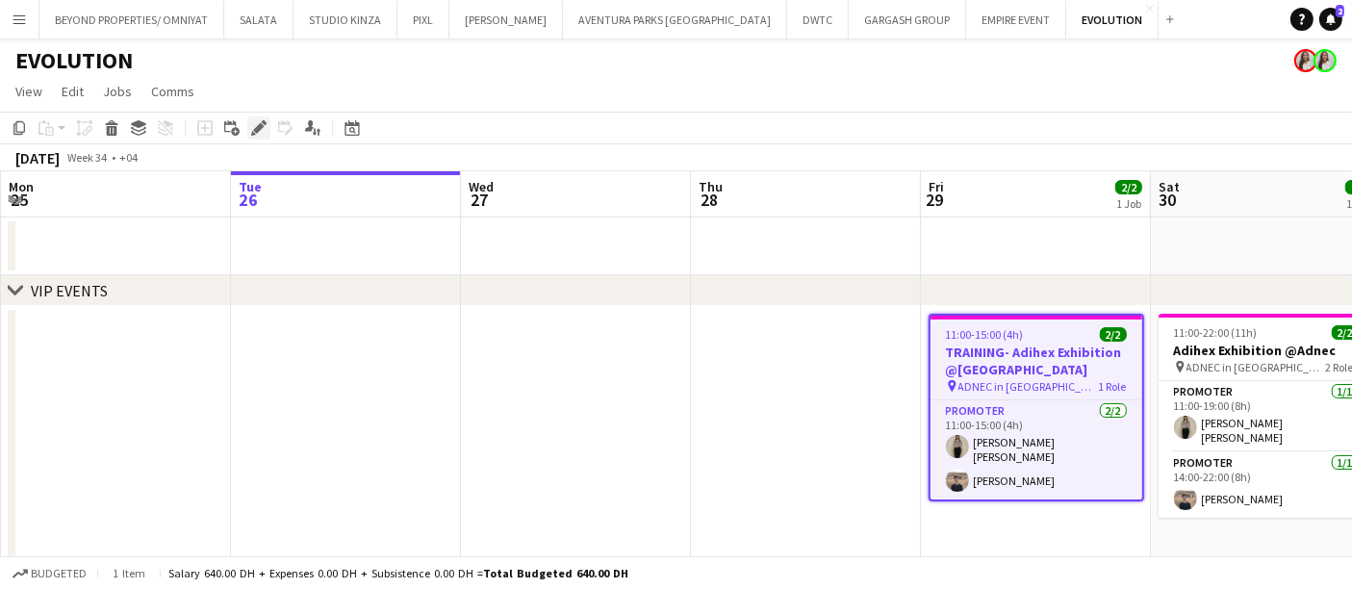
click at [258, 125] on icon at bounding box center [258, 128] width 11 height 11
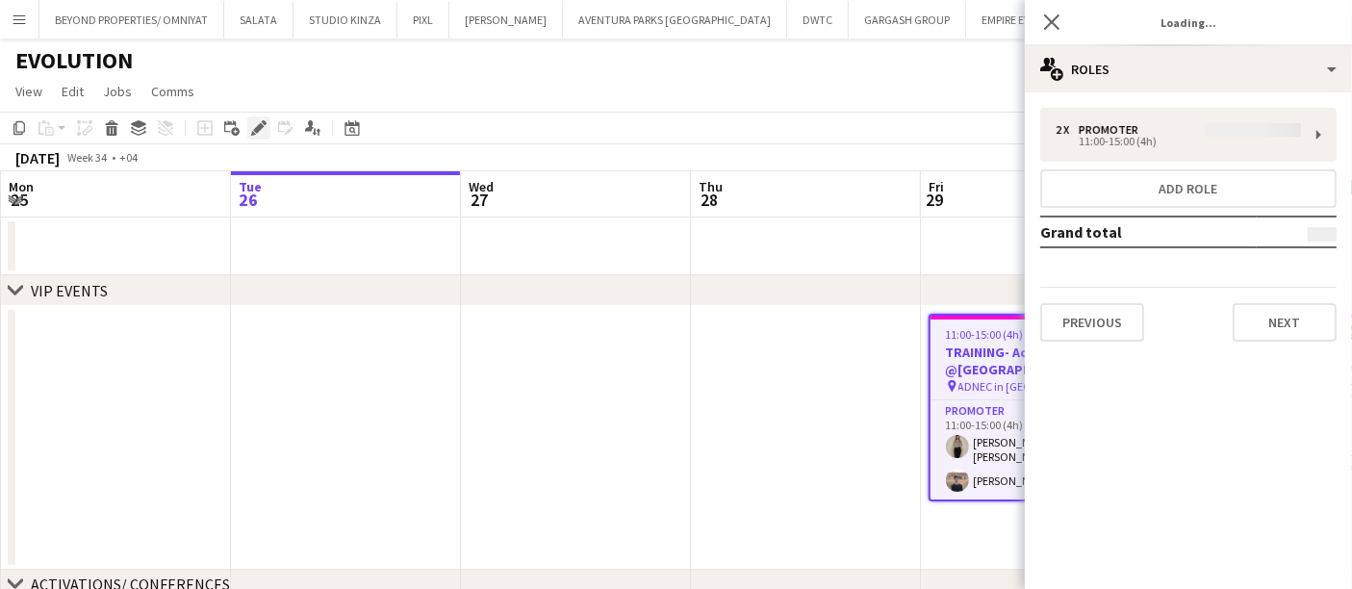
type input "**********"
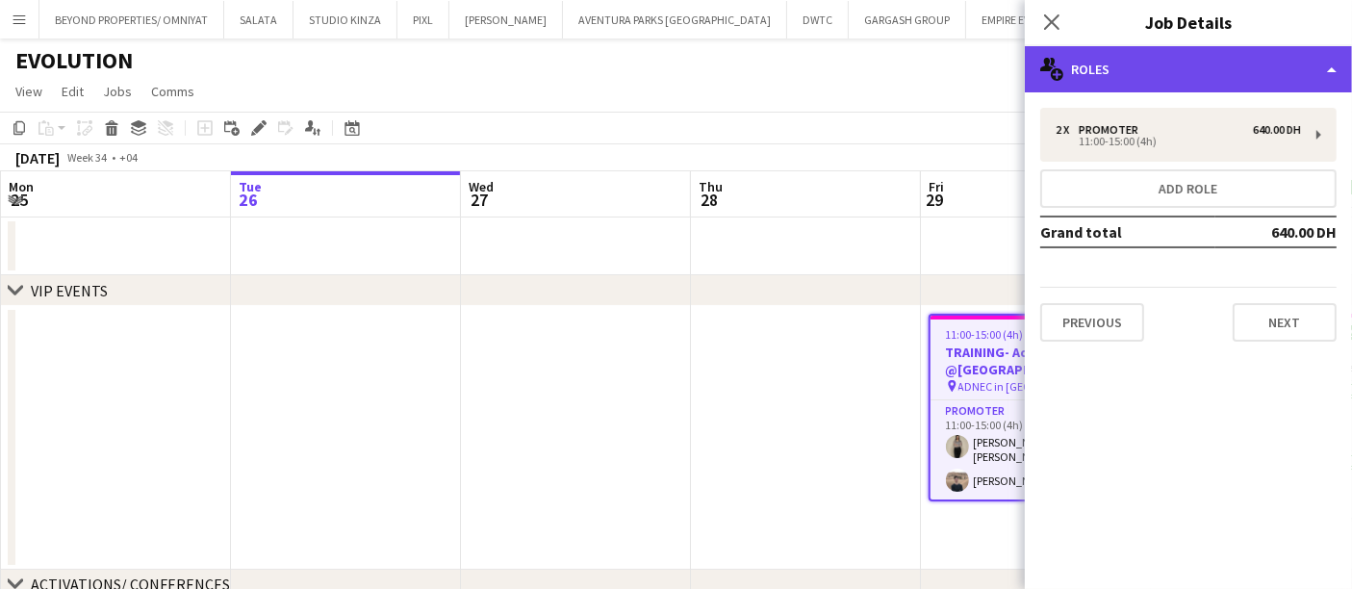
click at [1121, 78] on div "multiple-users-add Roles" at bounding box center [1188, 69] width 327 height 46
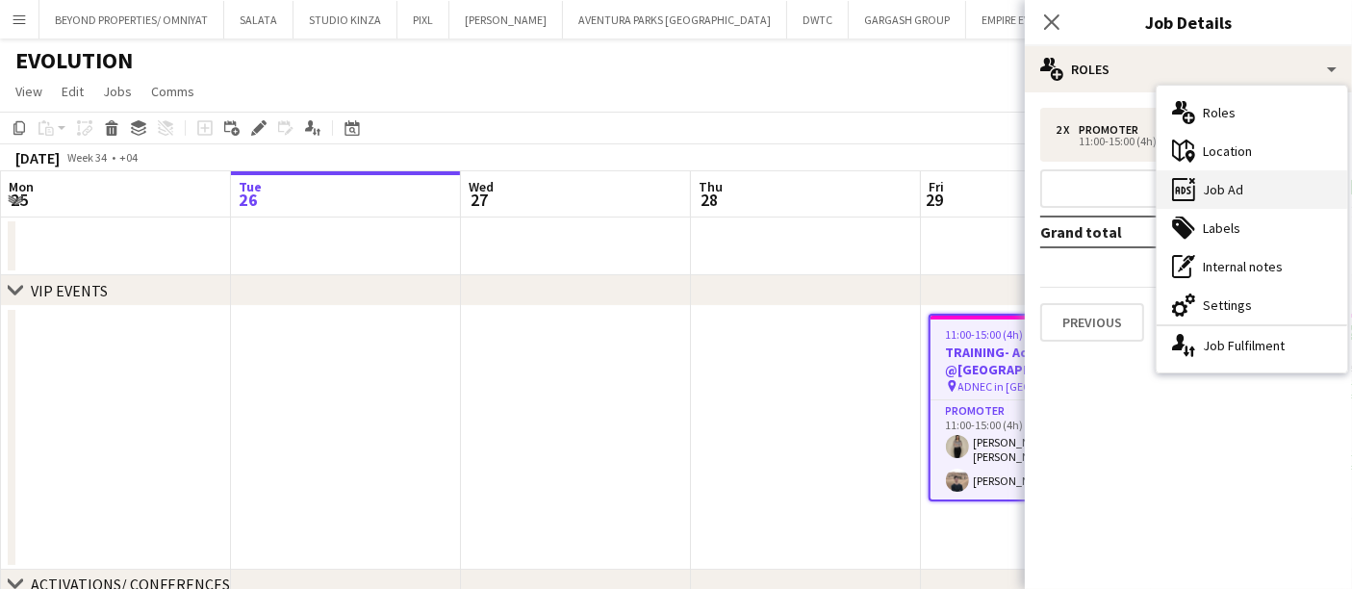
click at [1232, 204] on div "ads-window Job Ad" at bounding box center [1252, 189] width 191 height 38
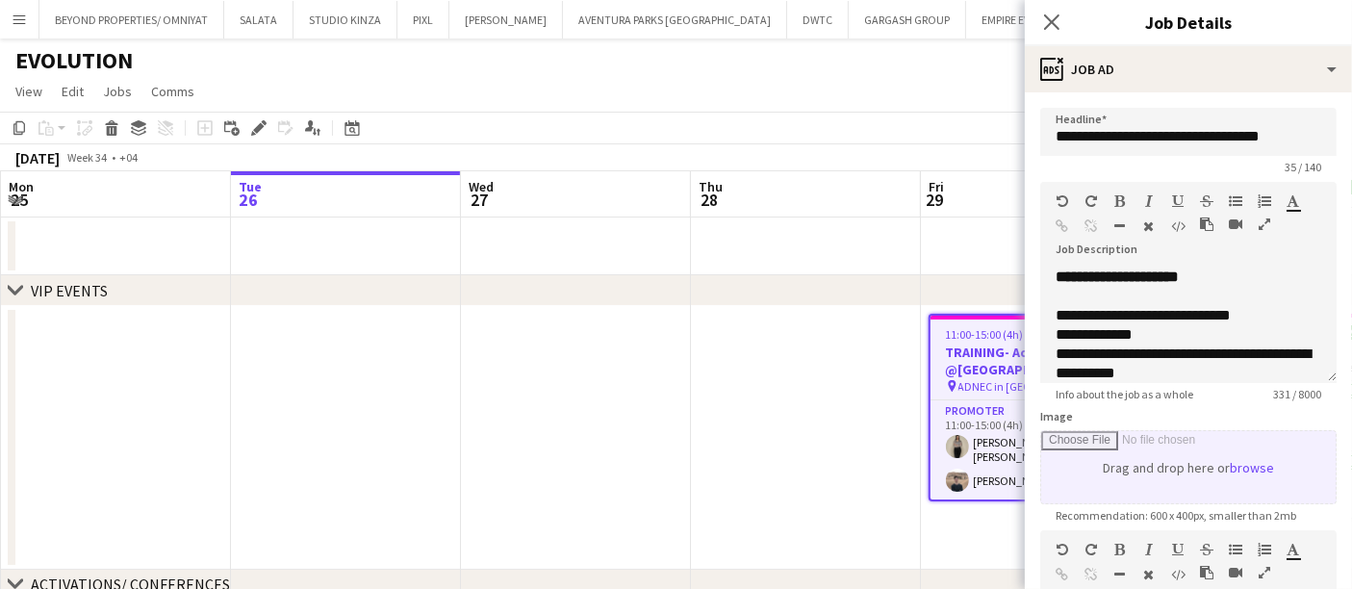
scroll to position [228, 0]
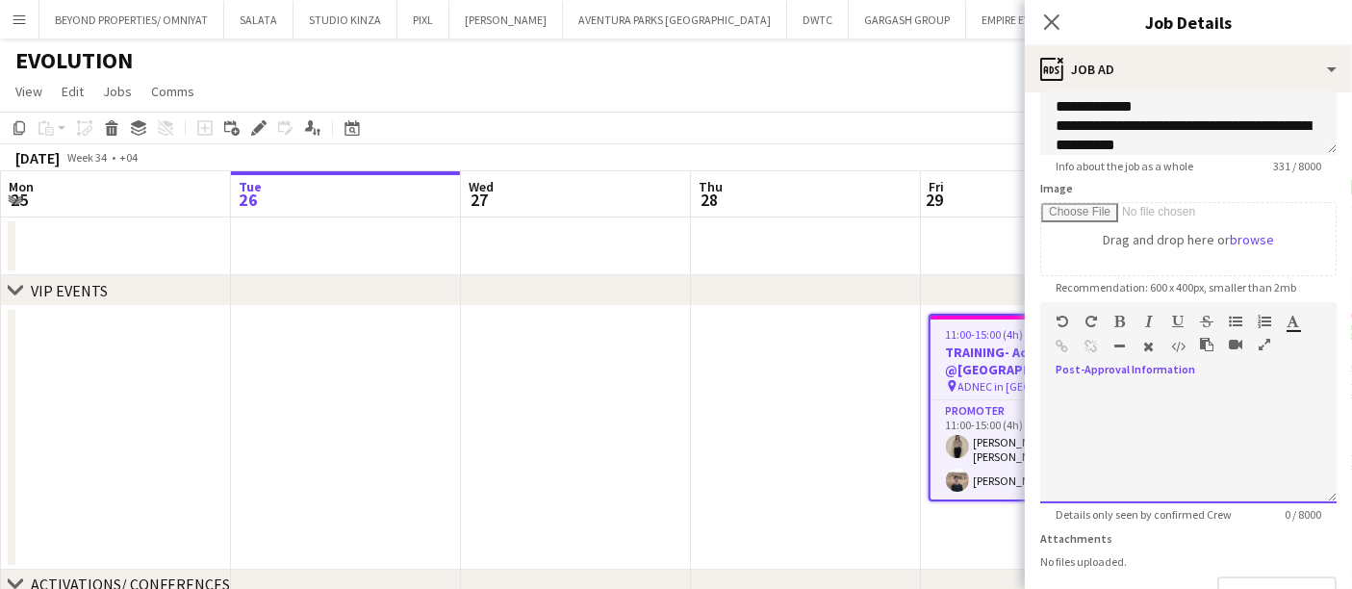
click at [1152, 430] on div at bounding box center [1188, 445] width 296 height 115
paste div
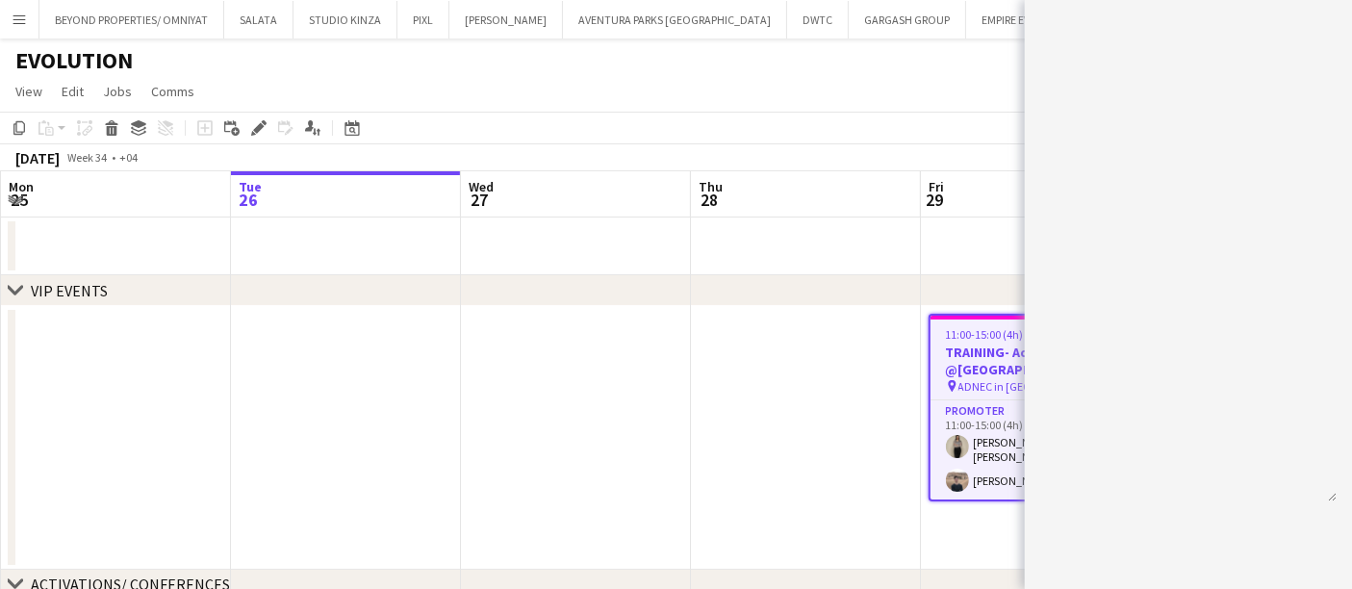
scroll to position [0, 1083]
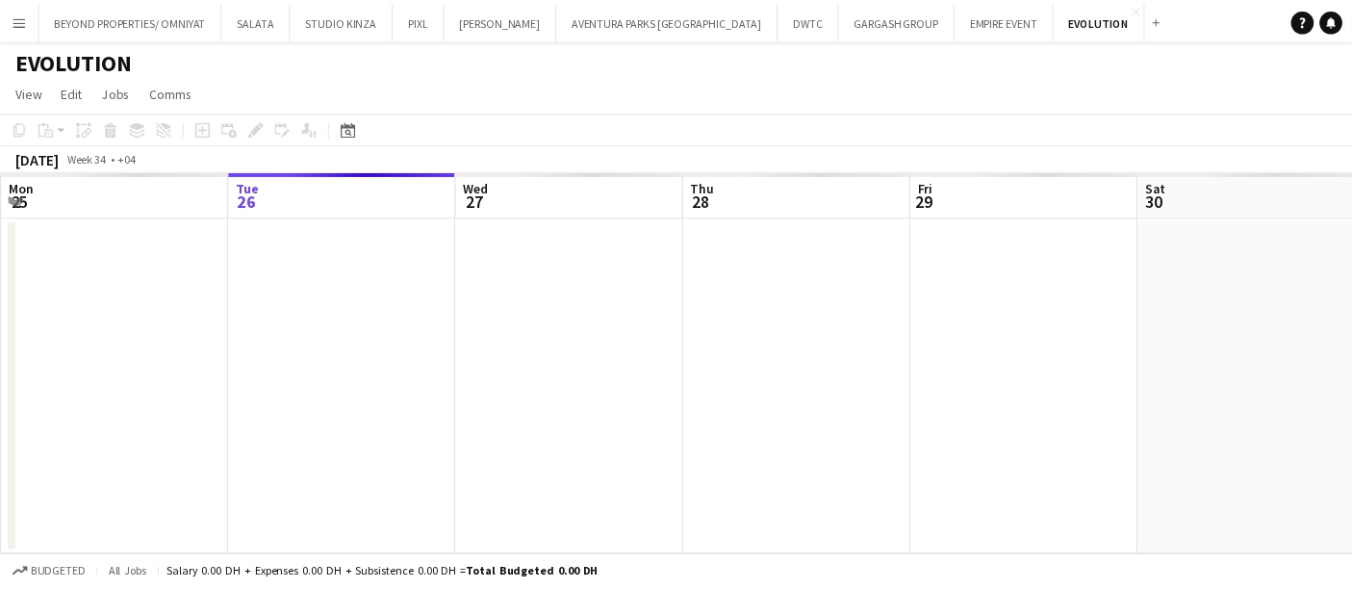
scroll to position [0, 661]
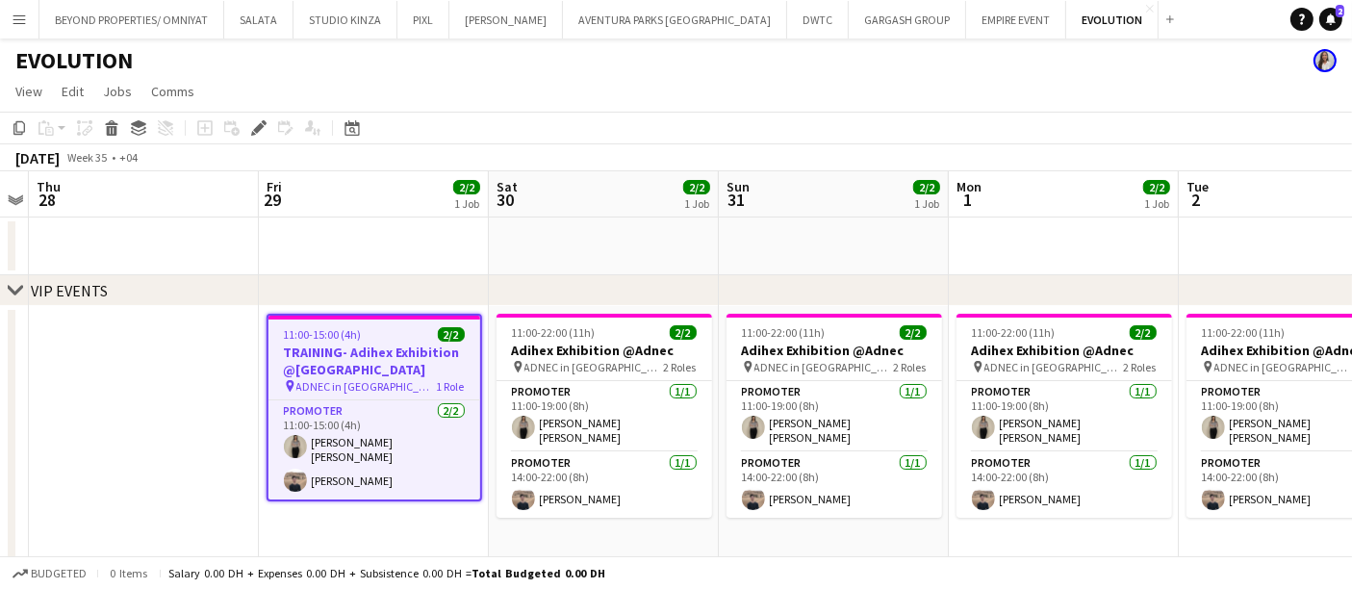
click at [1227, 50] on div "EVOLUTION" at bounding box center [676, 56] width 1352 height 37
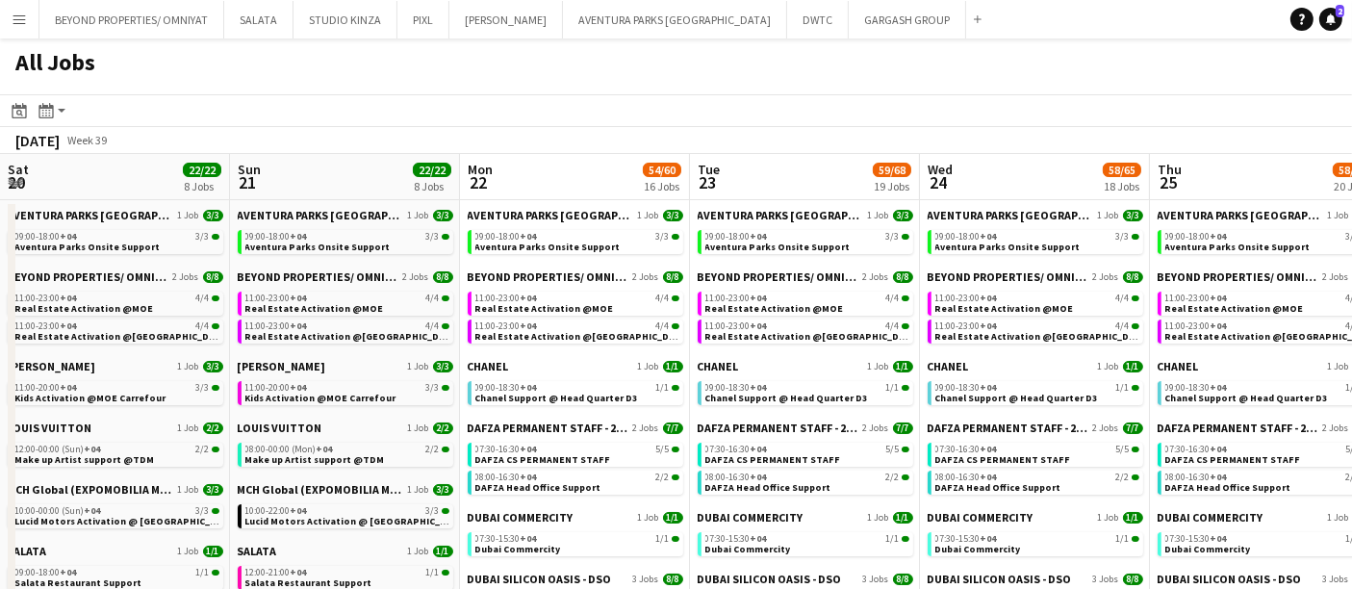
scroll to position [0, 552]
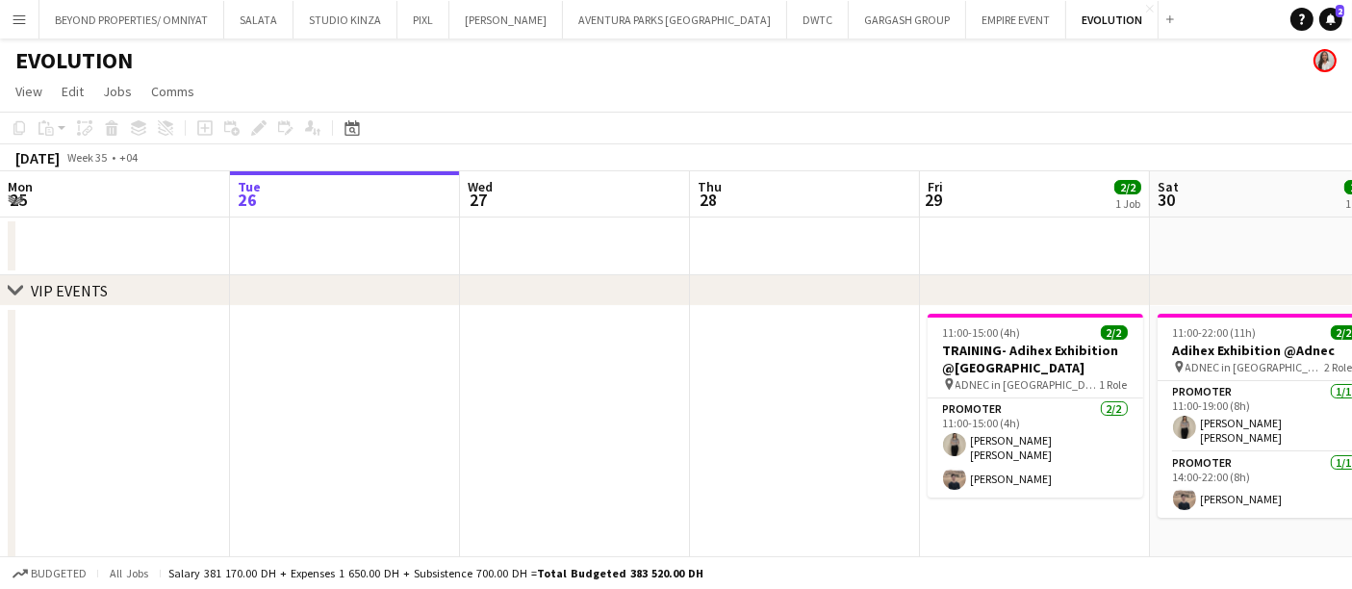
scroll to position [0, 661]
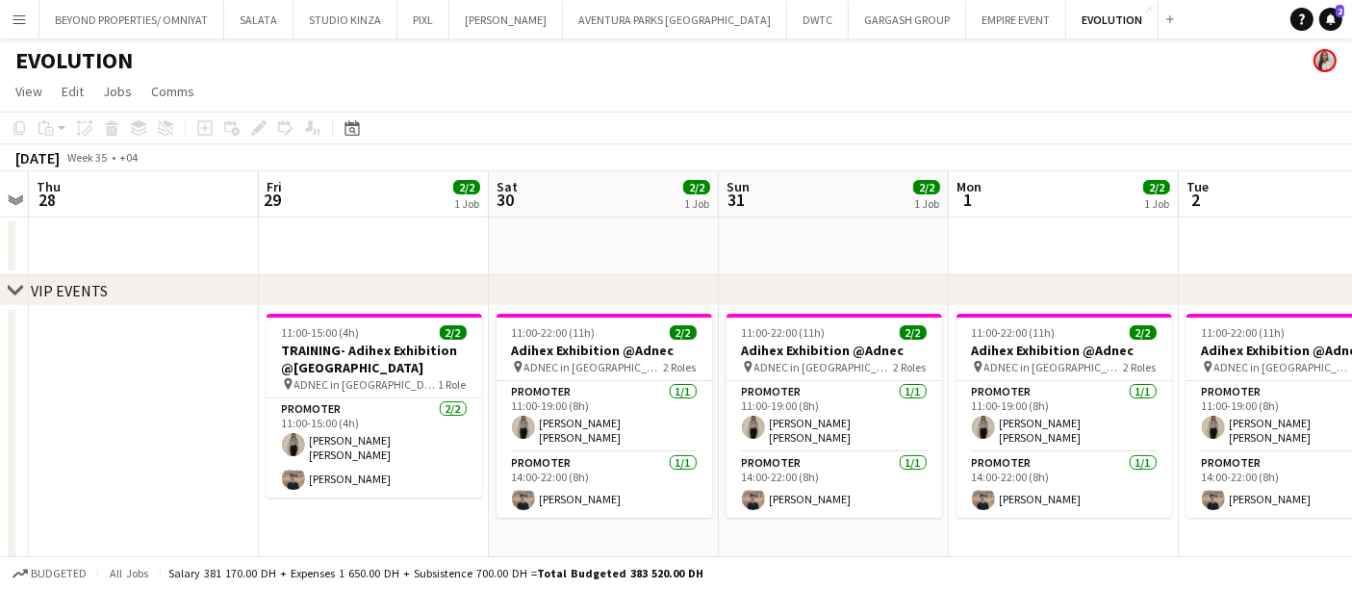
click at [37, 24] on button "Menu" at bounding box center [19, 19] width 38 height 38
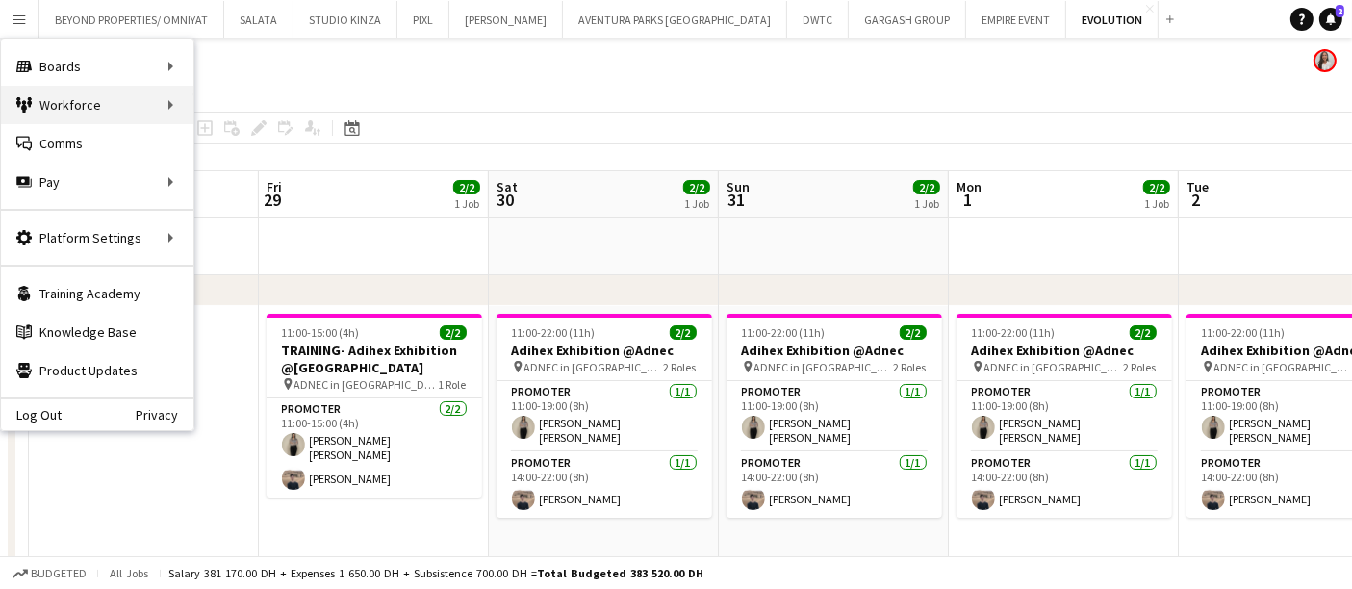
click at [66, 95] on div "Workforce Workforce" at bounding box center [97, 105] width 192 height 38
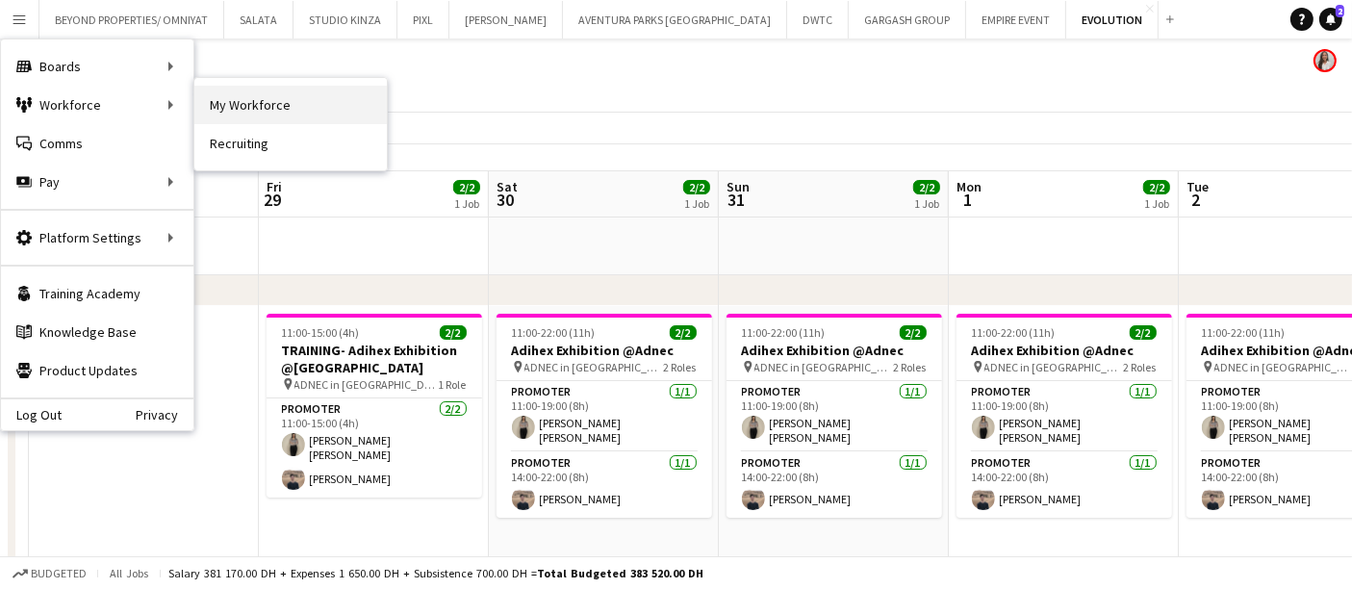
click at [258, 101] on link "My Workforce" at bounding box center [290, 105] width 192 height 38
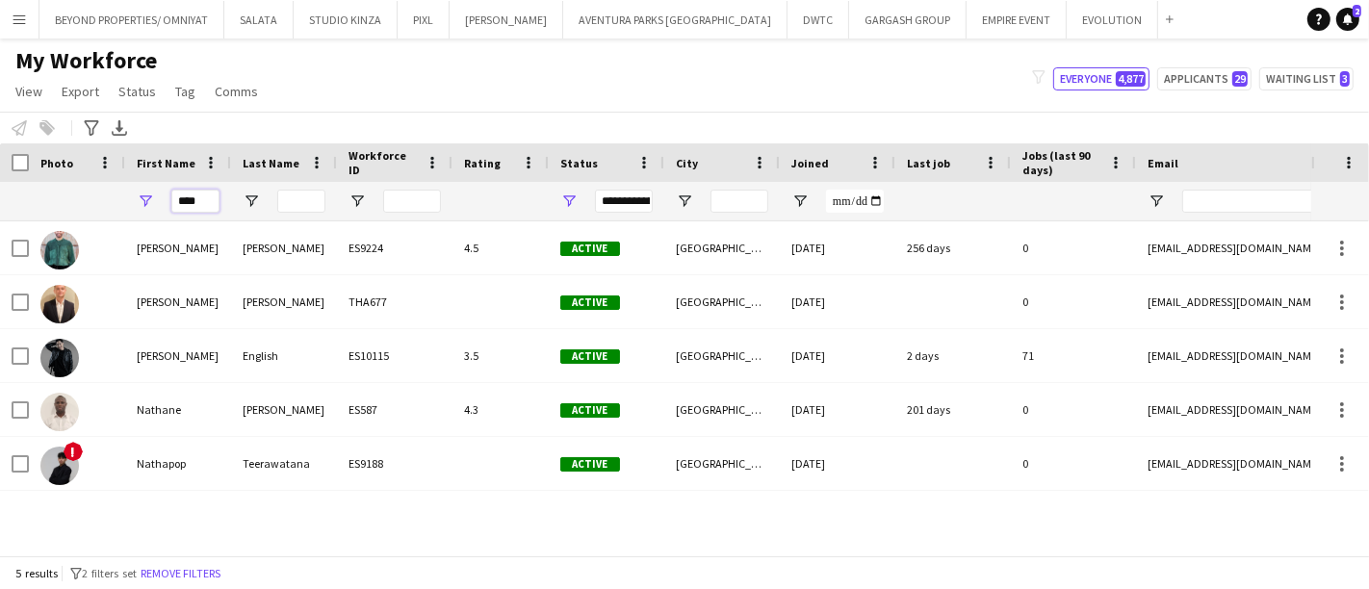
drag, startPoint x: 210, startPoint y: 199, endPoint x: 156, endPoint y: 204, distance: 54.1
click at [156, 204] on div "****" at bounding box center [178, 201] width 106 height 38
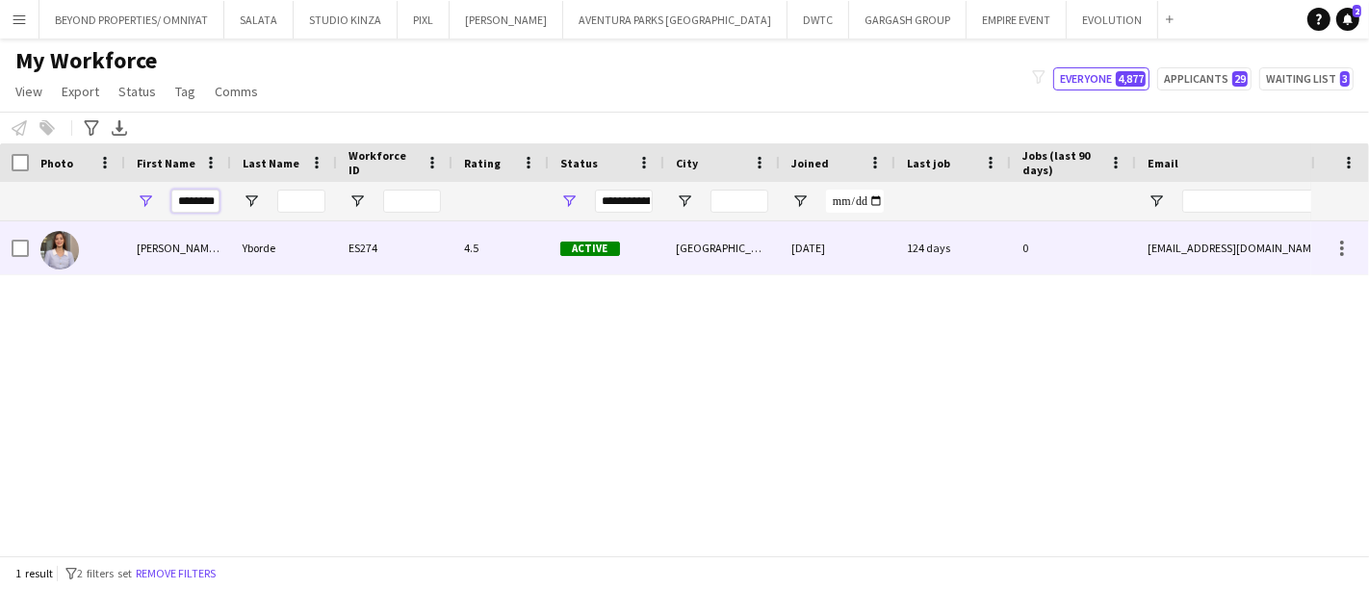
type input "********"
click at [187, 249] on div "[PERSON_NAME] [PERSON_NAME]" at bounding box center [178, 247] width 106 height 53
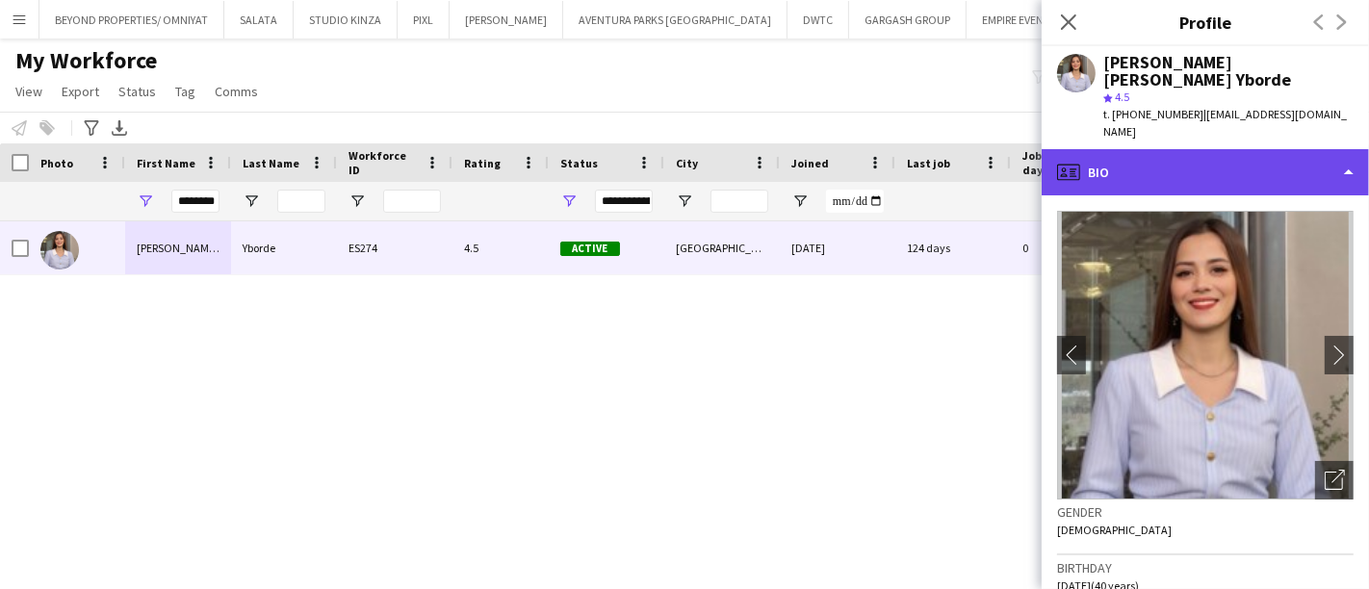
click at [1223, 149] on div "profile Bio" at bounding box center [1204, 172] width 327 height 46
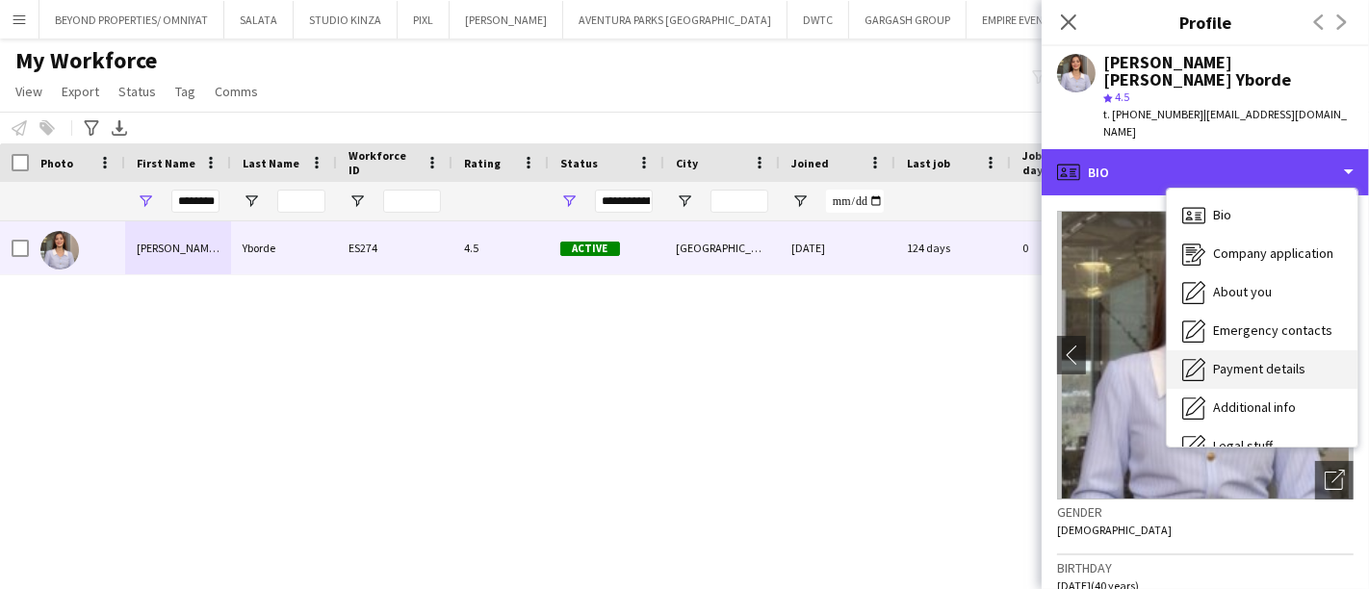
scroll to position [103, 0]
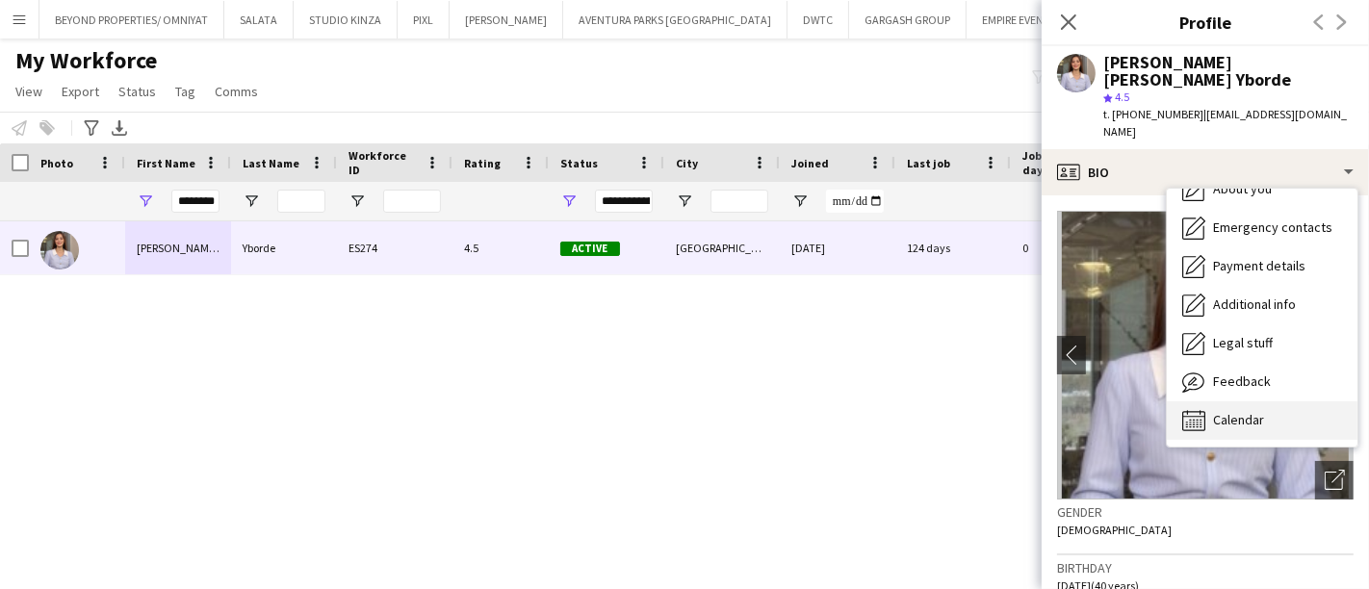
click at [1250, 411] on span "Calendar" at bounding box center [1238, 419] width 51 height 17
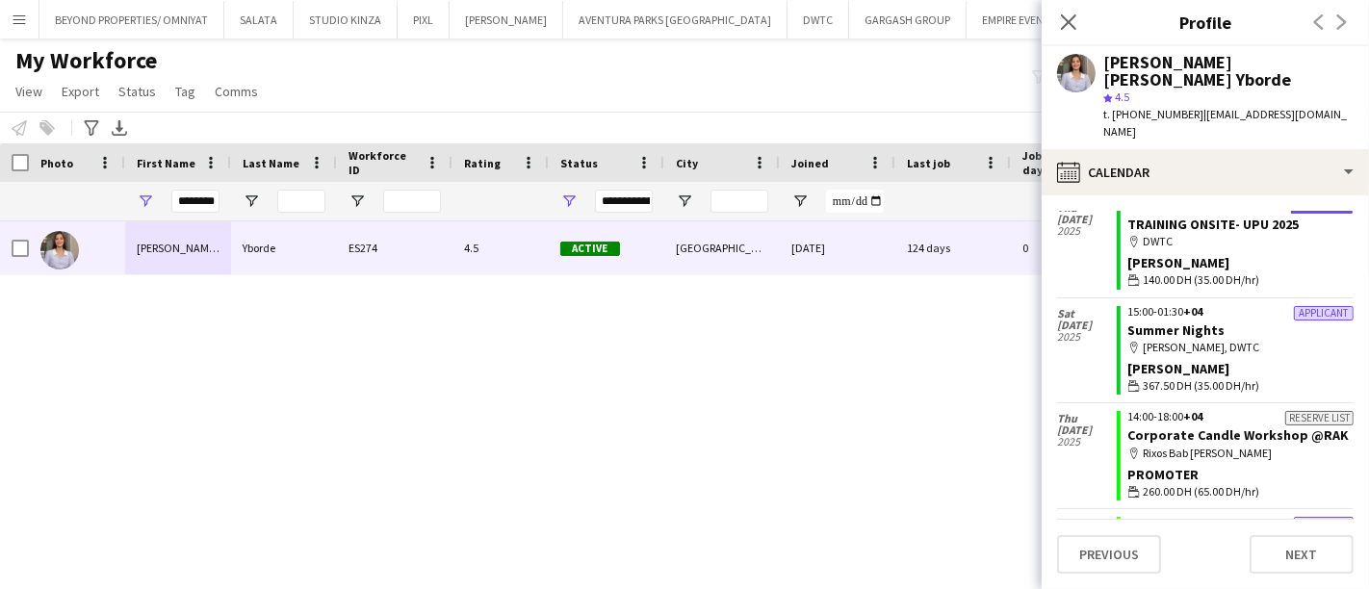
scroll to position [1129, 0]
click at [68, 378] on div "[PERSON_NAME] [PERSON_NAME] Yborde ES274 4.5 Active [GEOGRAPHIC_DATA] [DATE] 12…" at bounding box center [655, 380] width 1311 height 318
drag, startPoint x: 1267, startPoint y: 56, endPoint x: 1177, endPoint y: 60, distance: 90.5
click at [1177, 60] on div "[PERSON_NAME] [PERSON_NAME] Yborde" at bounding box center [1228, 71] width 250 height 35
copy div "[PERSON_NAME]"
